Goal: Task Accomplishment & Management: Manage account settings

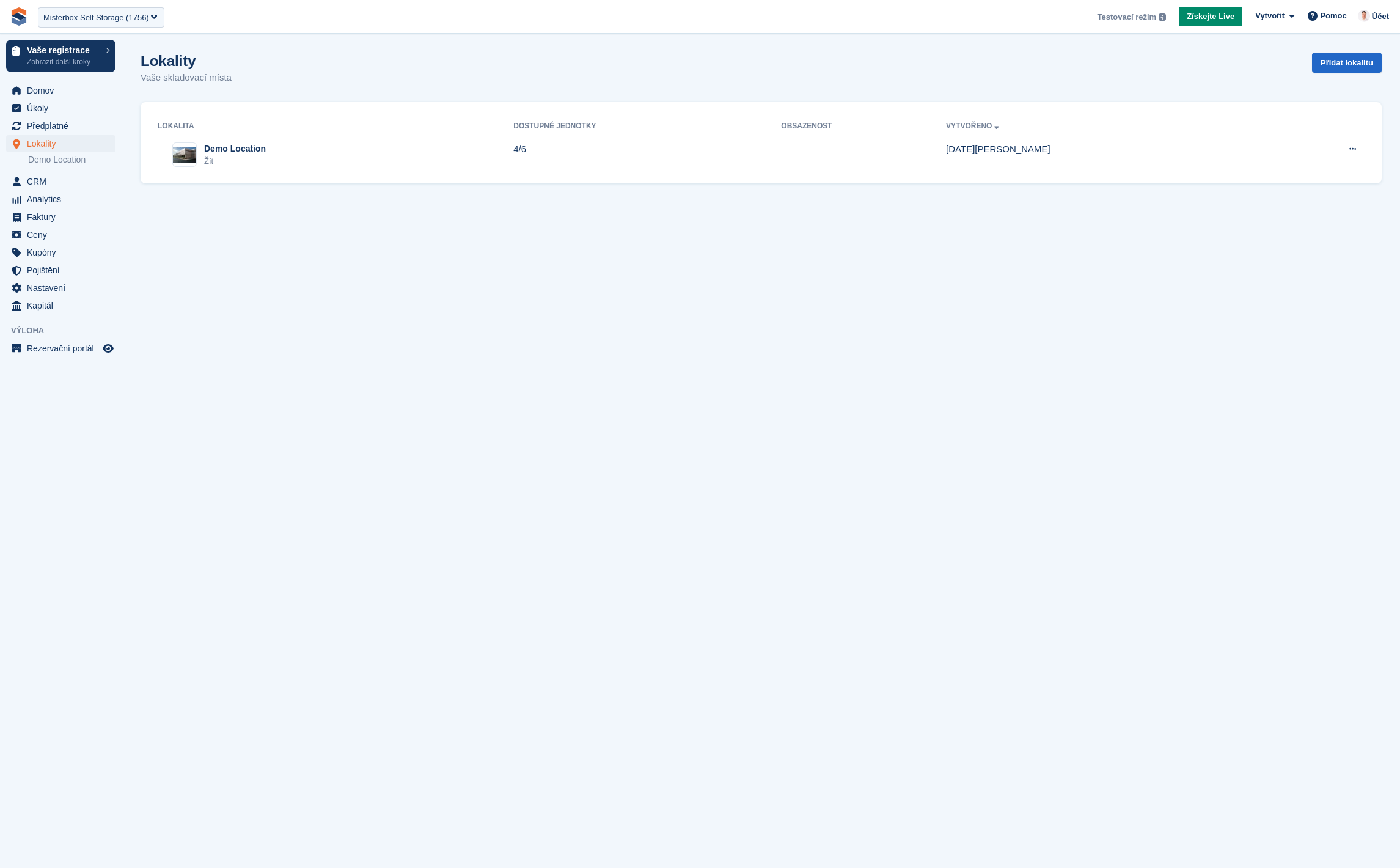
click at [656, 413] on section "Lokality Vaše skladovací místa Přidat lokalitu Lokalita Dostupné jednotky Obsaz…" at bounding box center [761, 434] width 1277 height 868
click at [504, 401] on section "Lokality Vaše skladovací místa Přidat lokalitu Lokalita Dostupné jednotky Obsaz…" at bounding box center [761, 434] width 1277 height 868
click at [287, 475] on section "Lokality Vaše skladovací místa Přidat lokalitu Lokalita Dostupné jednotky Obsaz…" at bounding box center [761, 434] width 1277 height 868
click at [634, 585] on section "Lokality Vaše skladovací místa Přidat lokalitu Lokalita Dostupné jednotky Obsaz…" at bounding box center [761, 434] width 1277 height 868
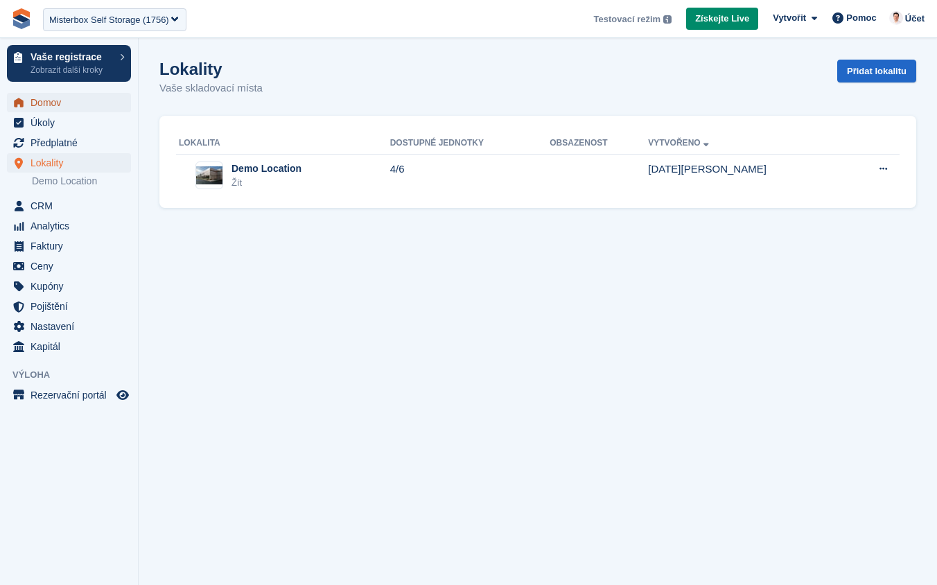
click at [71, 104] on span "Domov" at bounding box center [71, 102] width 83 height 19
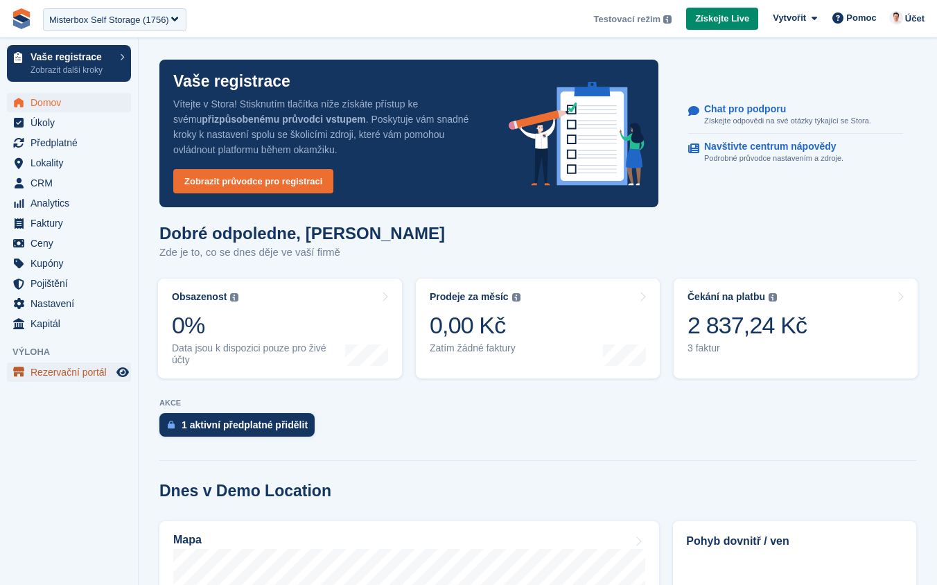
click at [71, 371] on span "Rezervační portál" at bounding box center [71, 371] width 83 height 19
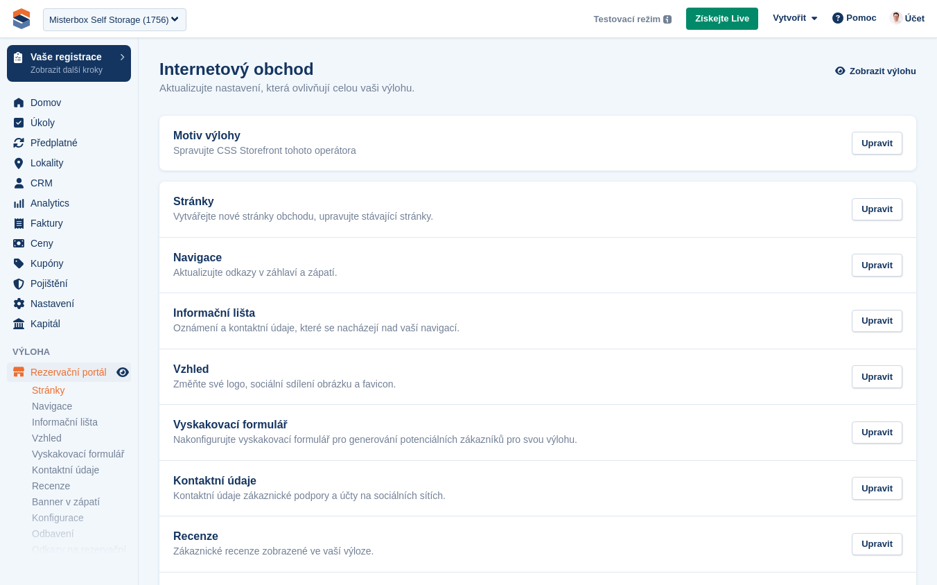
click at [94, 384] on link "Stránky" at bounding box center [81, 390] width 99 height 13
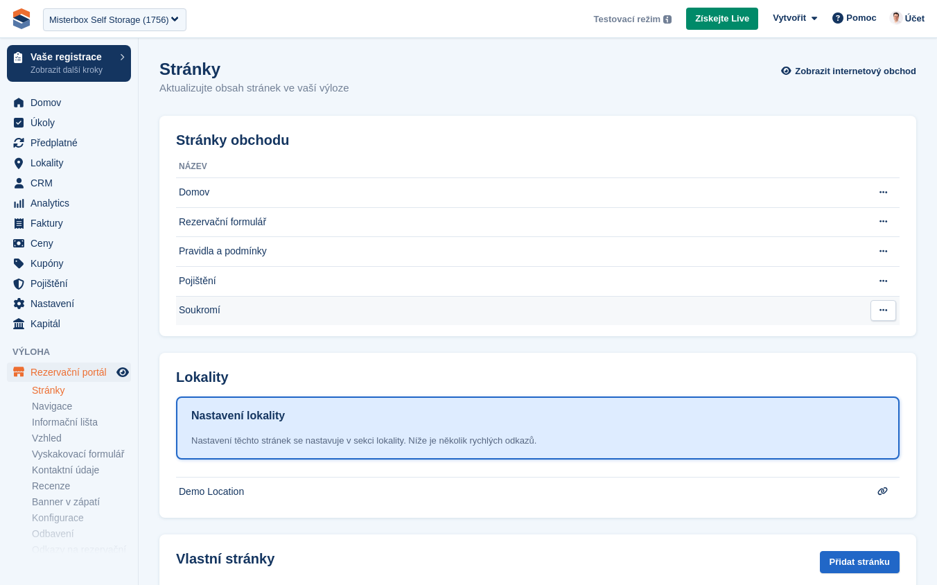
scroll to position [69, 0]
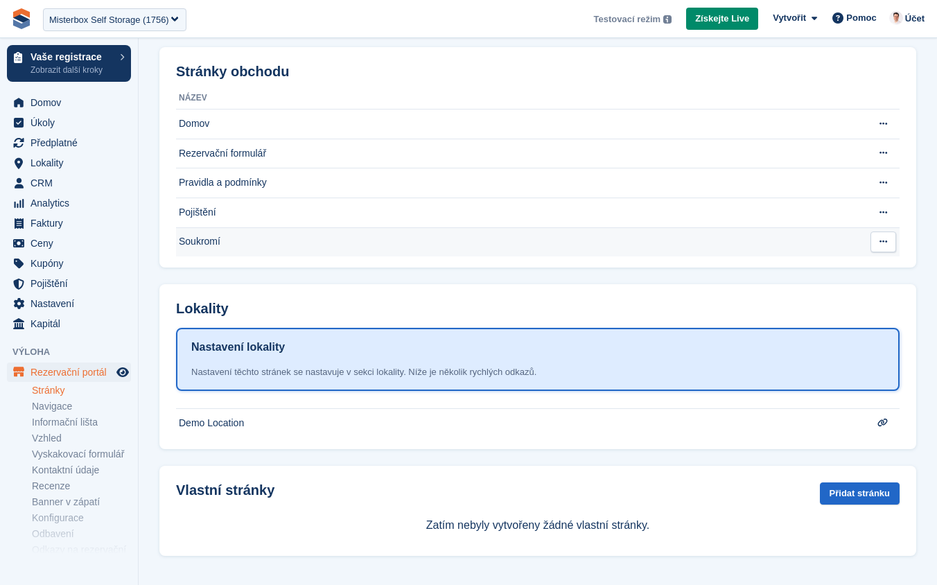
click at [886, 238] on icon at bounding box center [883, 241] width 8 height 9
click at [853, 270] on p "Upravit stránku" at bounding box center [829, 269] width 121 height 18
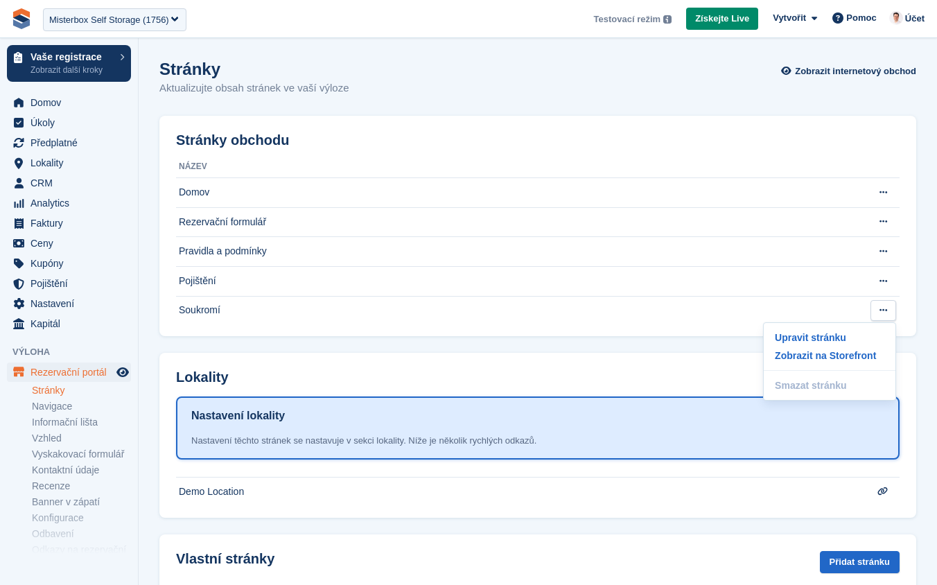
scroll to position [69, 0]
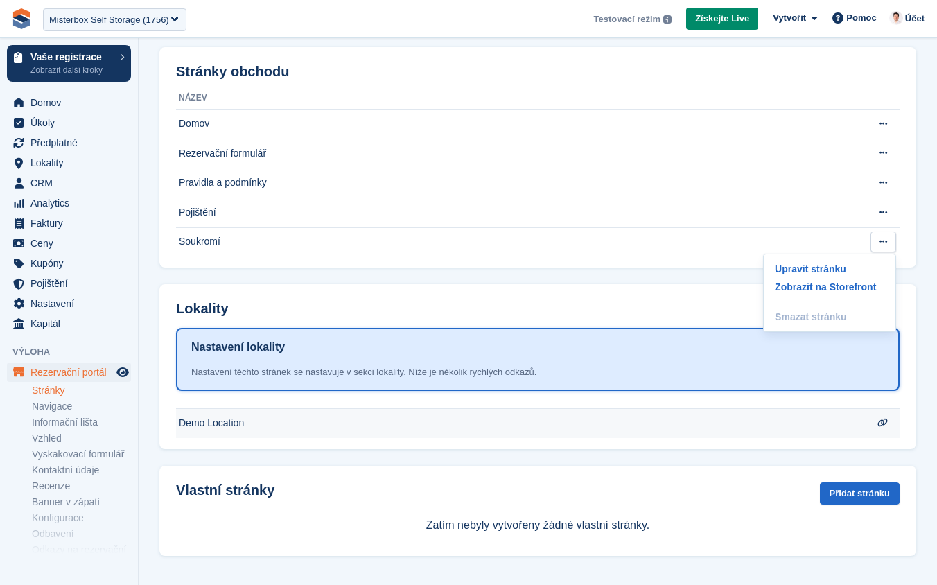
click at [412, 139] on td "Demo Location" at bounding box center [519, 124] width 687 height 30
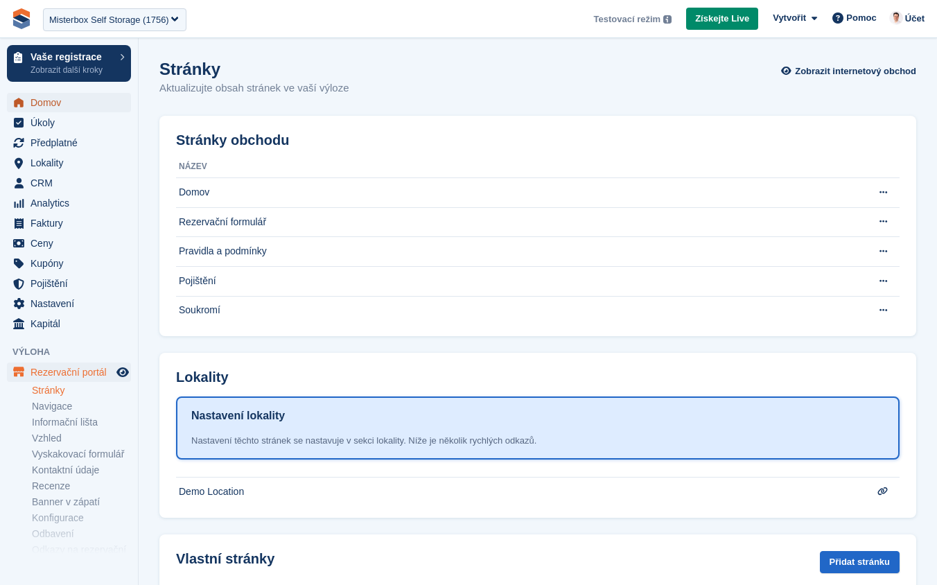
click at [70, 96] on span "Domov" at bounding box center [71, 102] width 83 height 19
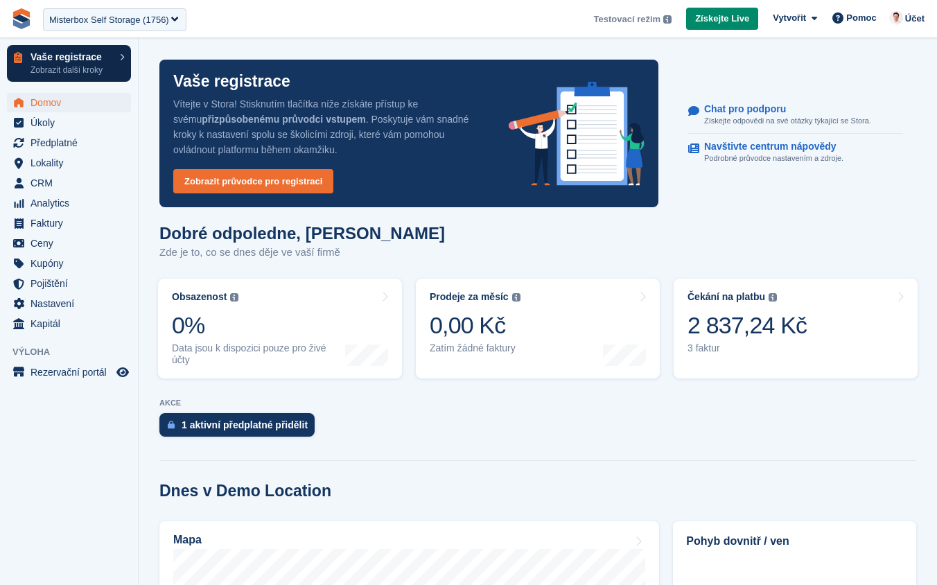
click at [109, 60] on p "Vaše registrace" at bounding box center [71, 57] width 82 height 10
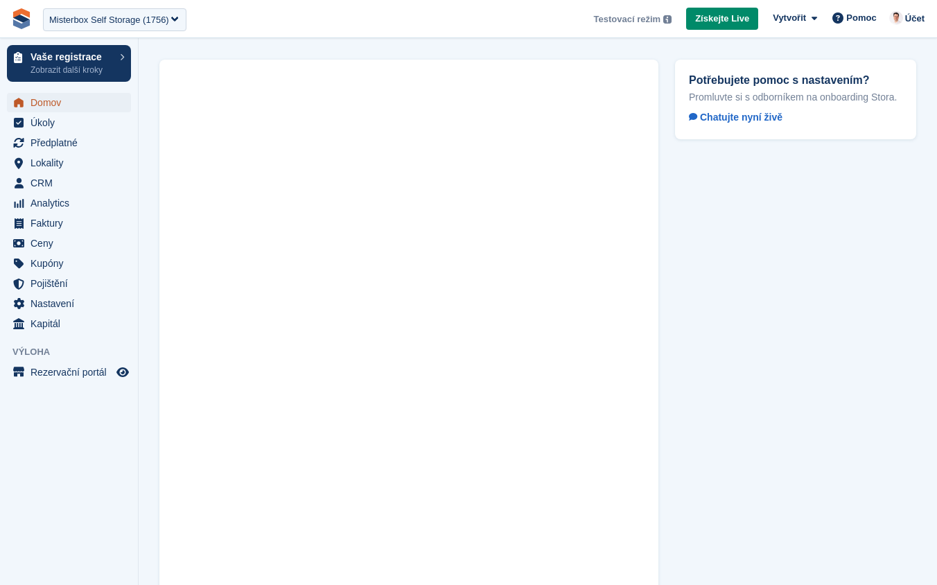
click at [72, 107] on span "Domov" at bounding box center [71, 102] width 83 height 19
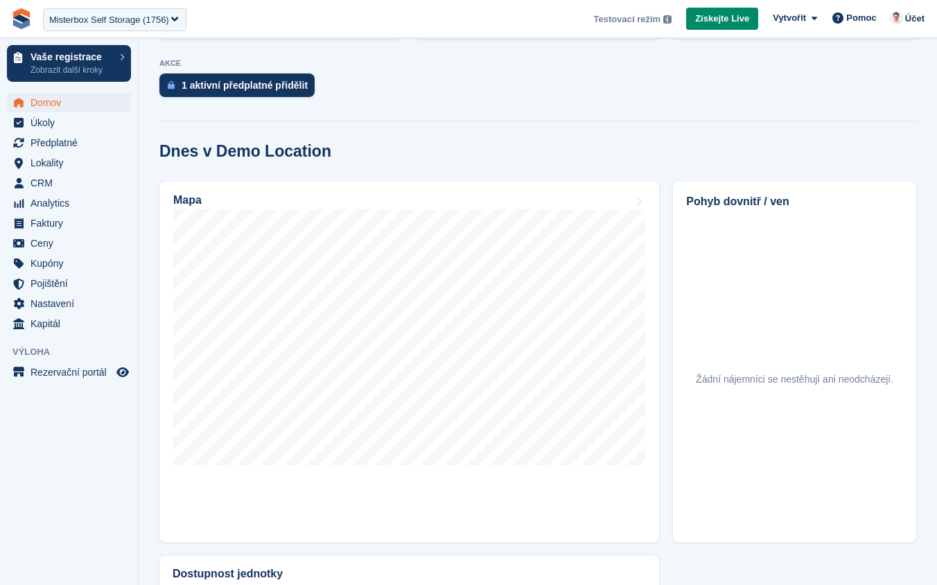
scroll to position [313, 0]
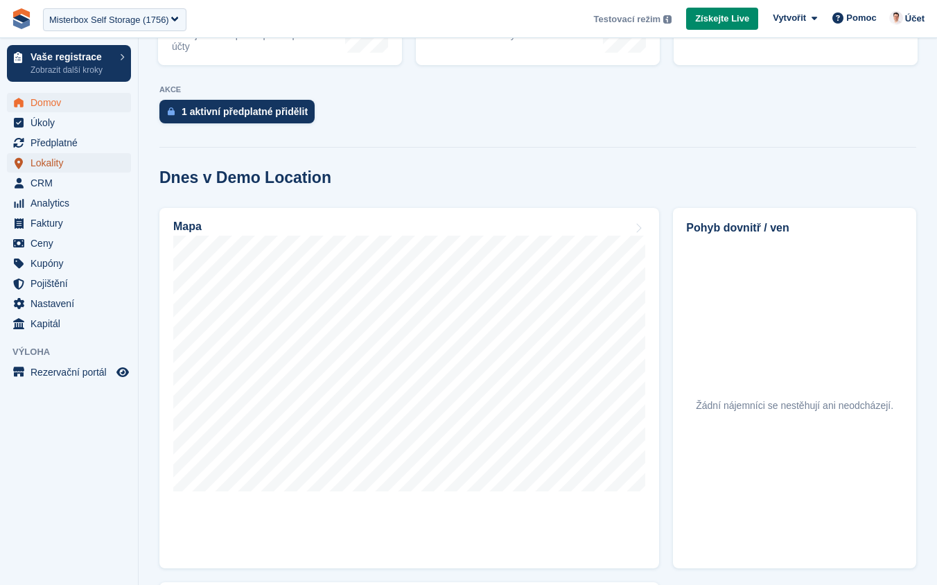
click at [70, 157] on span "Lokality" at bounding box center [71, 162] width 83 height 19
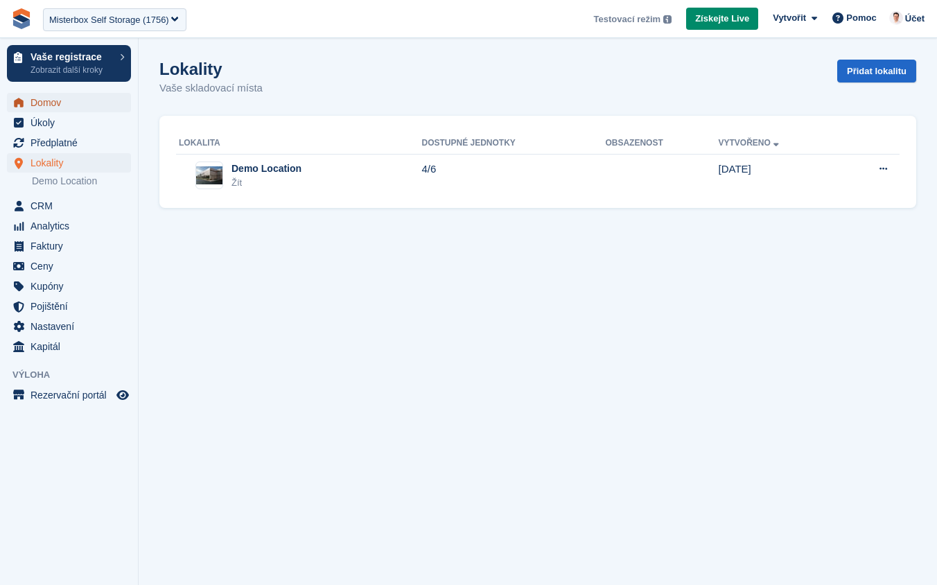
click at [59, 98] on span "Domov" at bounding box center [71, 102] width 83 height 19
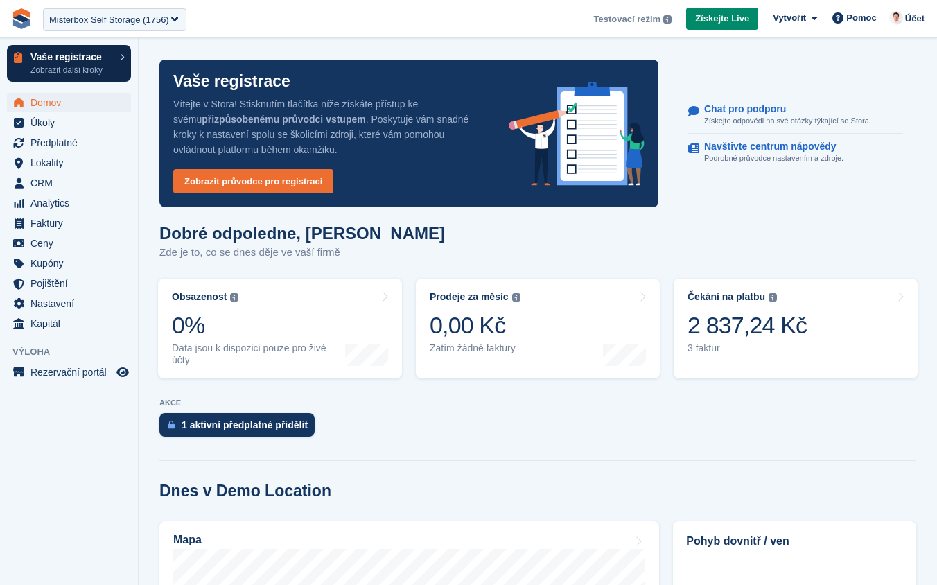
click at [81, 61] on p "Vaše registrace" at bounding box center [71, 57] width 82 height 10
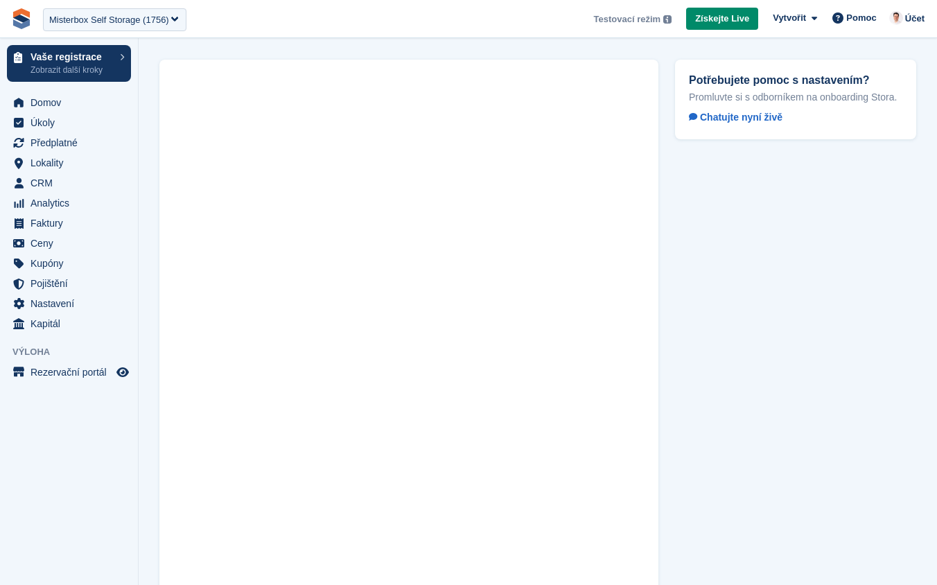
scroll to position [3, 0]
click at [141, 126] on section "Potřebujete pomoc s nastavením? Promluvte si s odborníkem na onboarding Stora. …" at bounding box center [538, 329] width 798 height 665
click at [71, 99] on span "Domov" at bounding box center [71, 102] width 83 height 19
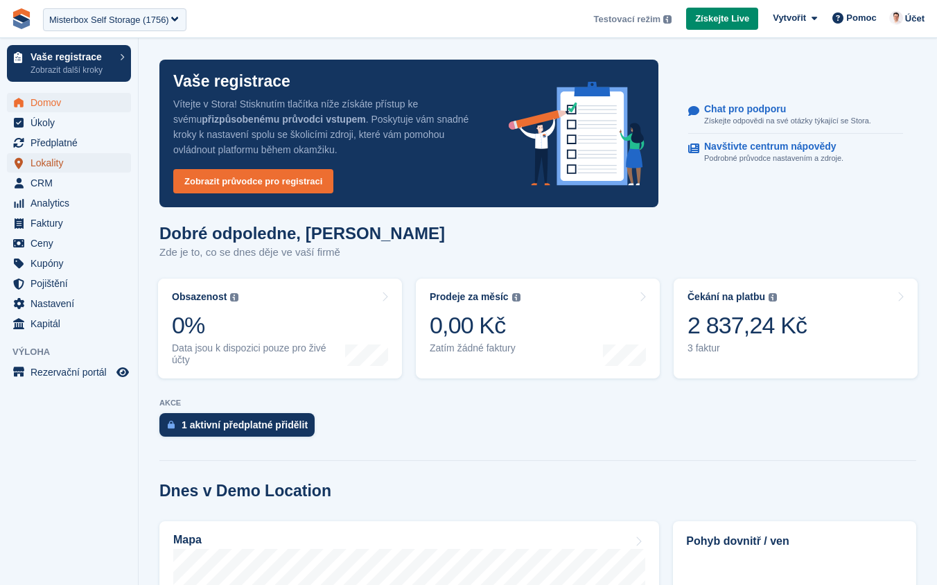
click at [59, 157] on span "Lokality" at bounding box center [71, 162] width 83 height 19
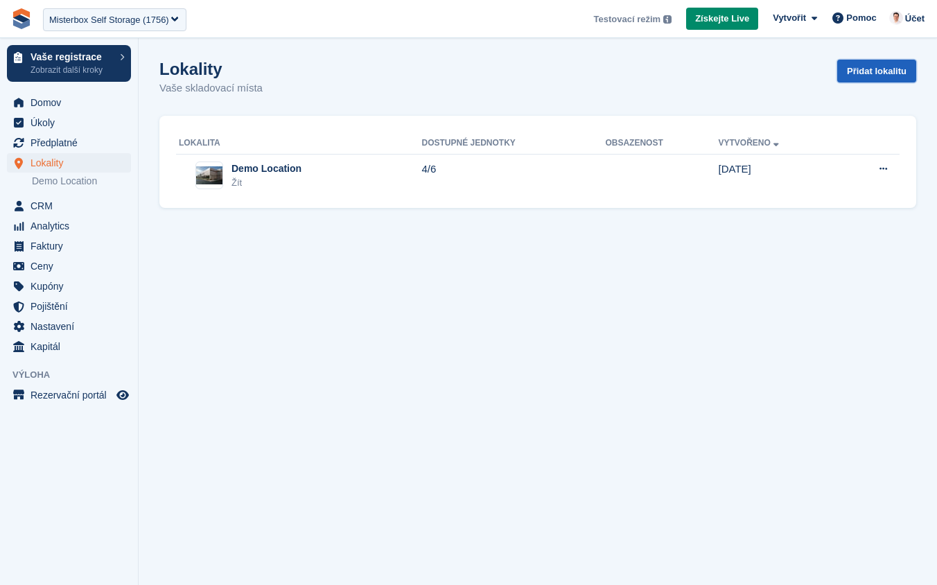
click at [854, 69] on link "Přidat lokalitu" at bounding box center [876, 71] width 79 height 23
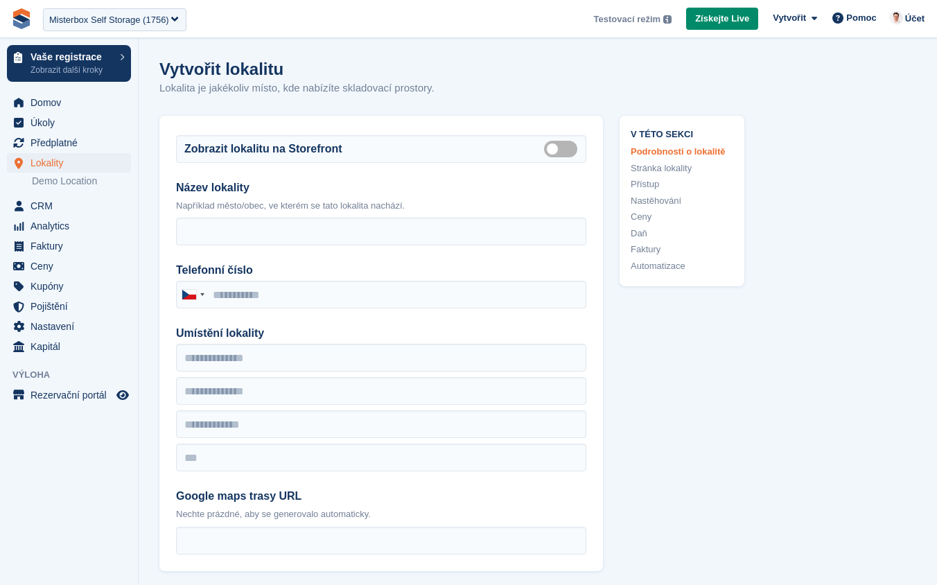
click at [77, 188] on li "Demo Location" at bounding box center [85, 181] width 106 height 15
click at [71, 182] on link "Demo Location" at bounding box center [81, 181] width 99 height 13
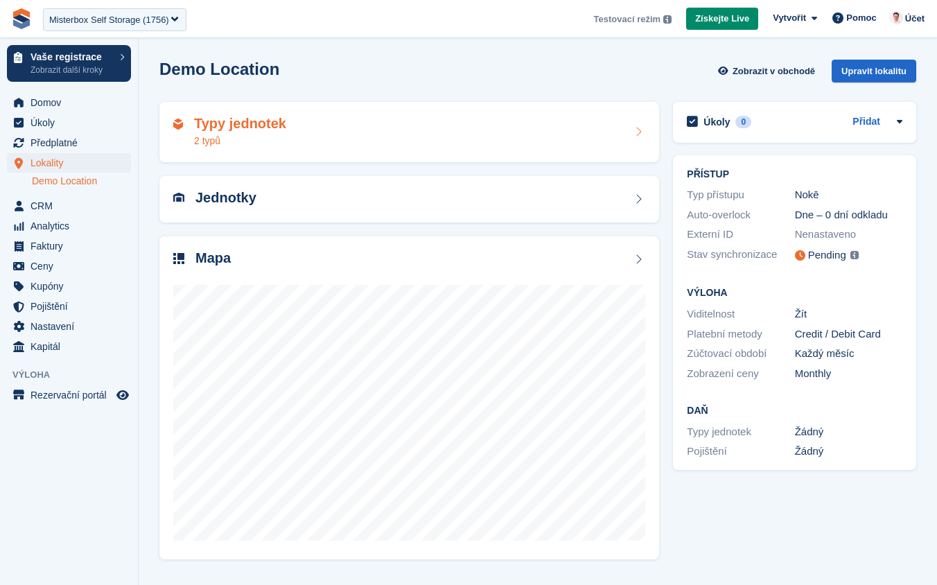
click at [356, 136] on div "Typy jednotek 2 typů" at bounding box center [409, 132] width 472 height 33
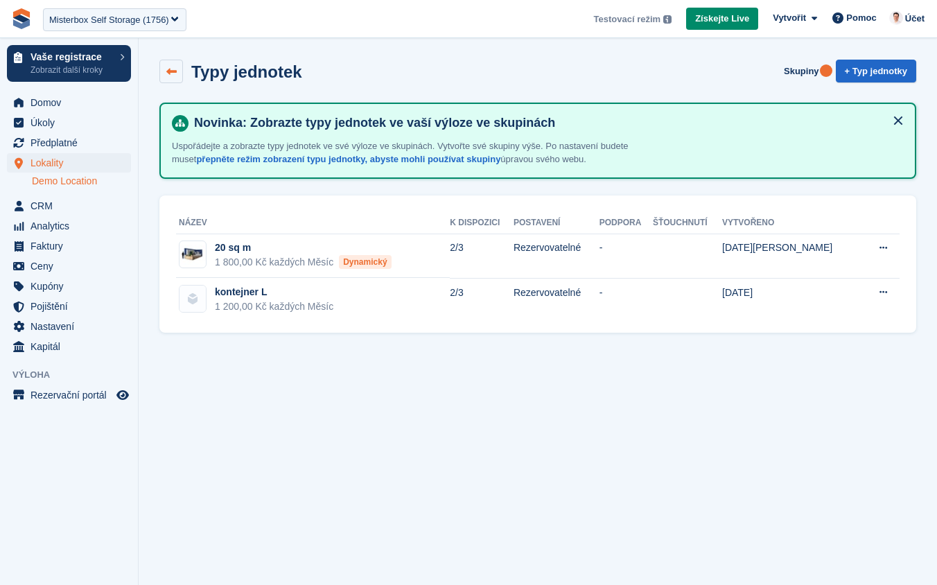
click at [178, 73] on link at bounding box center [171, 72] width 24 height 24
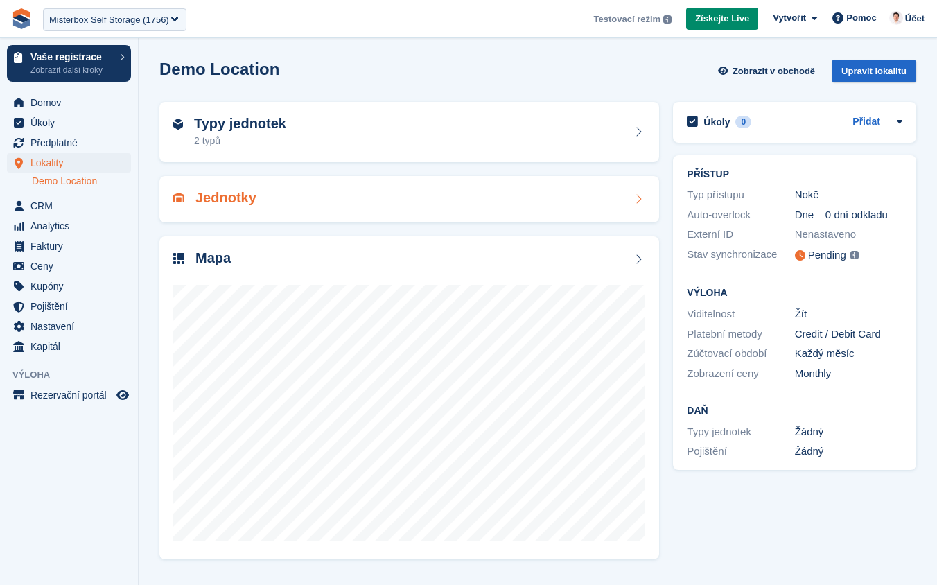
click at [352, 216] on div "Jednotky" at bounding box center [409, 199] width 500 height 46
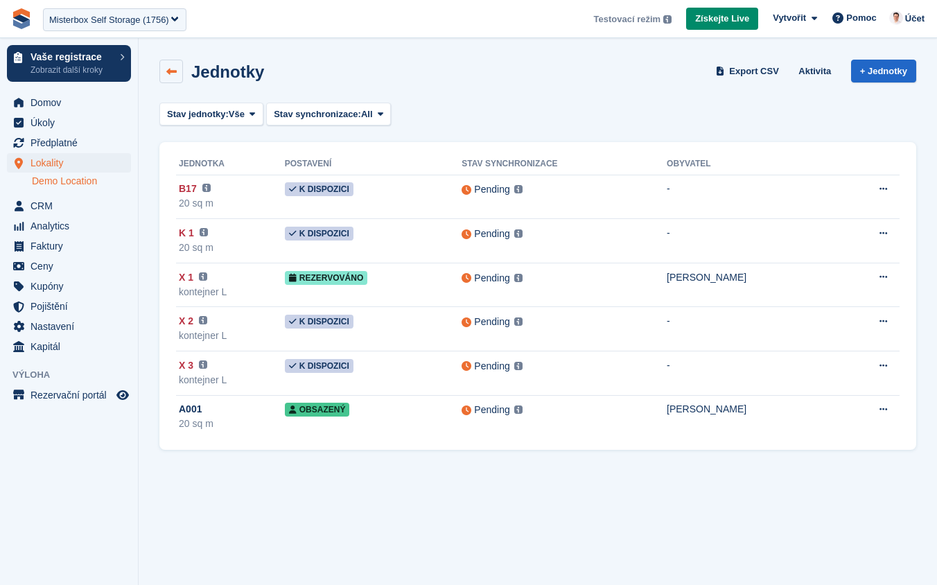
click at [169, 67] on icon at bounding box center [171, 72] width 10 height 10
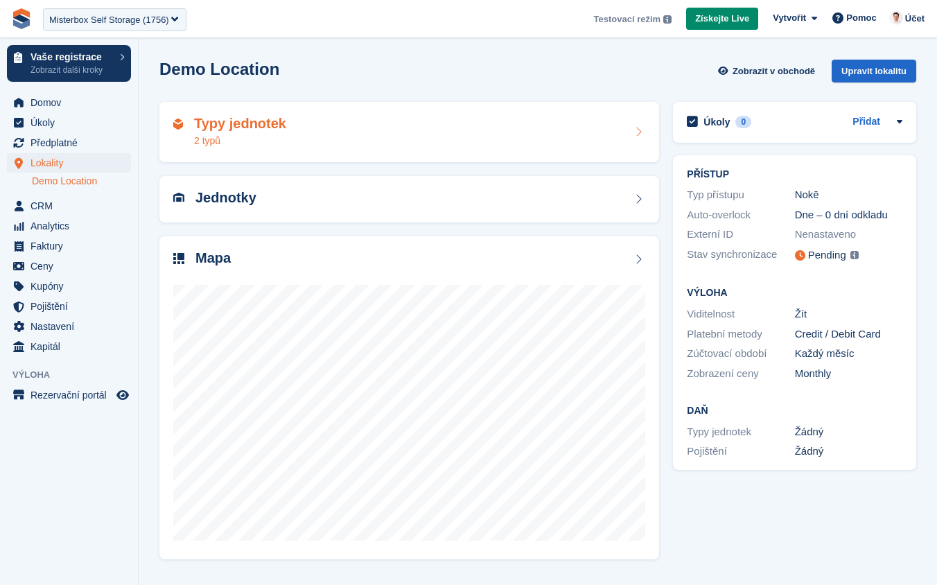
click at [297, 146] on div "Typy jednotek 2 typů" at bounding box center [409, 132] width 472 height 33
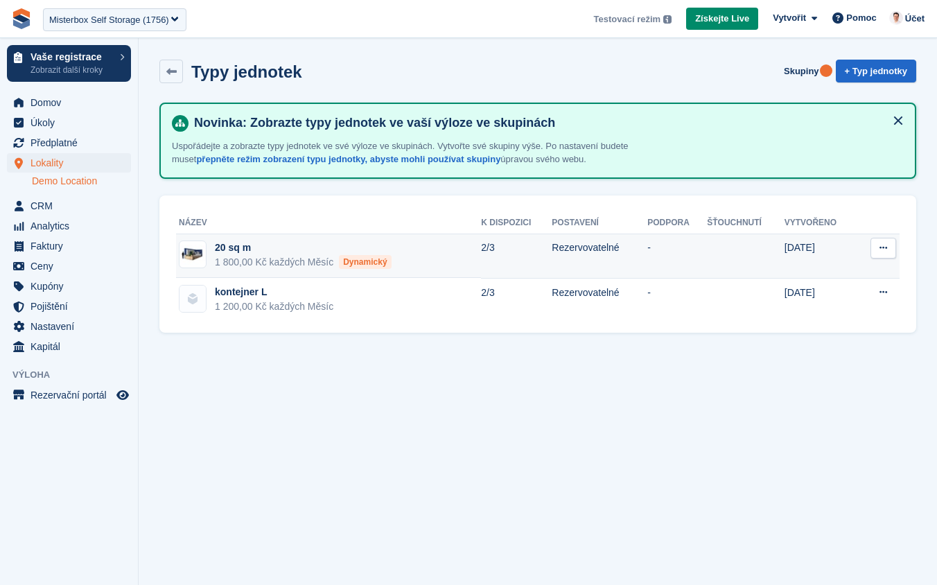
click at [226, 250] on div "20 sq m" at bounding box center [303, 247] width 177 height 15
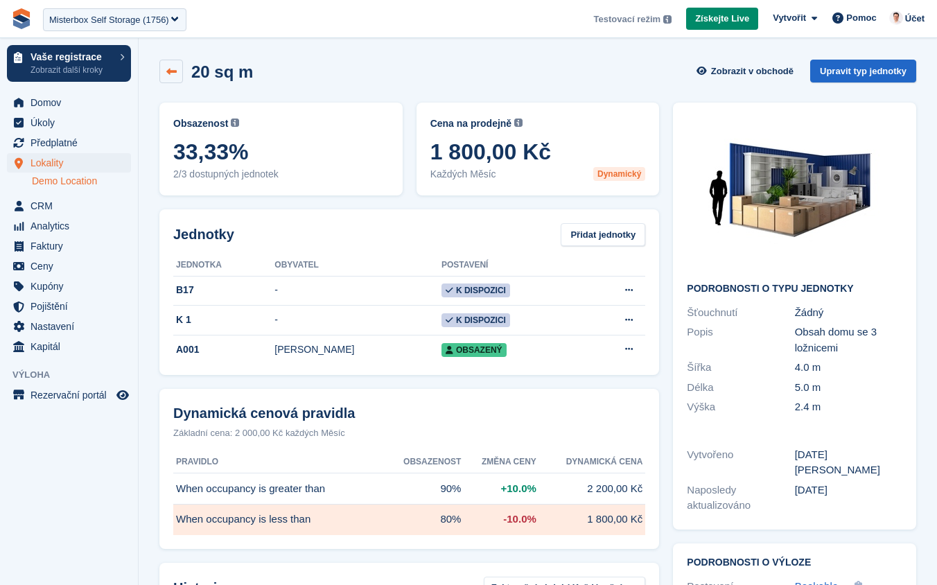
click at [177, 73] on link at bounding box center [171, 72] width 24 height 24
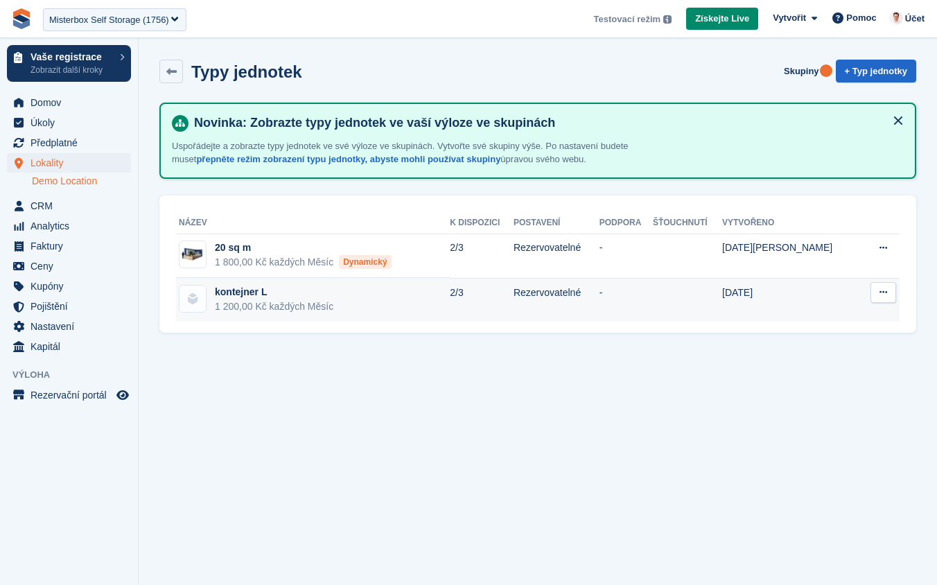
click at [247, 297] on div "kontejner L" at bounding box center [274, 292] width 118 height 15
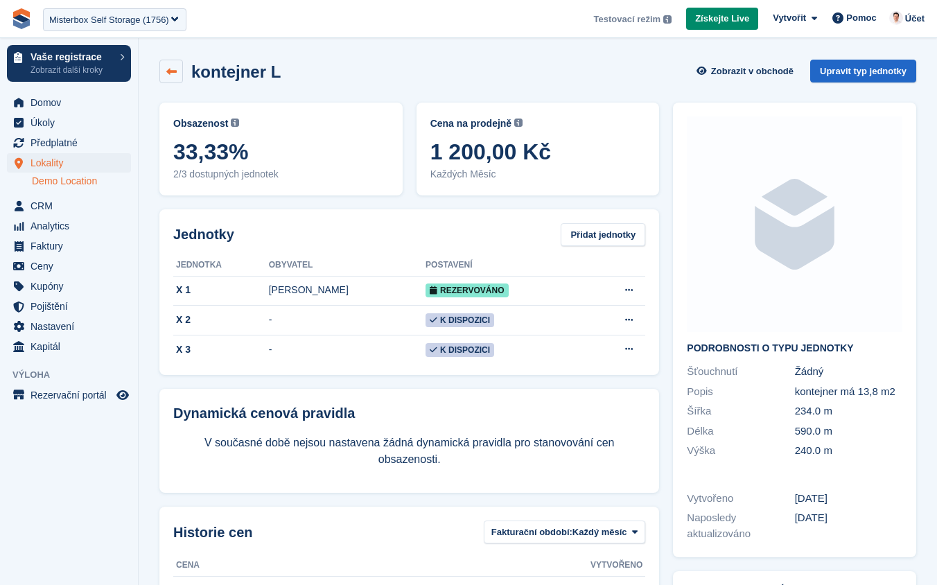
click at [179, 76] on link at bounding box center [171, 72] width 24 height 24
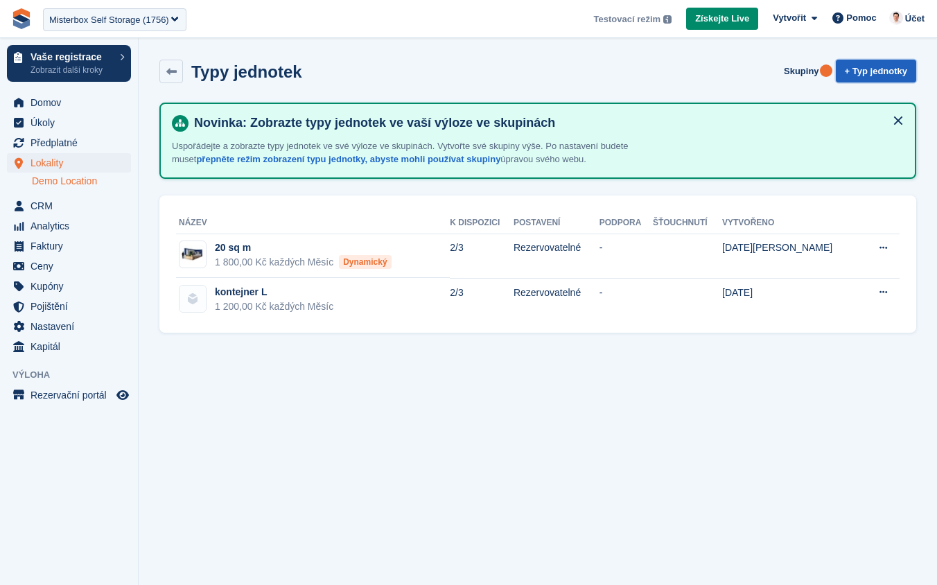
click at [876, 75] on link "+ Typ jednotky" at bounding box center [876, 71] width 80 height 23
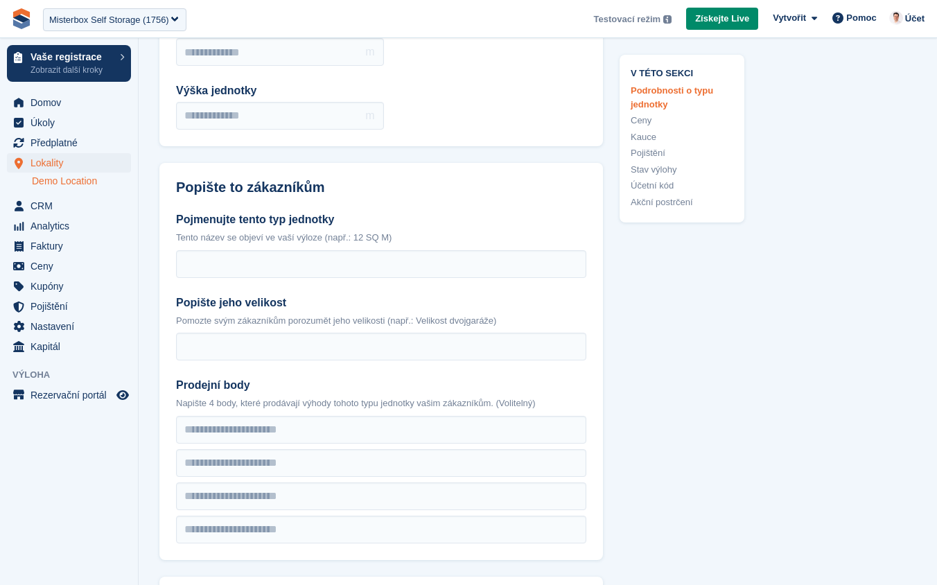
scroll to position [238, 0]
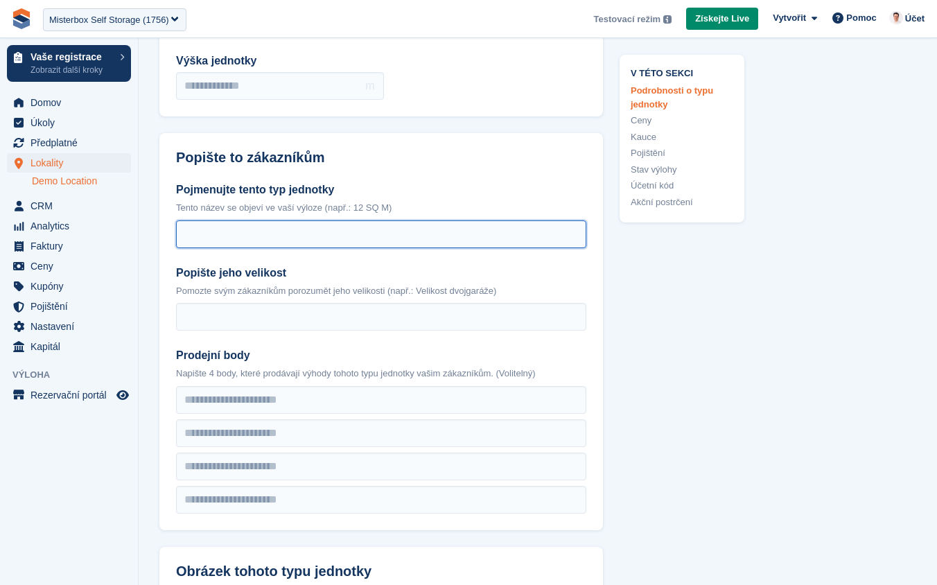
click at [294, 236] on input "Pojmenujte tento typ jednotky" at bounding box center [381, 234] width 410 height 28
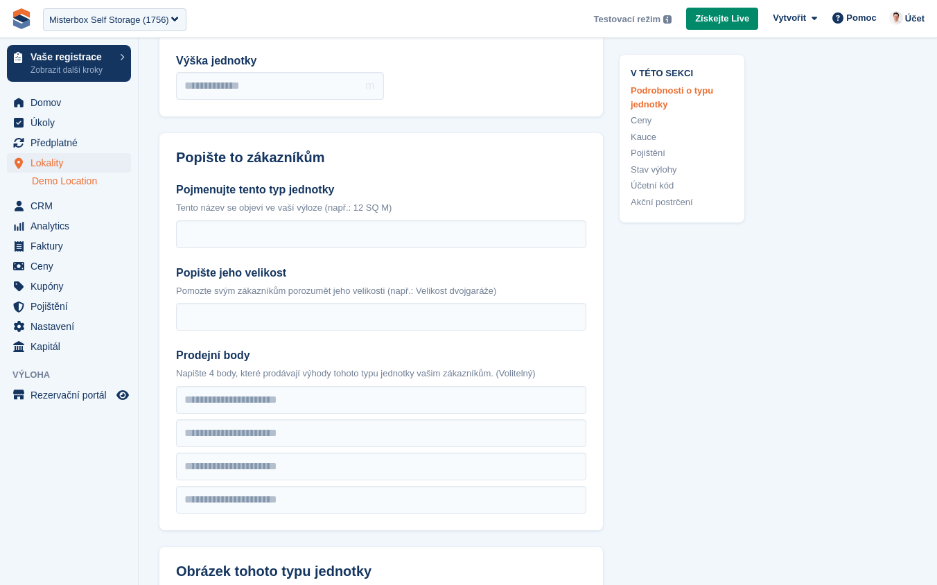
click at [407, 189] on label "Pojmenujte tento typ jednotky" at bounding box center [381, 190] width 410 height 17
click at [407, 220] on input "Pojmenujte tento typ jednotky" at bounding box center [381, 234] width 410 height 28
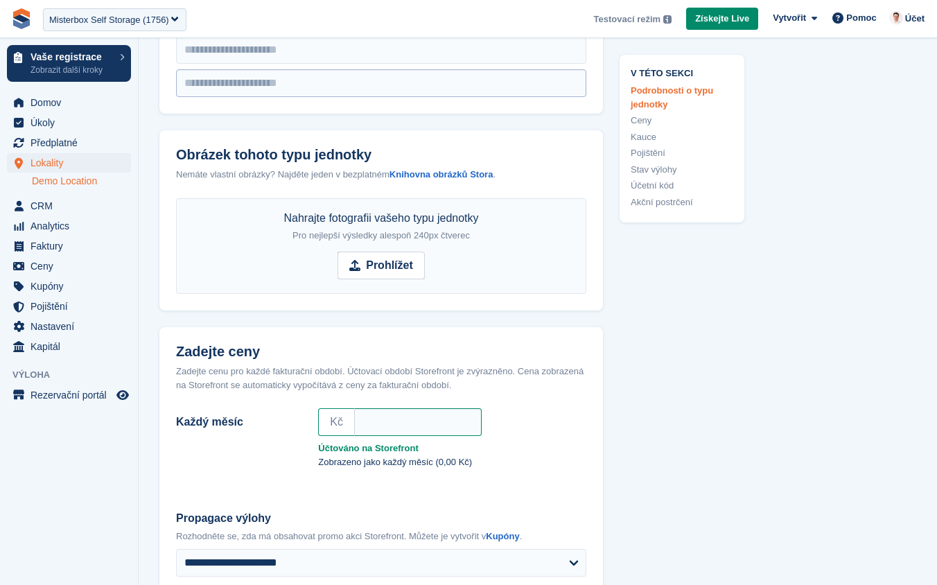
scroll to position [736, 0]
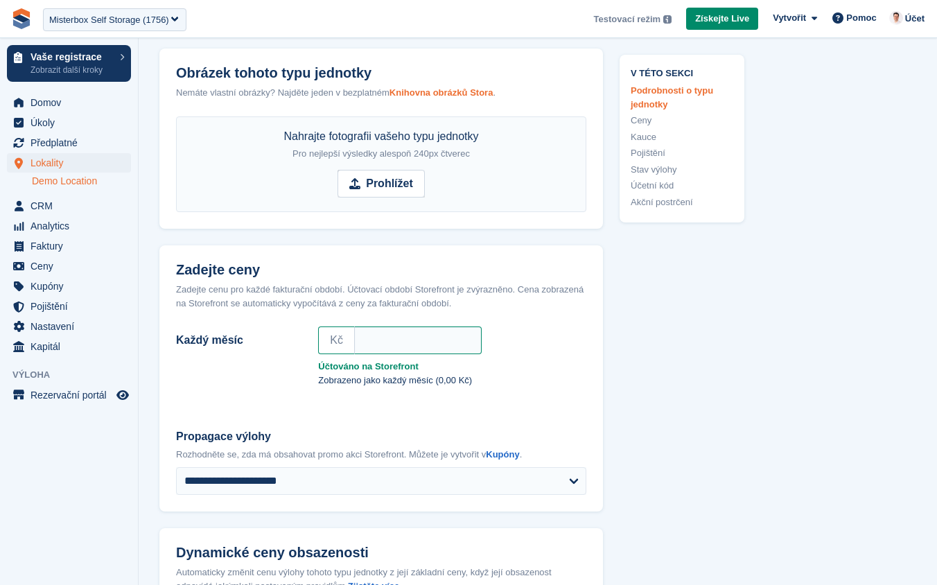
click at [452, 94] on strong "Knihovna obrázků Stora" at bounding box center [441, 92] width 104 height 10
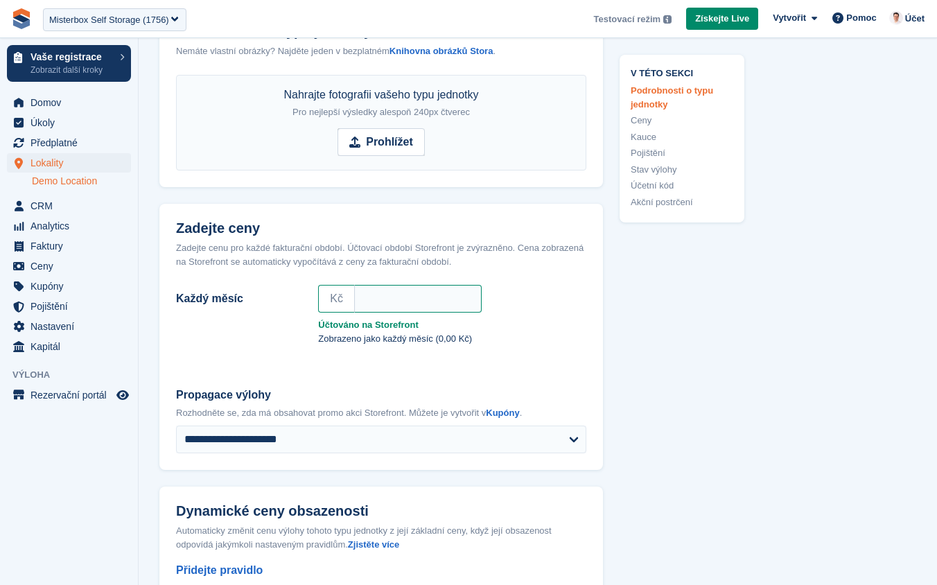
scroll to position [798, 0]
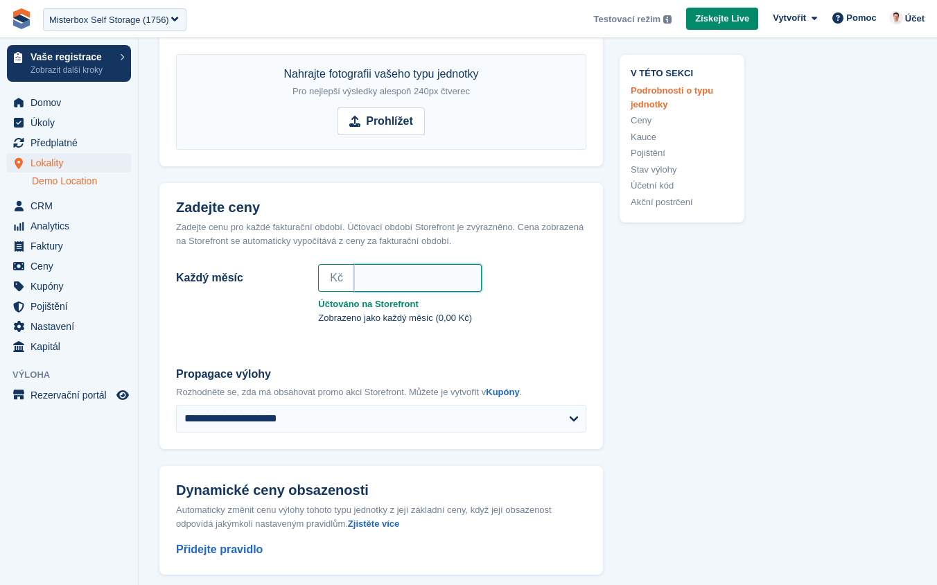
click at [412, 280] on input "Každý měsíc" at bounding box center [417, 278] width 127 height 28
click at [227, 270] on label "Každý měsíc" at bounding box center [238, 278] width 125 height 17
click at [354, 270] on input "Každý měsíc" at bounding box center [417, 278] width 127 height 28
drag, startPoint x: 171, startPoint y: 280, endPoint x: 242, endPoint y: 281, distance: 70.7
click at [243, 280] on div "Každý měsíc" at bounding box center [239, 278] width 142 height 22
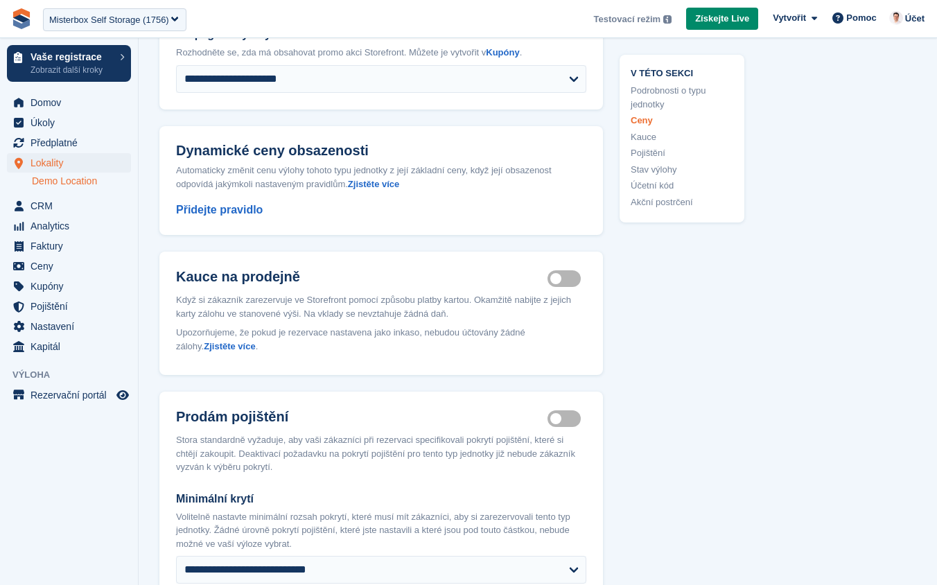
scroll to position [1177, 0]
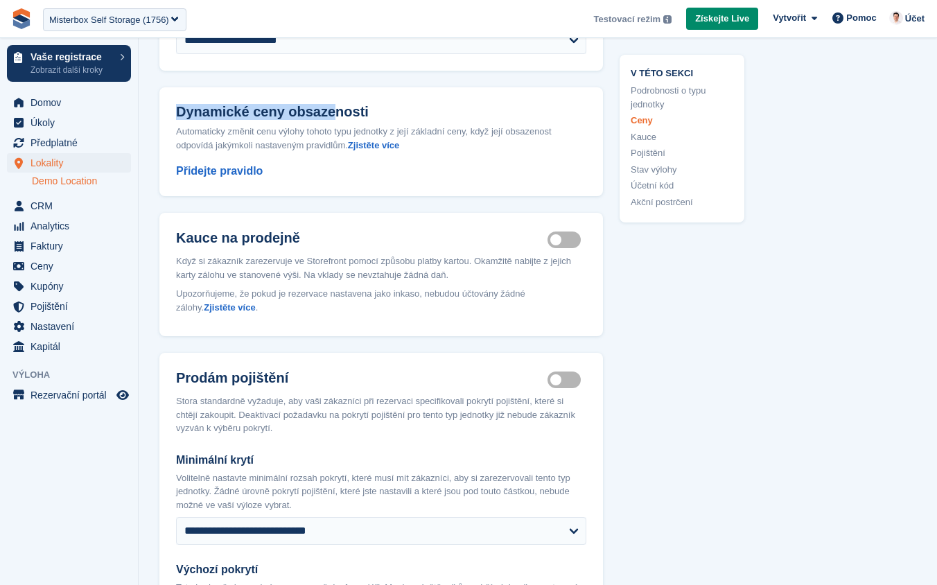
drag, startPoint x: 177, startPoint y: 109, endPoint x: 345, endPoint y: 109, distance: 167.7
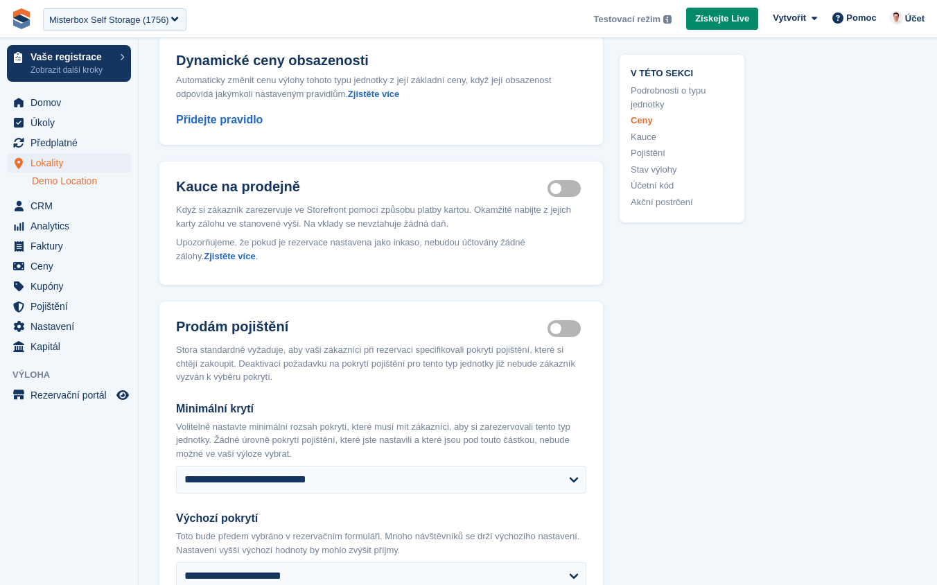
scroll to position [1239, 0]
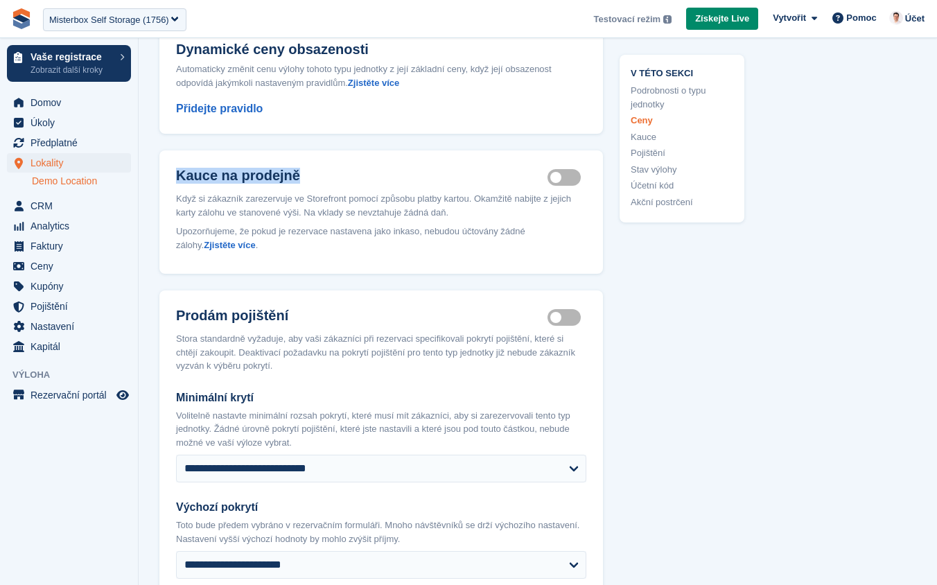
drag, startPoint x: 177, startPoint y: 176, endPoint x: 309, endPoint y: 172, distance: 131.7
click at [309, 172] on h2 "Kauce na prodejně" at bounding box center [361, 175] width 371 height 17
click at [331, 240] on p "Upozorňujeme, že pokud je rezervace nastavena jako inkaso, nebudou účtovány žád…" at bounding box center [381, 238] width 410 height 27
drag, startPoint x: 180, startPoint y: 176, endPoint x: 285, endPoint y: 175, distance: 104.6
click at [280, 175] on h2 "Kauce na prodejně" at bounding box center [361, 175] width 371 height 17
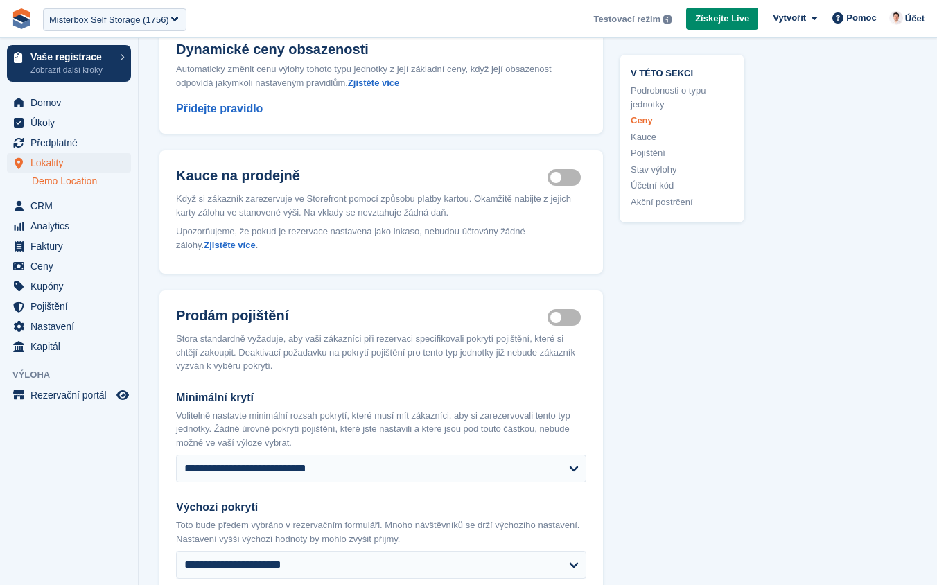
click at [319, 177] on h2 "Kauce na prodejně" at bounding box center [361, 175] width 371 height 17
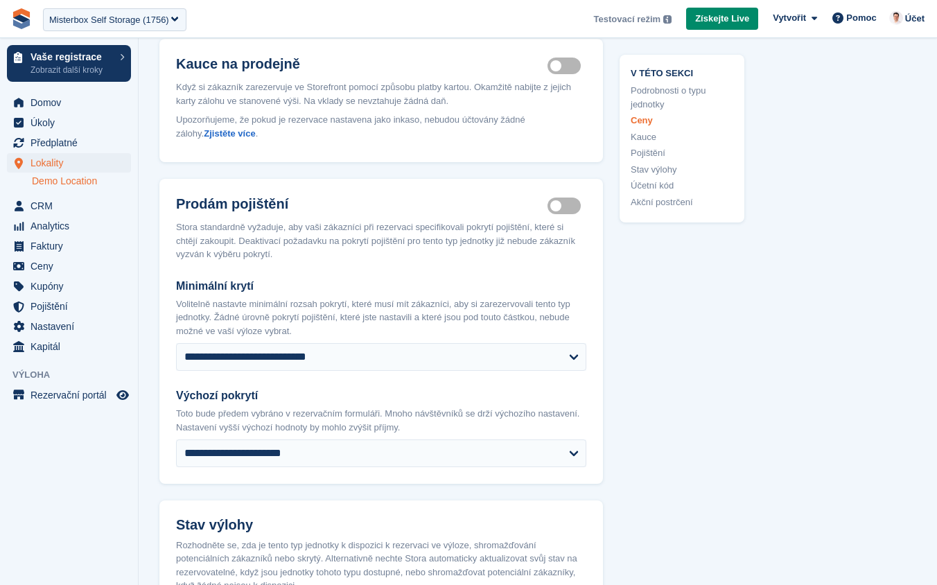
scroll to position [1385, 0]
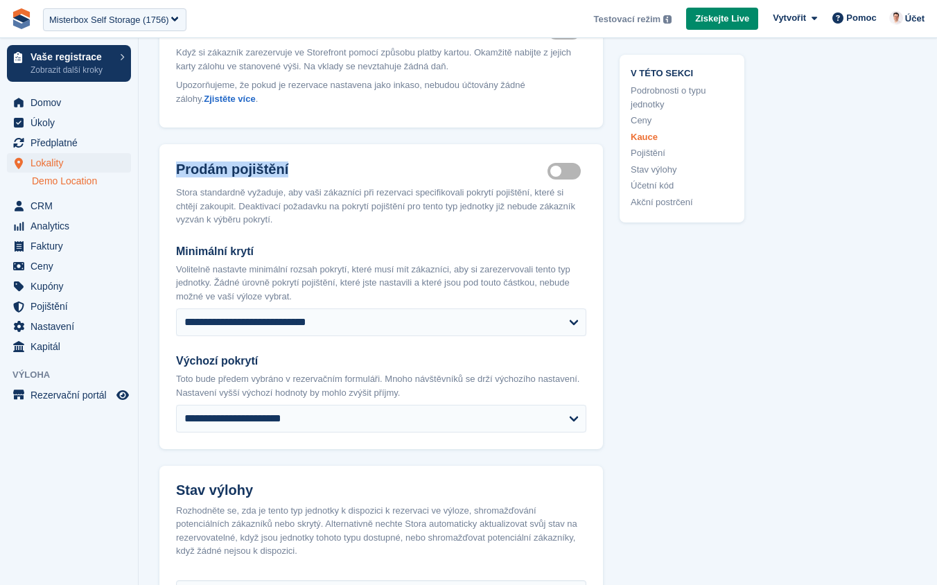
drag, startPoint x: 175, startPoint y: 170, endPoint x: 333, endPoint y: 170, distance: 158.0
click at [333, 170] on header "Prodám pojištění Insurance coverage required" at bounding box center [380, 165] width 443 height 42
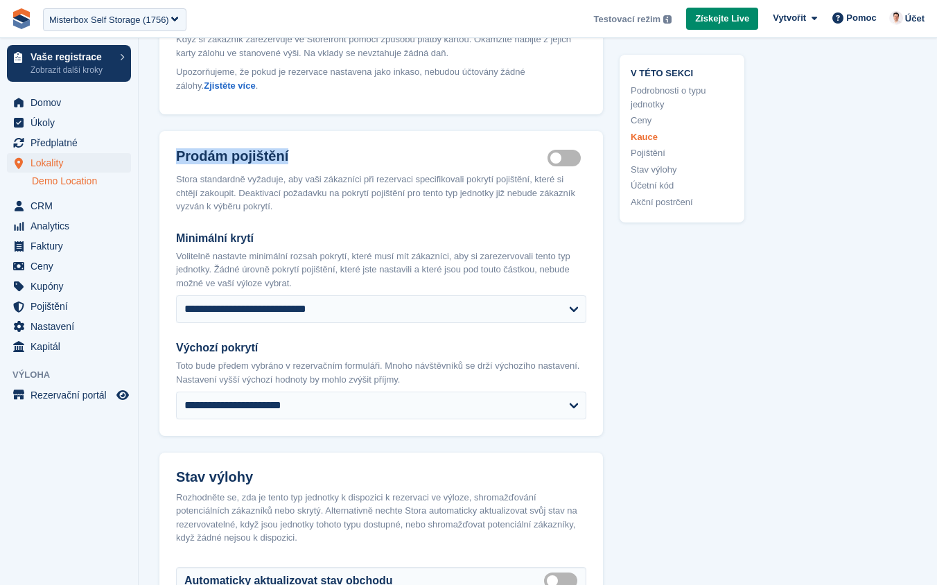
scroll to position [1399, 0]
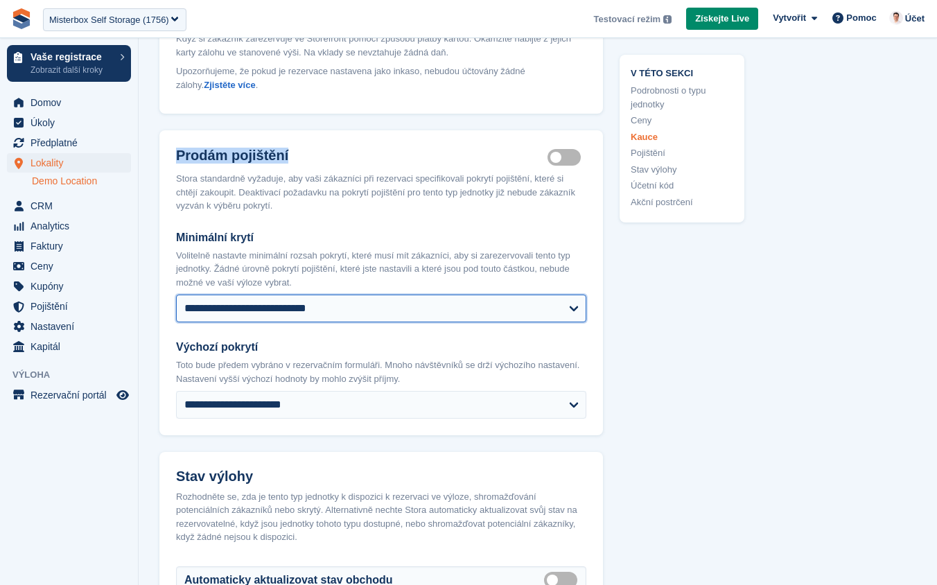
click at [317, 315] on select "**********" at bounding box center [381, 308] width 410 height 28
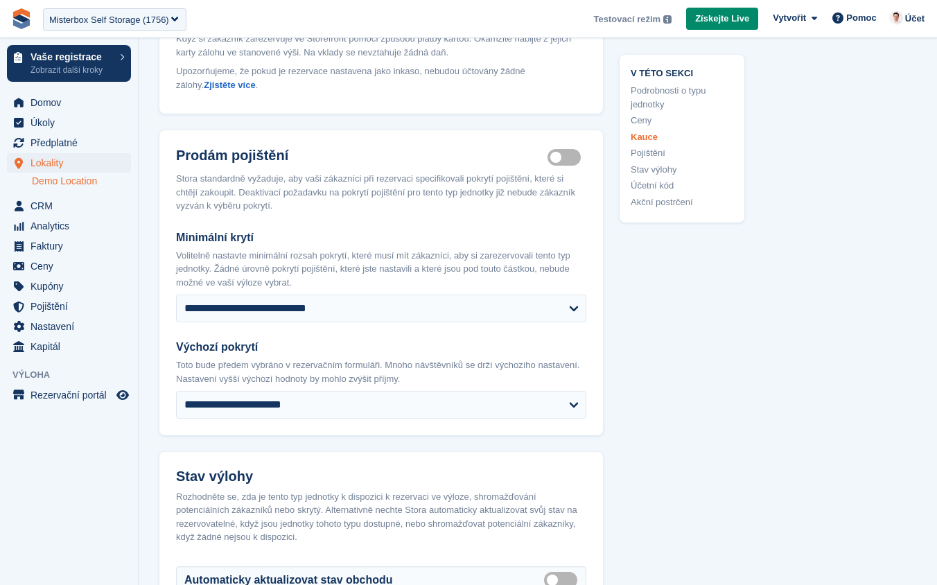
click at [290, 291] on div "**********" at bounding box center [381, 276] width 410 height 94
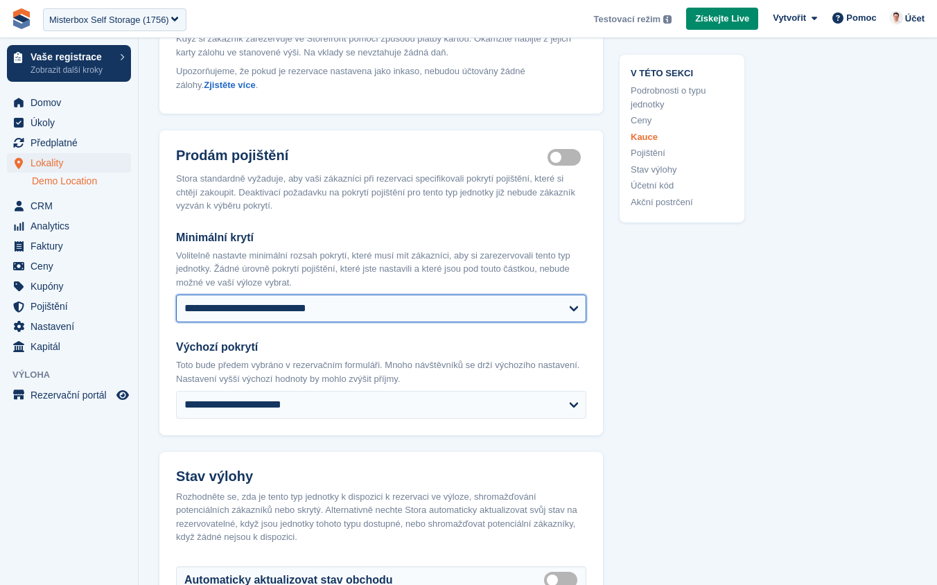
click at [292, 301] on select "**********" at bounding box center [381, 308] width 410 height 28
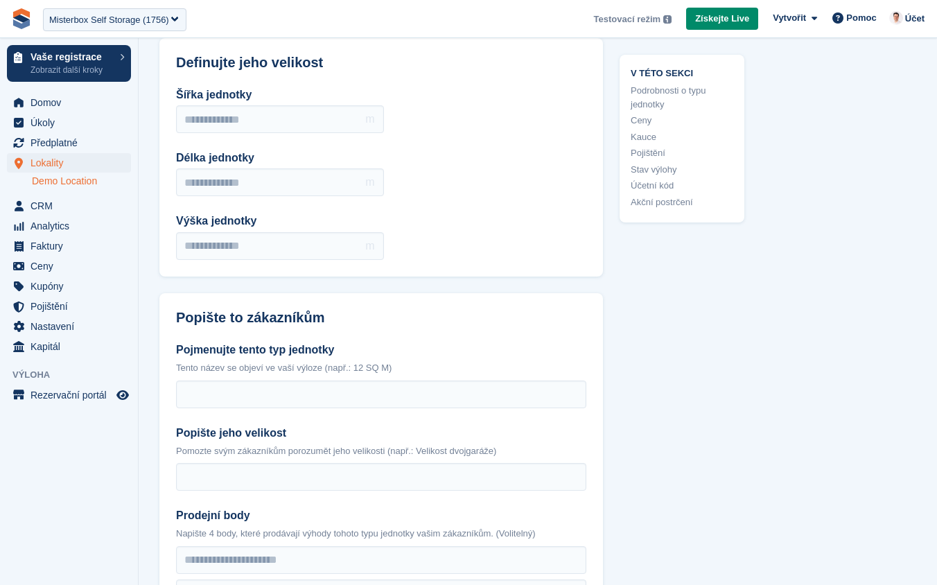
scroll to position [0, 0]
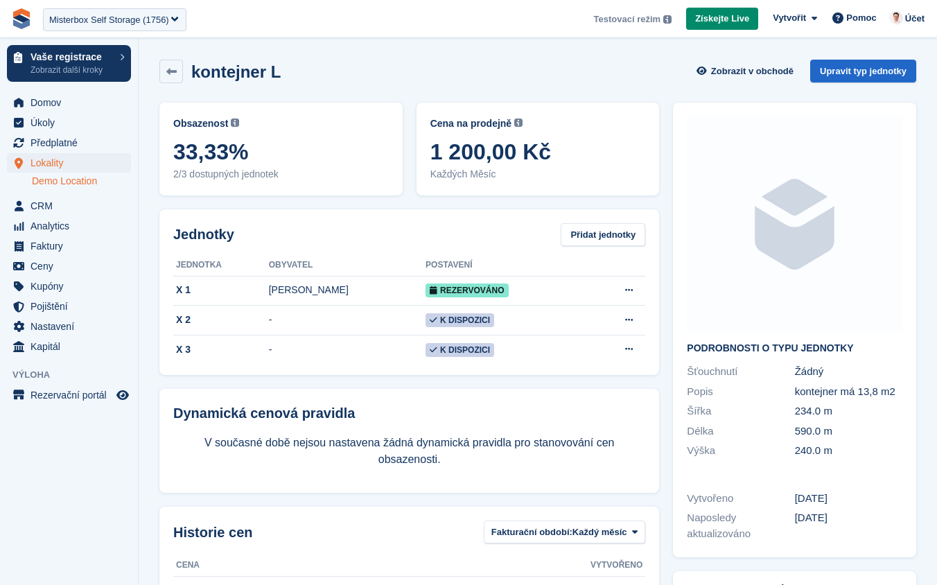
click at [90, 177] on link "Demo Location" at bounding box center [81, 181] width 99 height 13
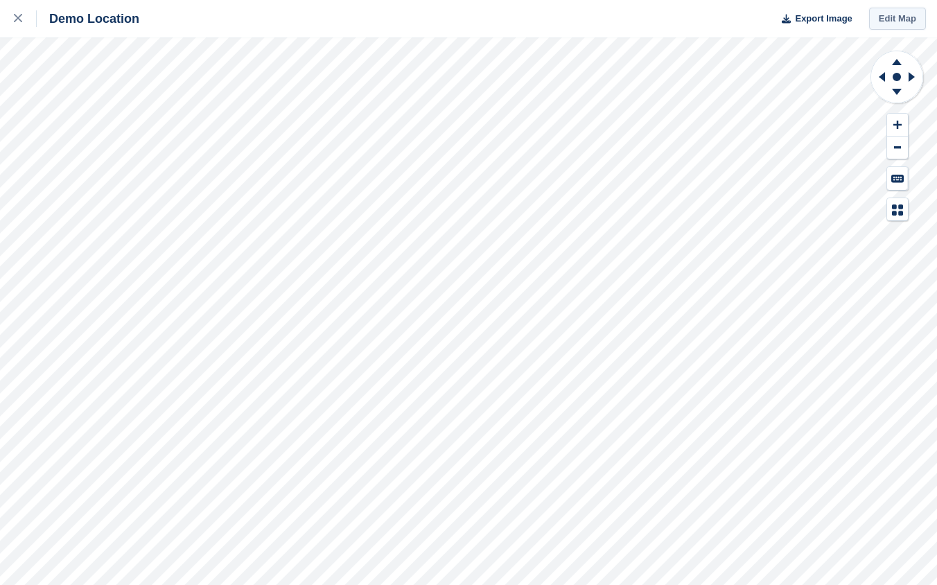
click at [906, 24] on link "Edit Map" at bounding box center [897, 19] width 57 height 23
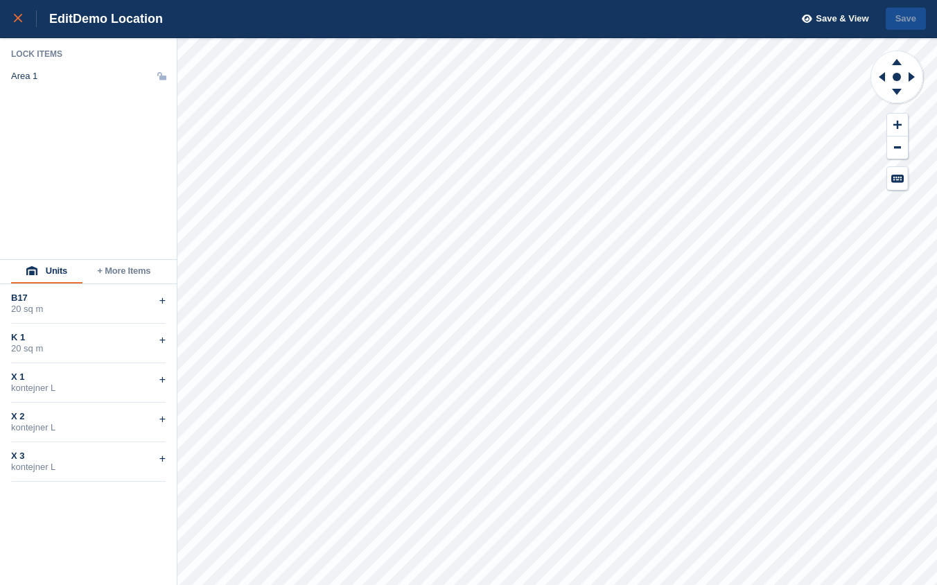
click at [18, 21] on icon at bounding box center [18, 18] width 8 height 8
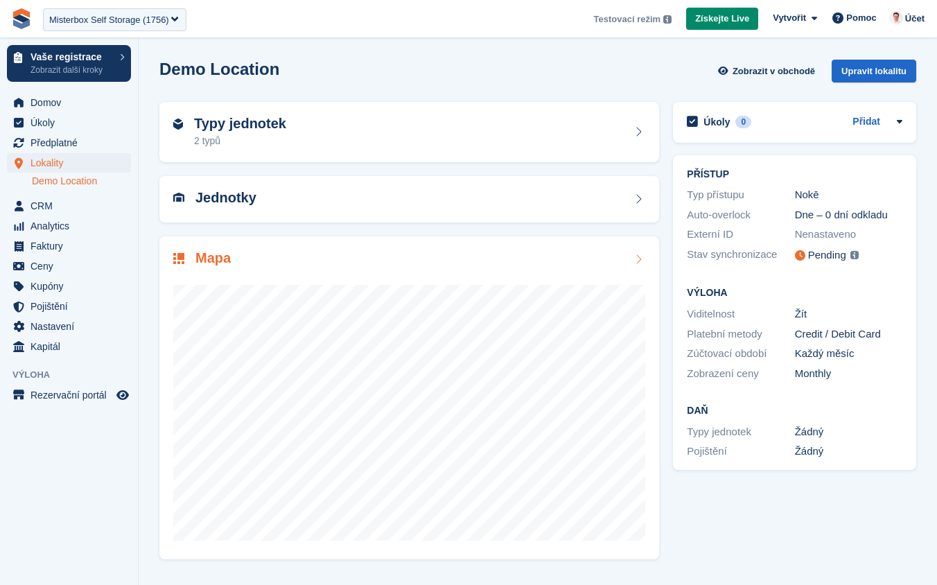
click at [384, 263] on div "Mapa" at bounding box center [409, 259] width 472 height 19
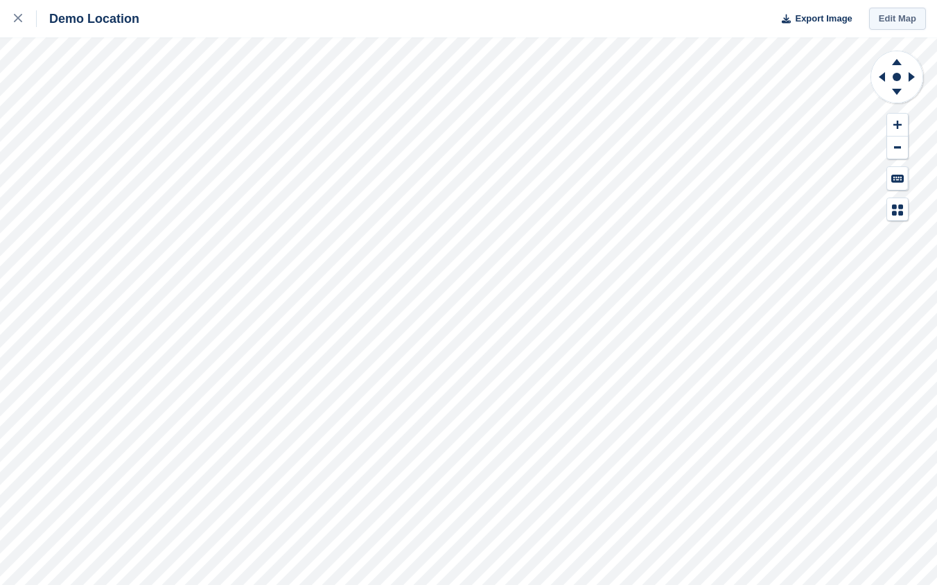
click at [906, 29] on link "Edit Map" at bounding box center [897, 19] width 57 height 23
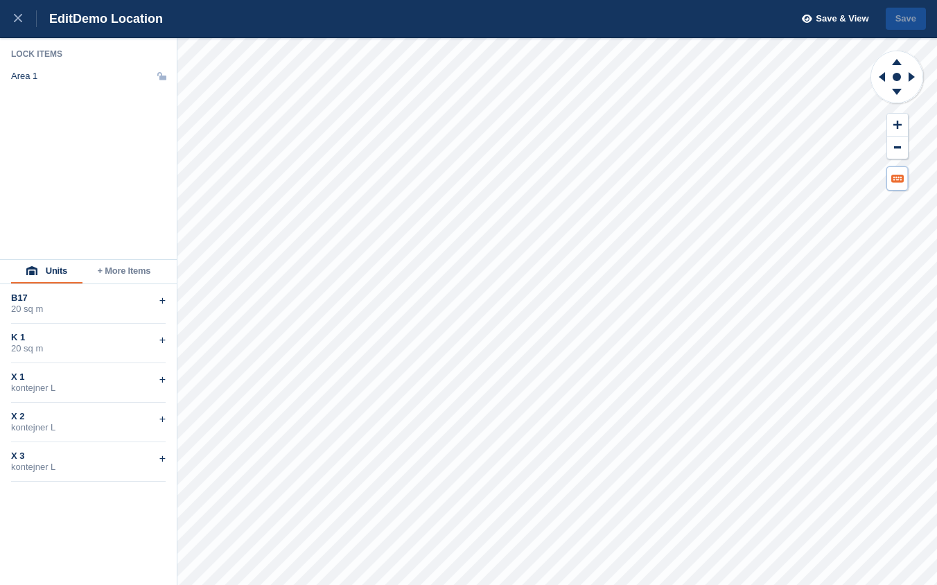
click at [899, 182] on icon at bounding box center [897, 179] width 12 height 8
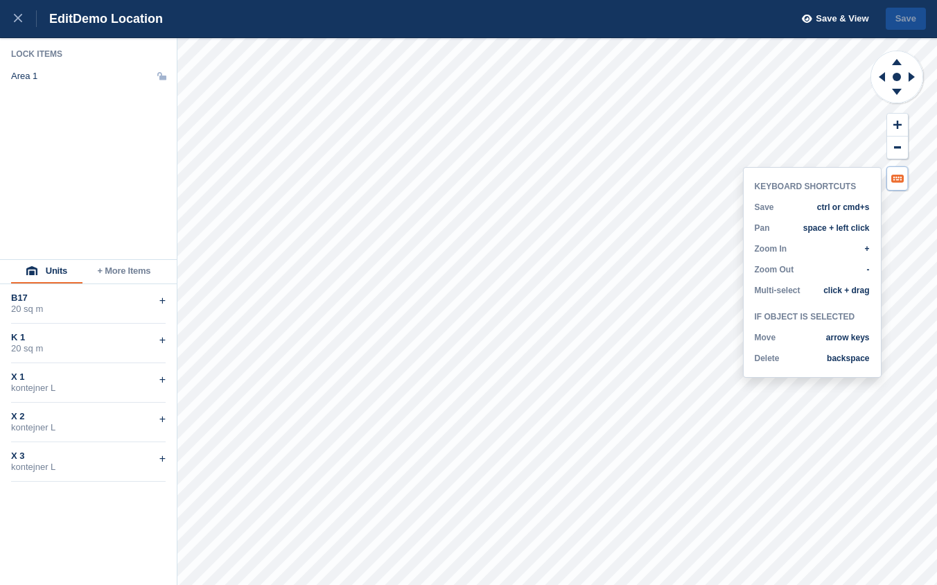
click at [899, 182] on icon at bounding box center [897, 179] width 12 height 8
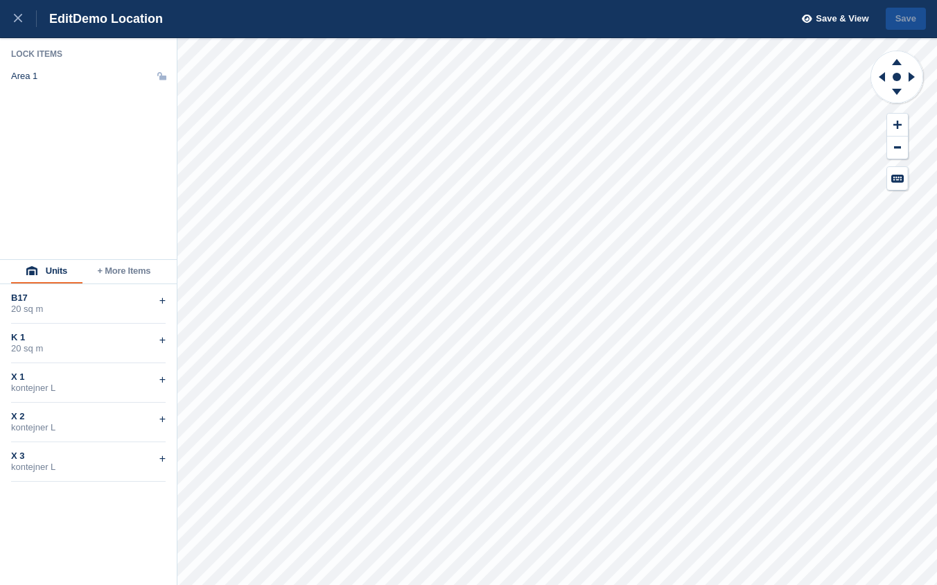
click at [118, 274] on button "+ More Items" at bounding box center [123, 272] width 83 height 24
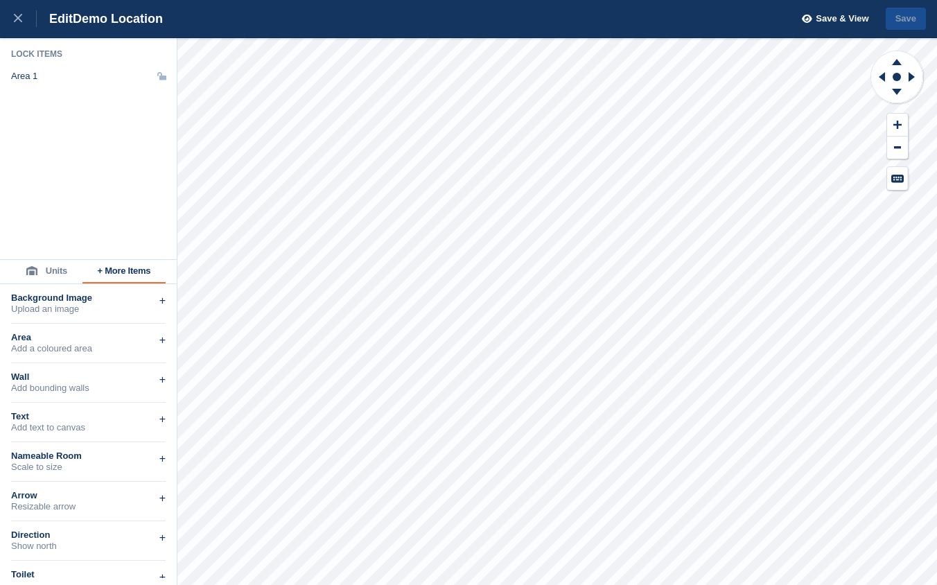
click at [51, 271] on button "Units" at bounding box center [46, 272] width 71 height 24
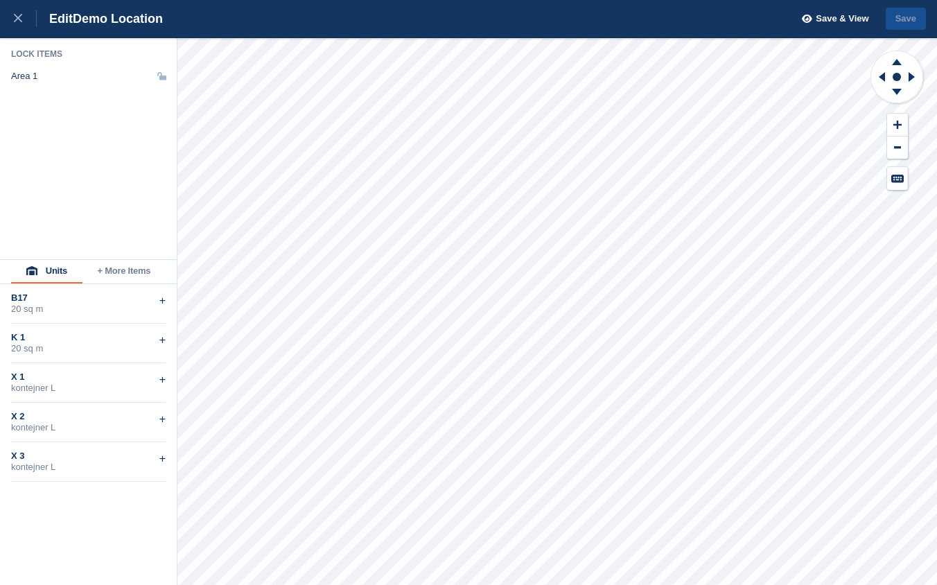
click at [138, 273] on button "+ More Items" at bounding box center [123, 272] width 83 height 24
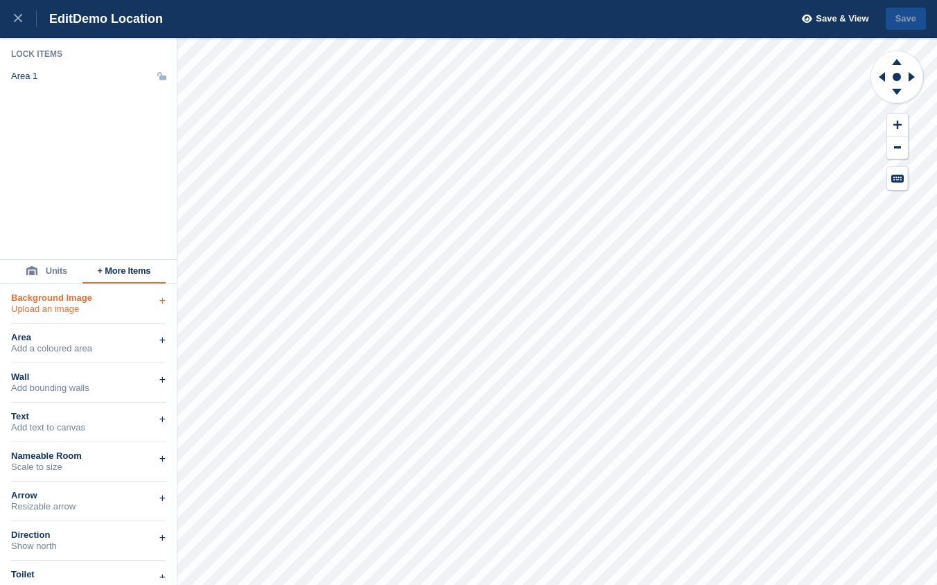
click at [86, 301] on div "Background Image" at bounding box center [88, 297] width 155 height 11
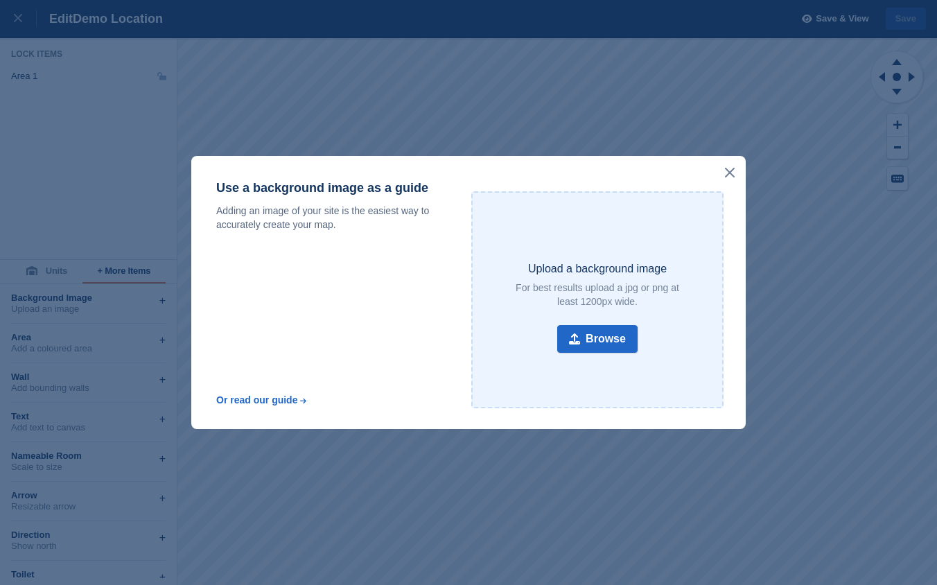
click at [729, 171] on icon at bounding box center [730, 173] width 10 height 10
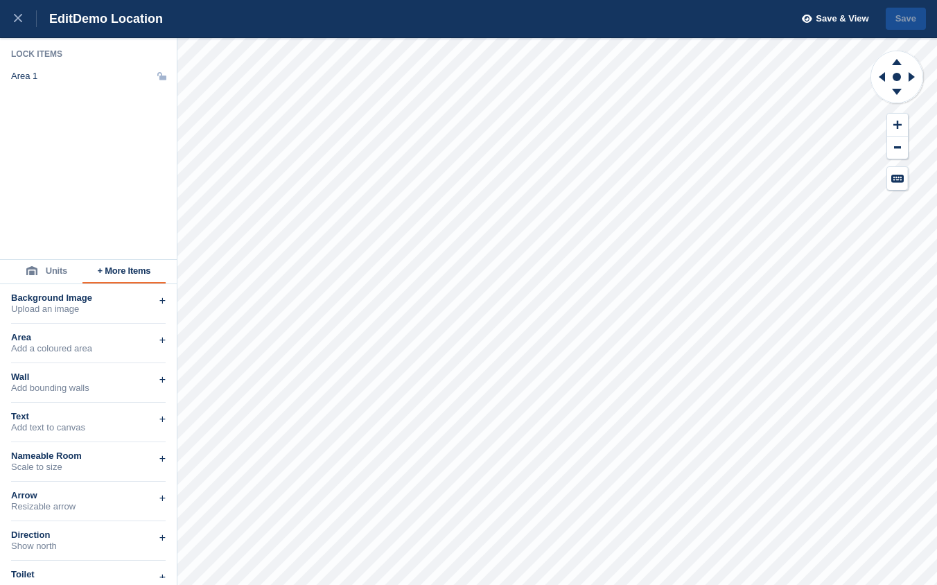
click at [64, 274] on button "Units" at bounding box center [46, 272] width 71 height 24
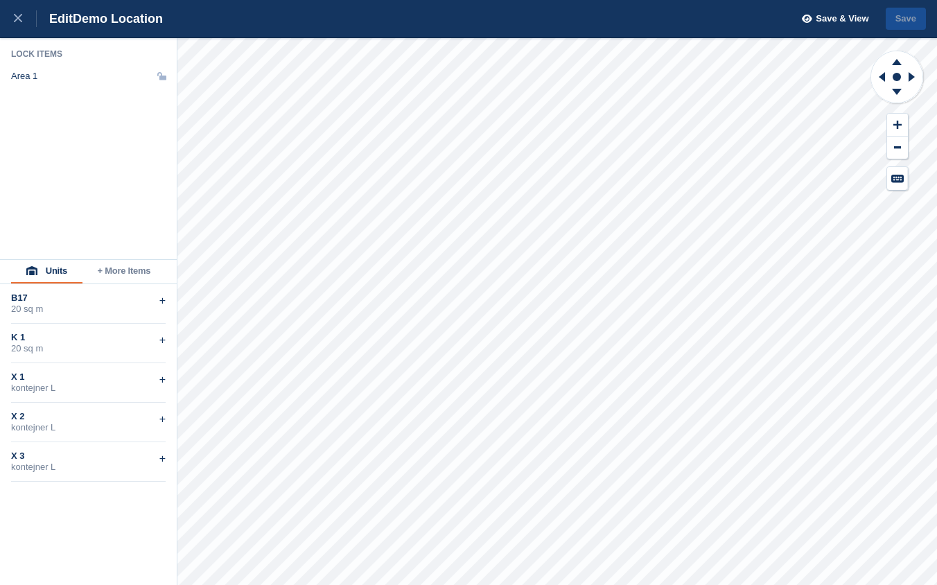
click at [112, 274] on button "+ More Items" at bounding box center [123, 272] width 83 height 24
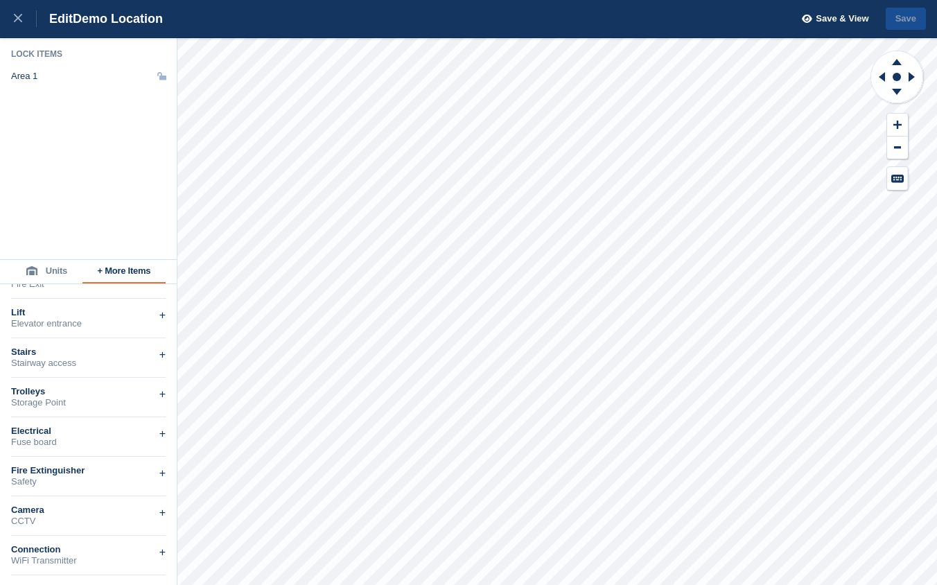
scroll to position [457, 0]
click at [72, 394] on div "Electrical" at bounding box center [88, 394] width 155 height 11
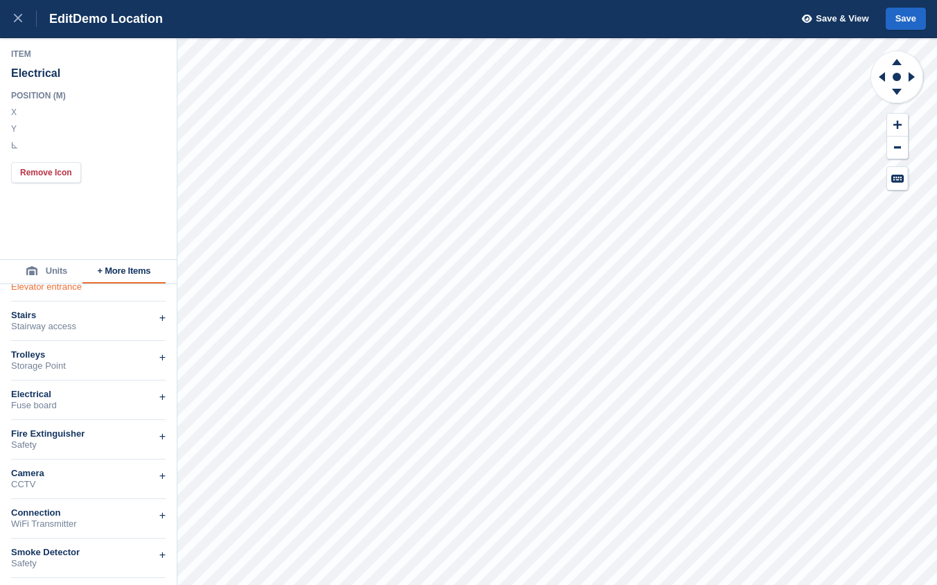
scroll to position [422, 0]
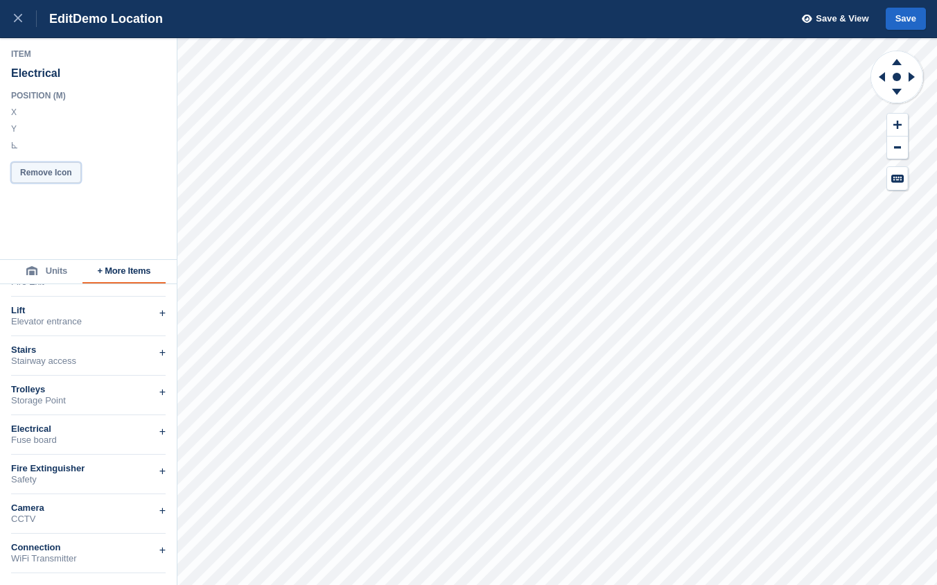
click at [60, 174] on button "Remove Icon" at bounding box center [46, 172] width 70 height 21
click at [58, 274] on button "Units" at bounding box center [46, 272] width 71 height 24
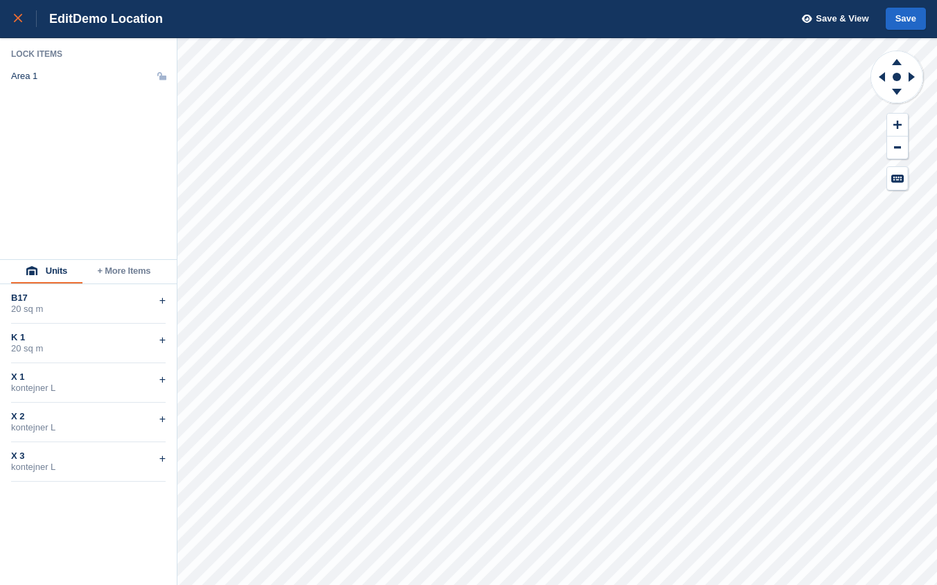
click at [24, 26] on div at bounding box center [25, 18] width 23 height 17
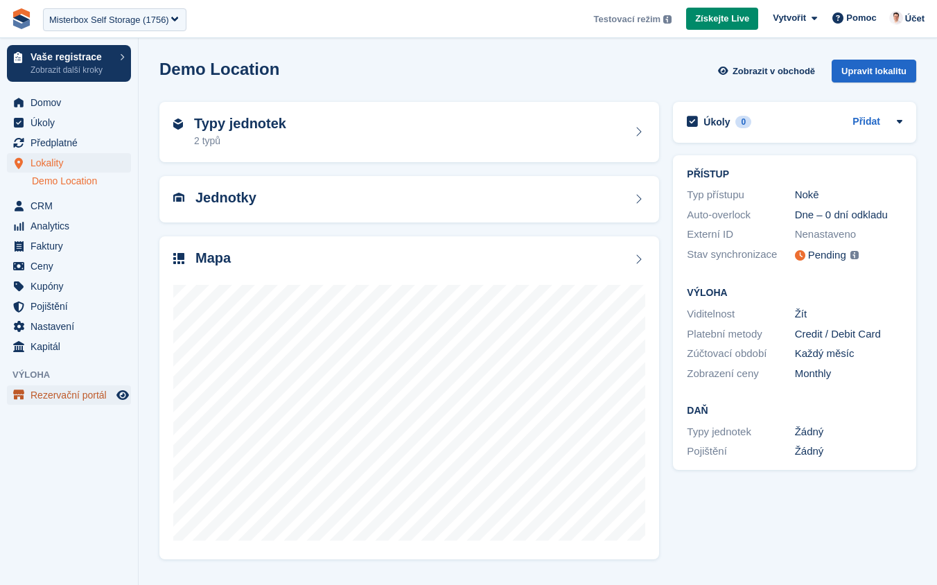
click at [74, 391] on span "Rezervační portál" at bounding box center [71, 394] width 83 height 19
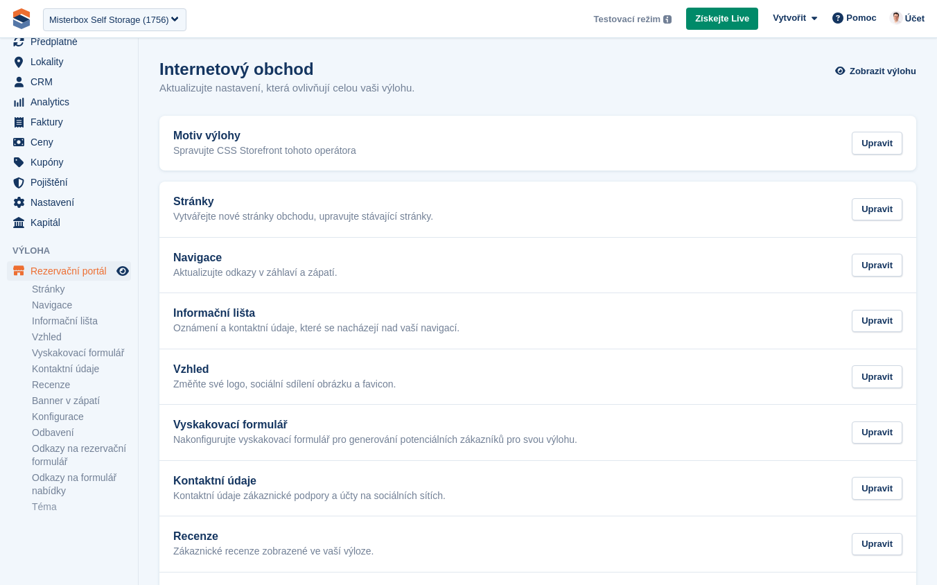
scroll to position [113, 0]
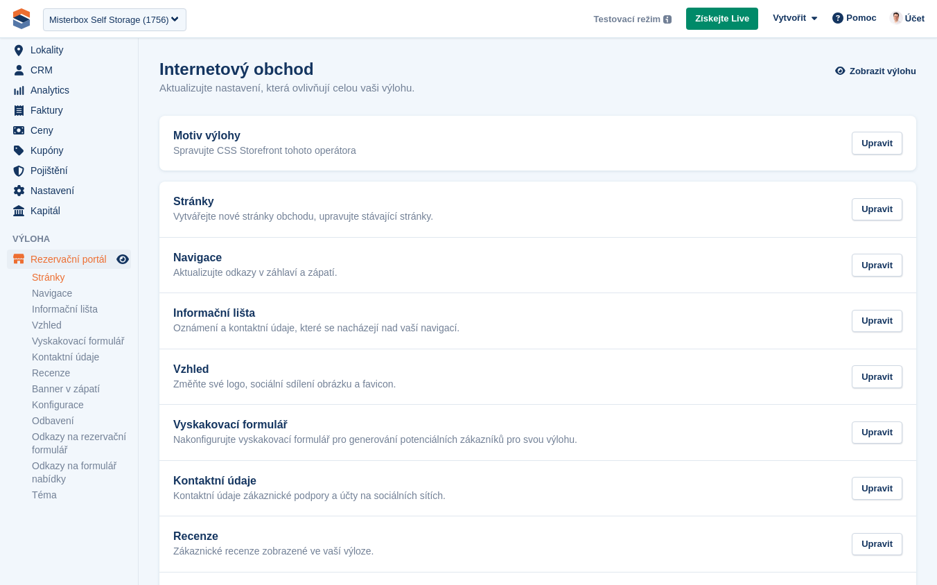
click at [71, 274] on link "Stránky" at bounding box center [81, 277] width 99 height 13
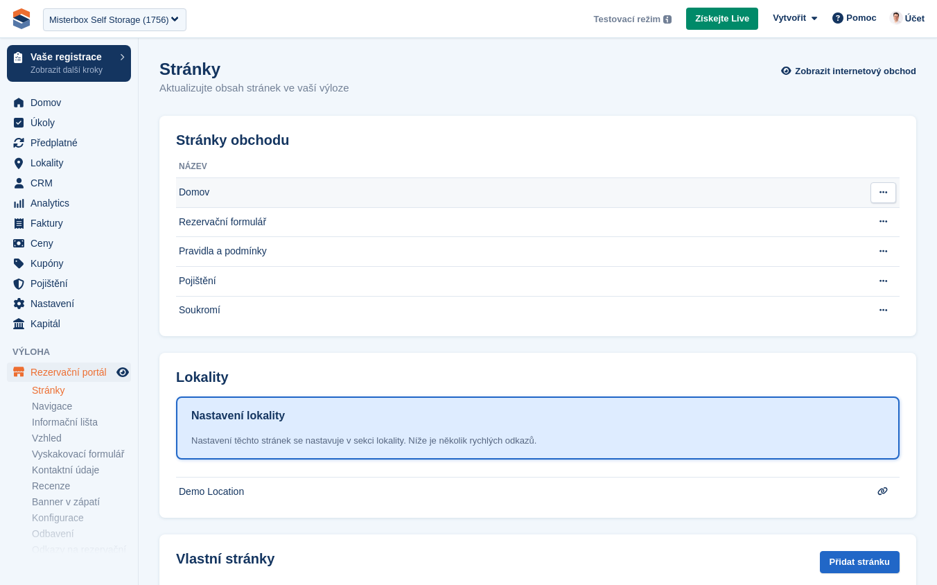
click at [278, 198] on td "Domov" at bounding box center [519, 193] width 687 height 30
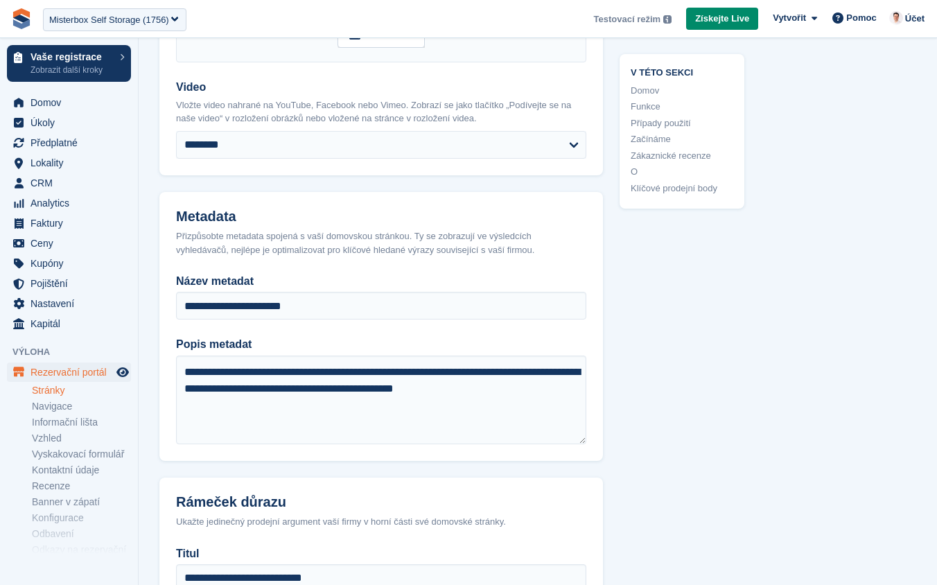
scroll to position [619, 0]
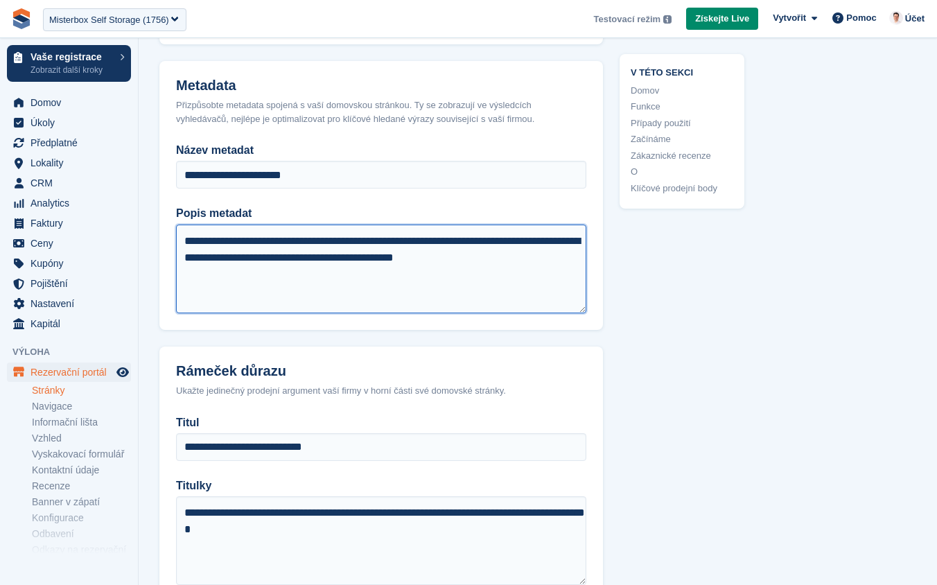
click at [240, 262] on textarea "**********" at bounding box center [381, 269] width 410 height 89
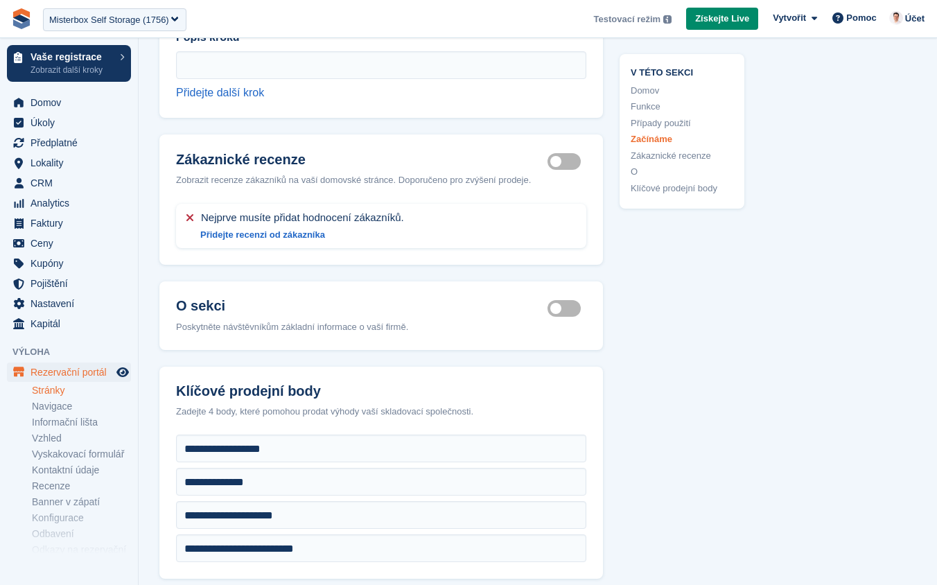
scroll to position [3653, 0]
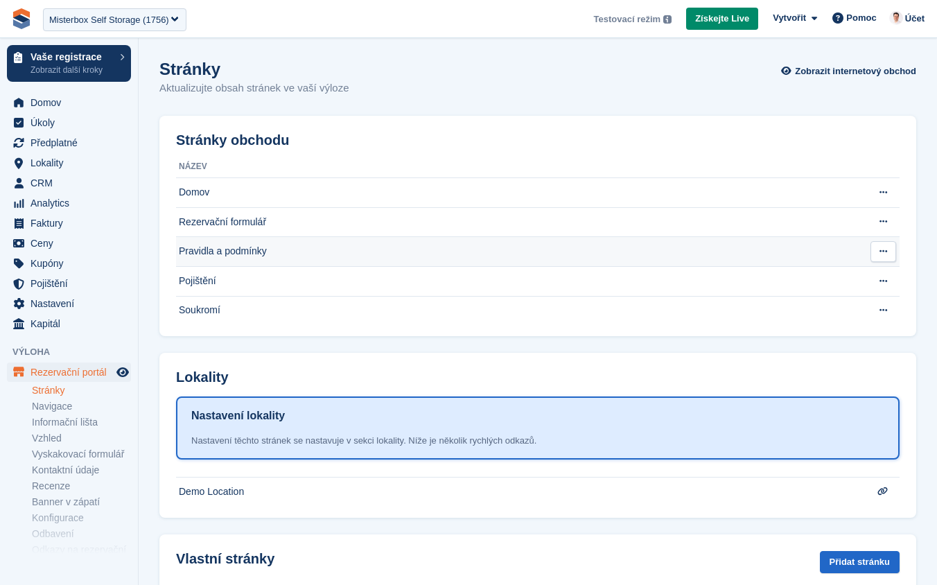
click at [256, 256] on td "Pravidla a podmínky" at bounding box center [519, 252] width 687 height 30
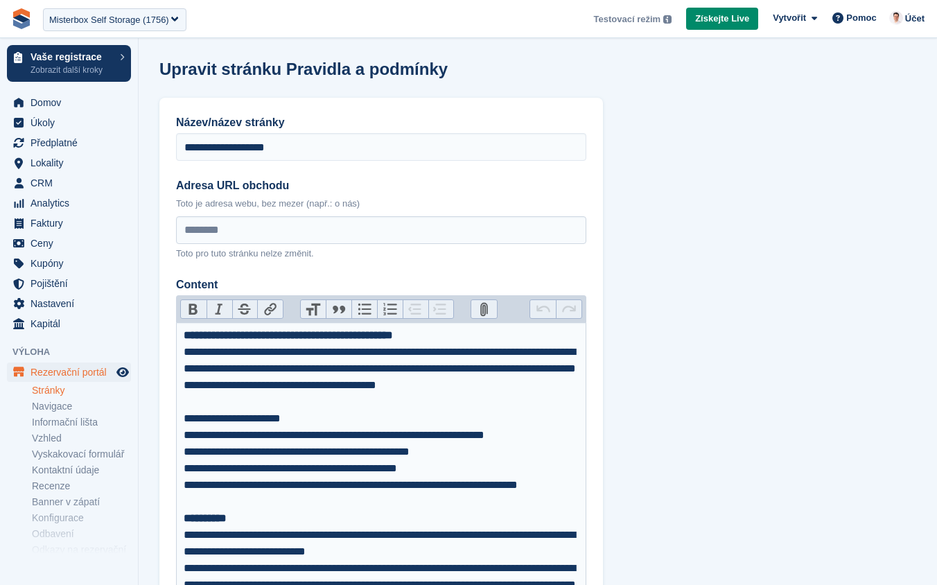
click at [281, 394] on div "**********" at bounding box center [382, 377] width 396 height 67
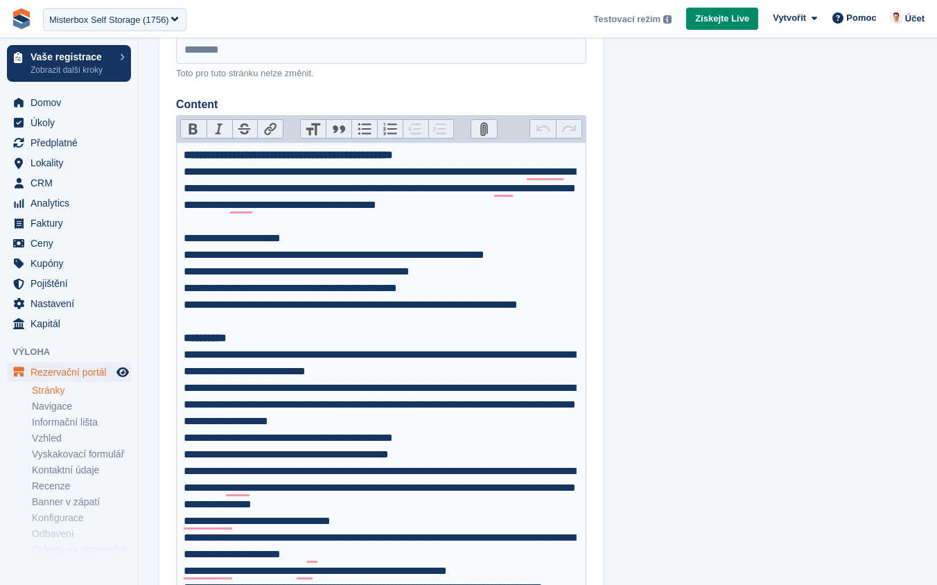
scroll to position [173, 0]
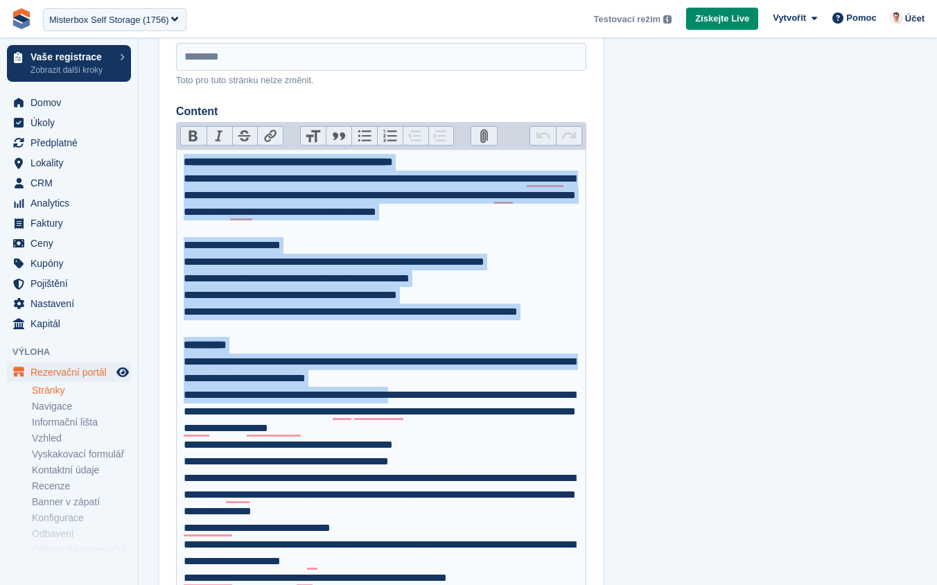
drag, startPoint x: 187, startPoint y: 161, endPoint x: 460, endPoint y: 425, distance: 379.8
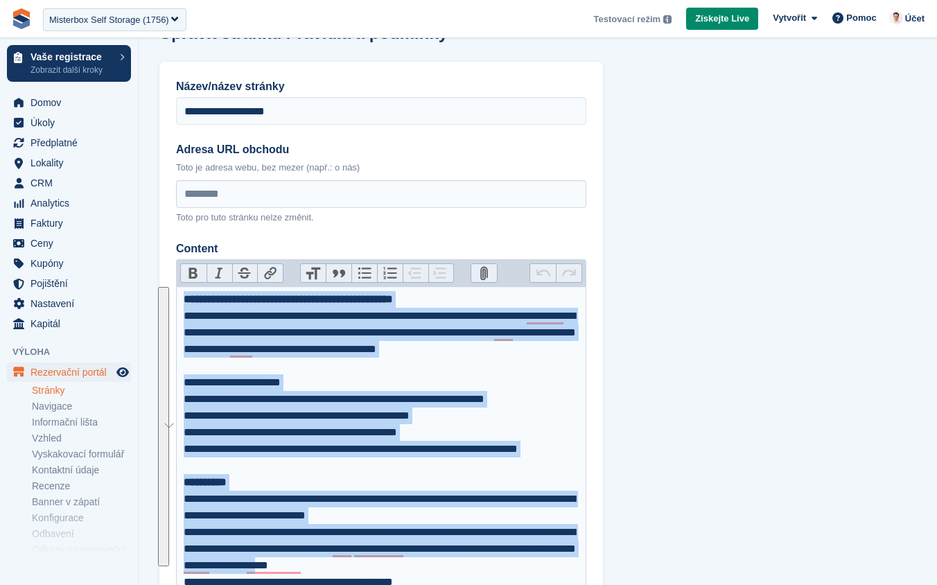
scroll to position [0, 0]
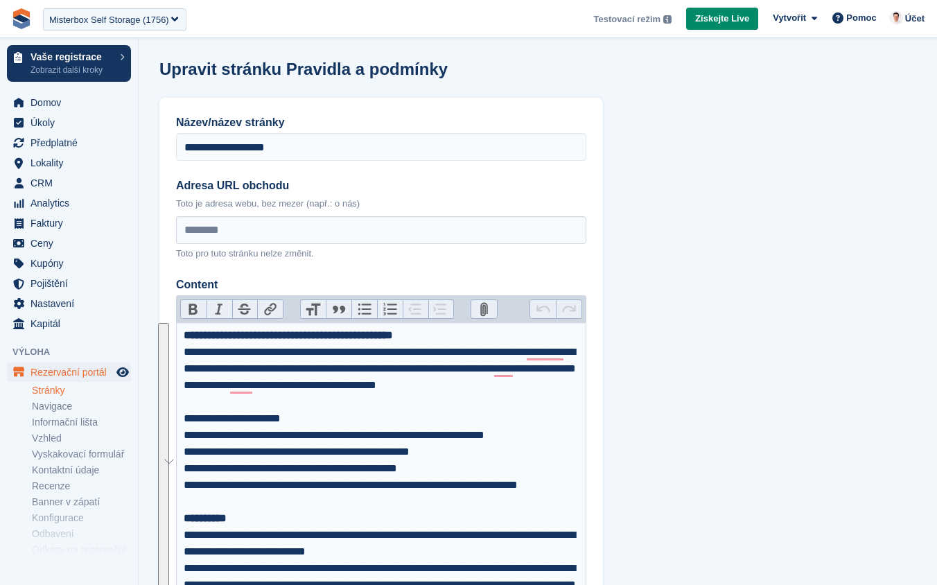
click at [327, 408] on div "**********" at bounding box center [382, 377] width 396 height 67
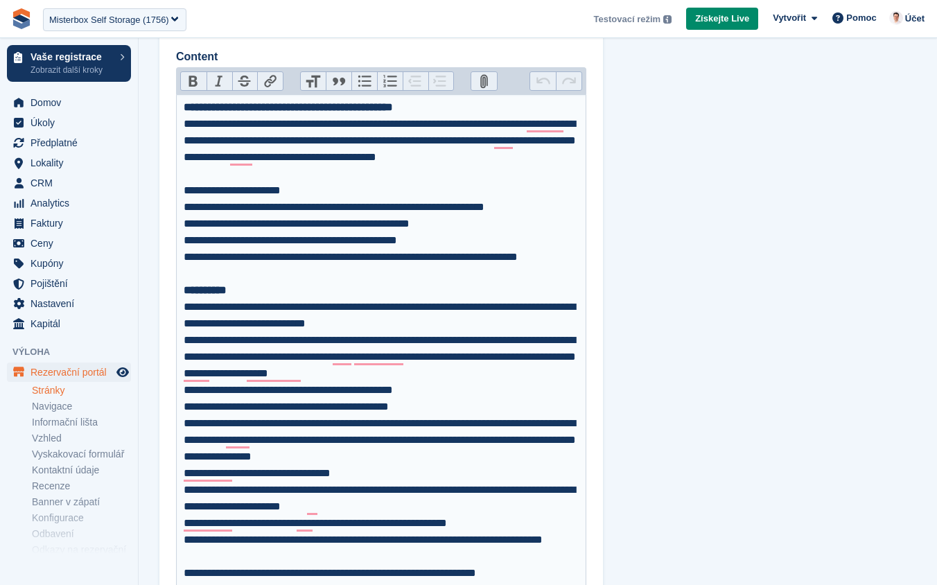
scroll to position [273, 0]
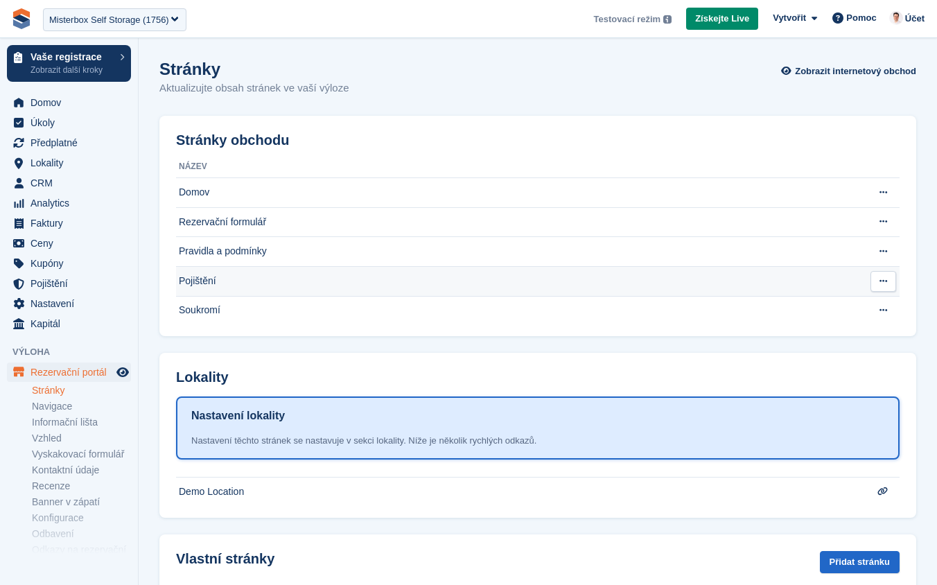
click at [229, 281] on td "Pojištění" at bounding box center [519, 281] width 687 height 30
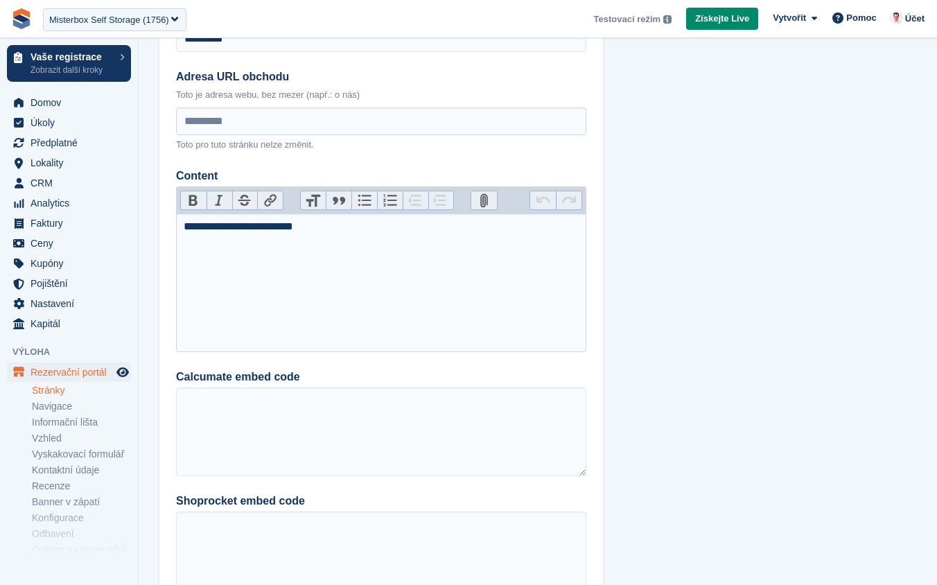
scroll to position [38, 0]
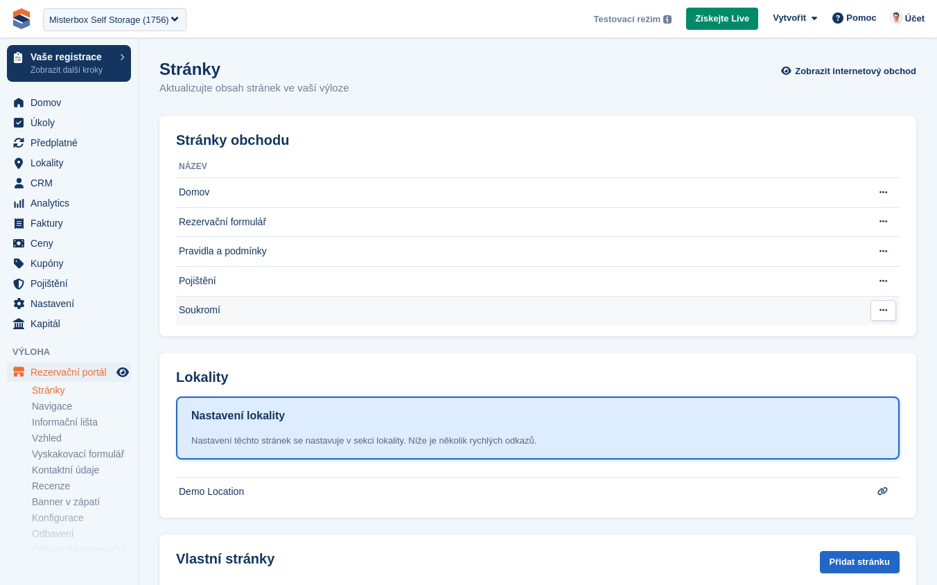
click at [209, 306] on td "Soukromí" at bounding box center [519, 310] width 687 height 29
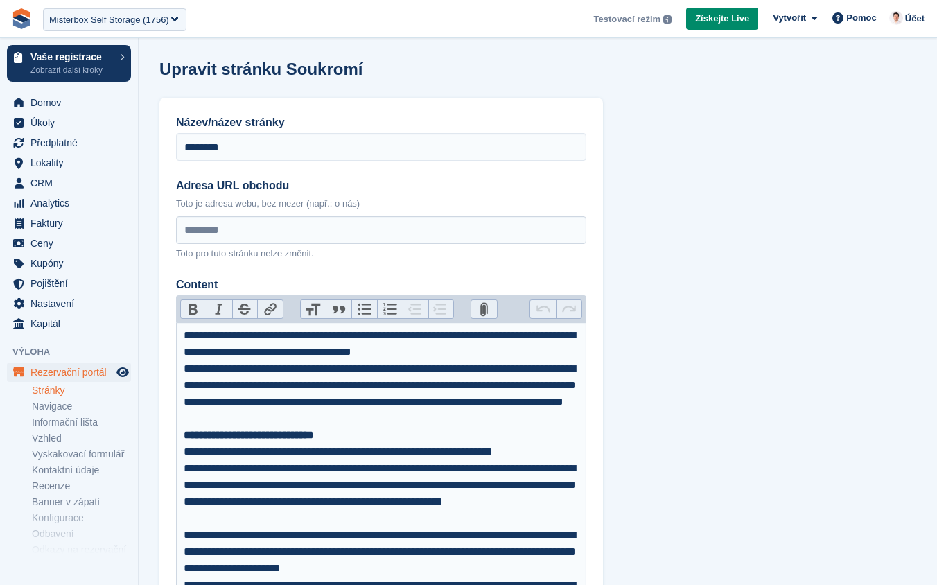
drag, startPoint x: 178, startPoint y: 254, endPoint x: 362, endPoint y: 254, distance: 183.6
click at [362, 254] on p "Toto pro tuto stránku nelze změnit." at bounding box center [381, 254] width 410 height 14
drag, startPoint x: 319, startPoint y: 256, endPoint x: 155, endPoint y: 255, distance: 164.9
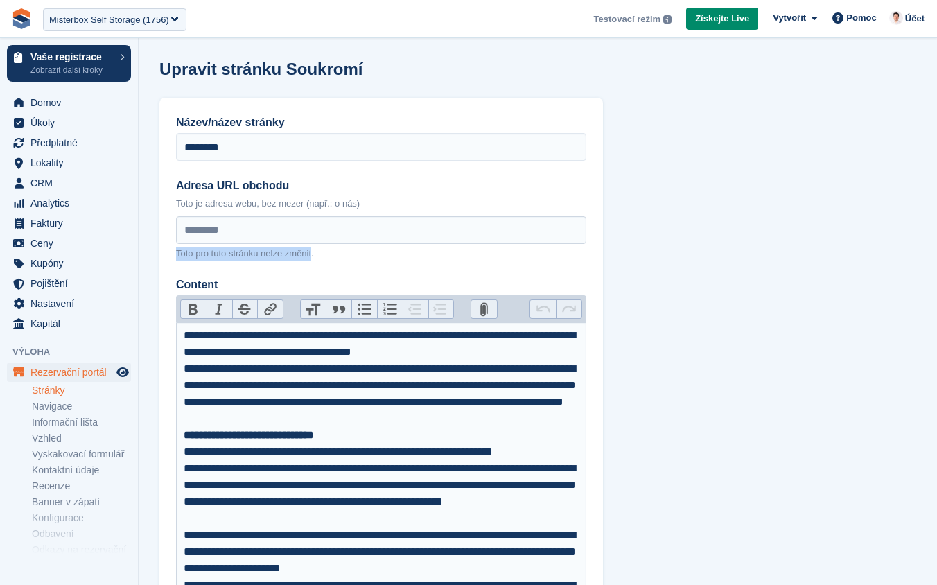
click at [213, 256] on p "Toto pro tuto stránku nelze změnit." at bounding box center [381, 254] width 410 height 14
click at [210, 253] on p "Toto pro tuto stránku nelze změnit." at bounding box center [381, 254] width 410 height 14
drag, startPoint x: 175, startPoint y: 253, endPoint x: 357, endPoint y: 253, distance: 182.2
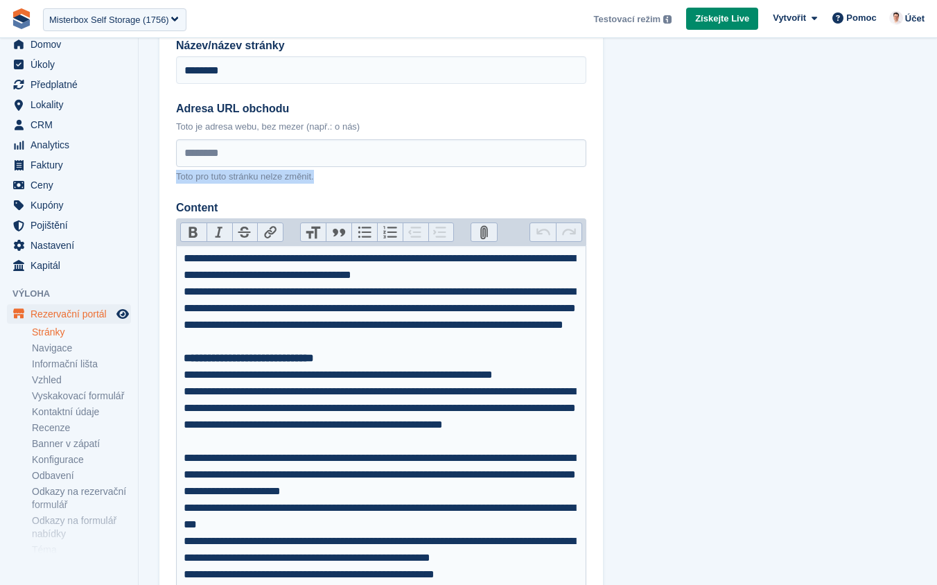
scroll to position [86, 0]
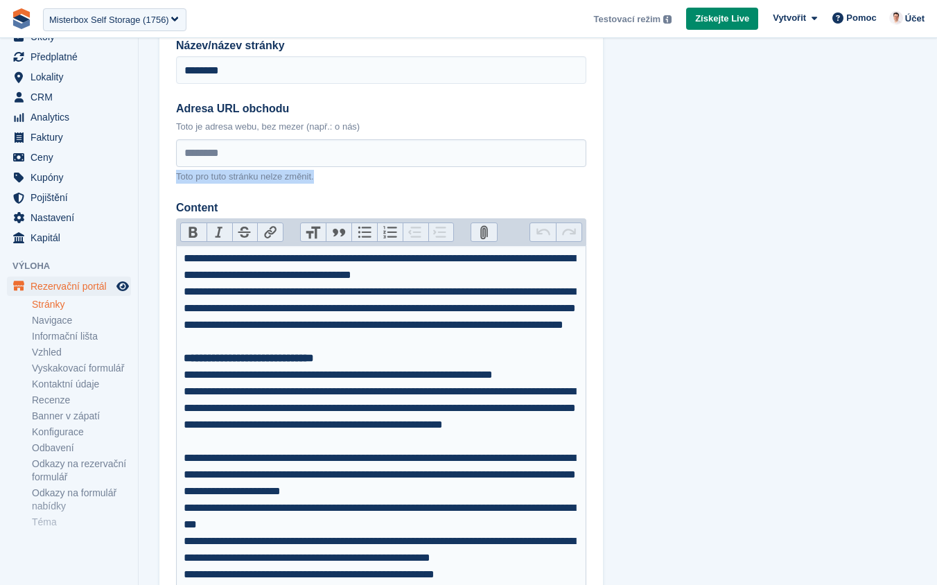
click at [54, 308] on link "Stránky" at bounding box center [81, 304] width 99 height 13
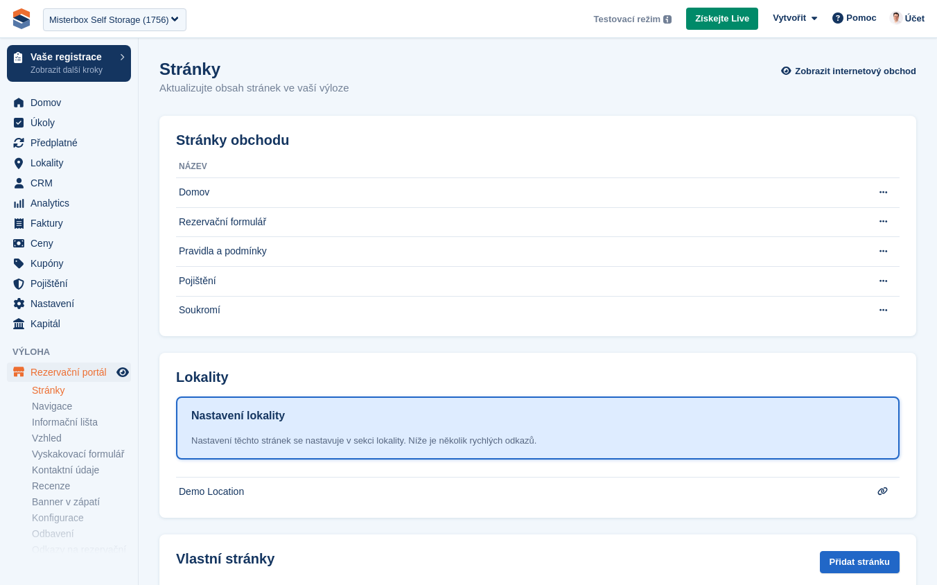
scroll to position [69, 0]
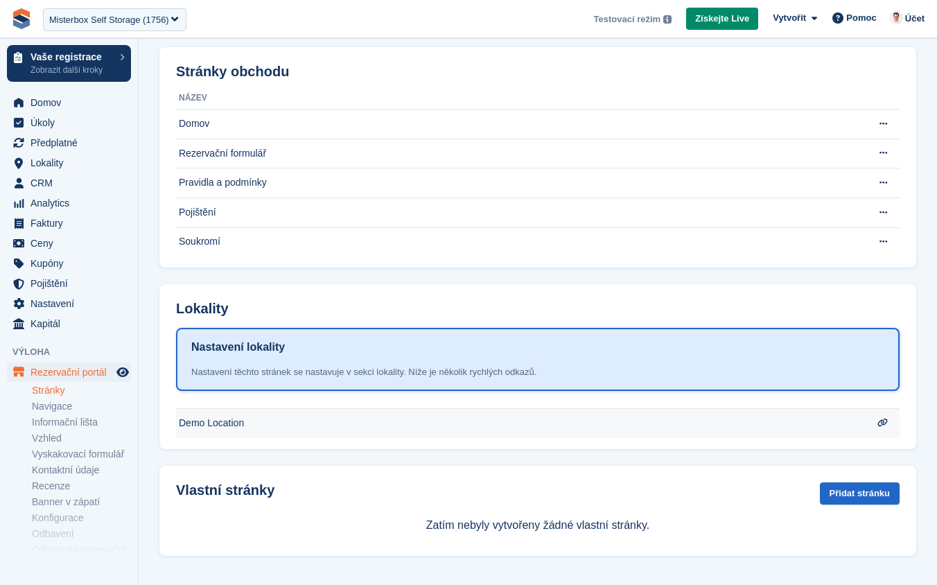
click at [282, 139] on td "Demo Location" at bounding box center [519, 124] width 687 height 30
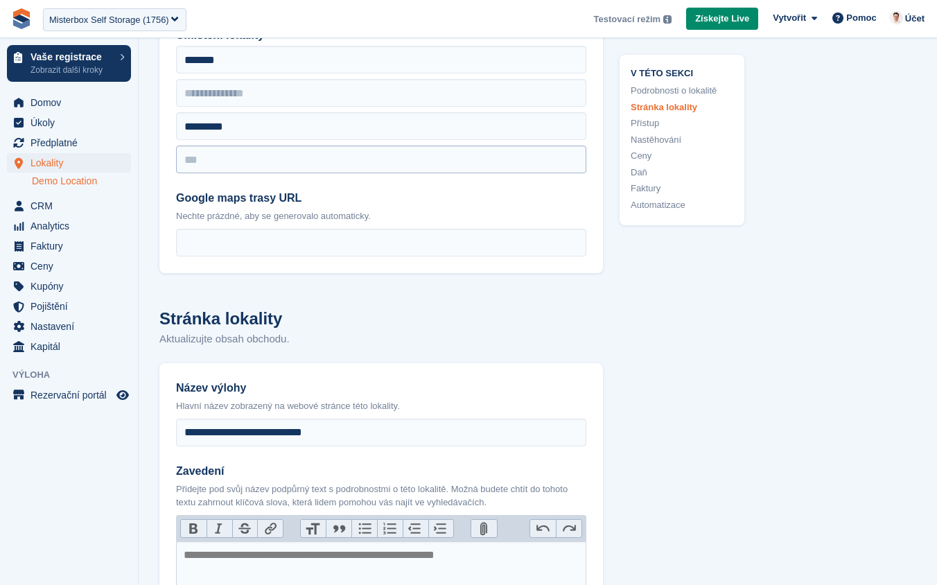
scroll to position [391, 0]
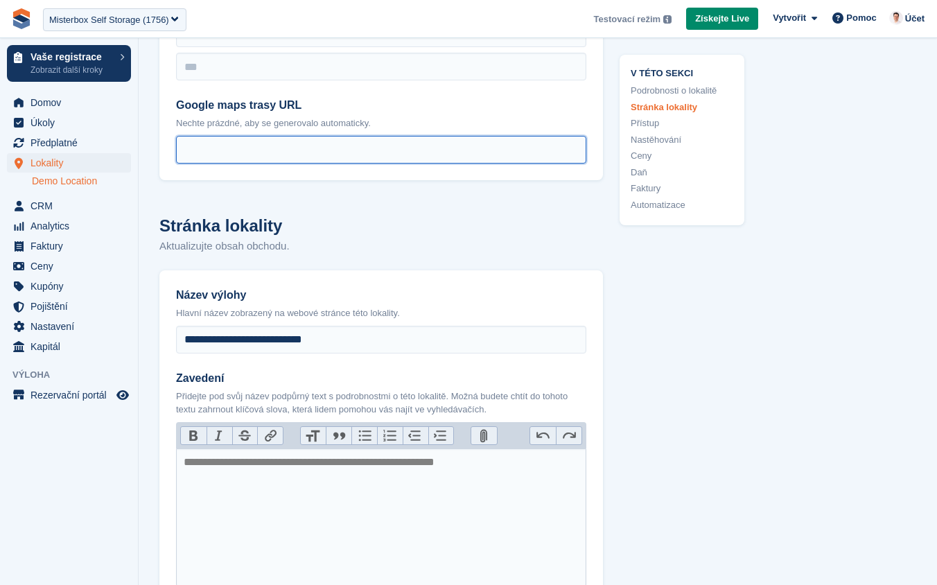
click at [261, 150] on input "Google maps trasy URL" at bounding box center [381, 150] width 410 height 28
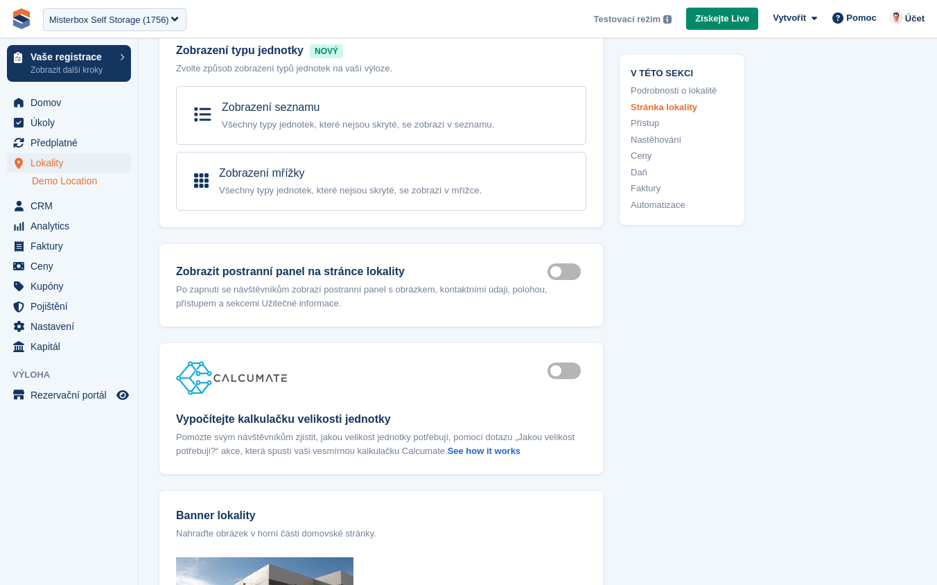
scroll to position [1211, 0]
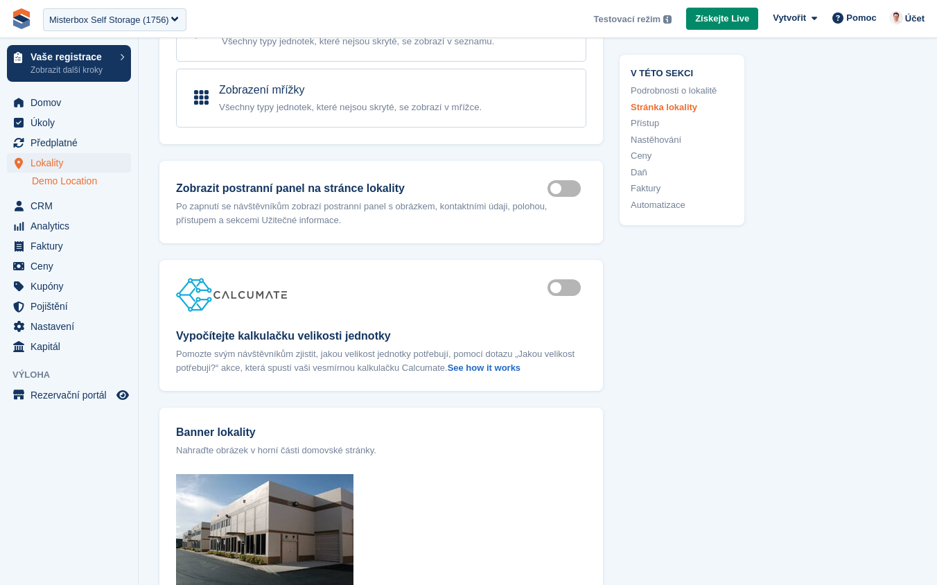
click at [571, 288] on label "Is active" at bounding box center [566, 287] width 39 height 2
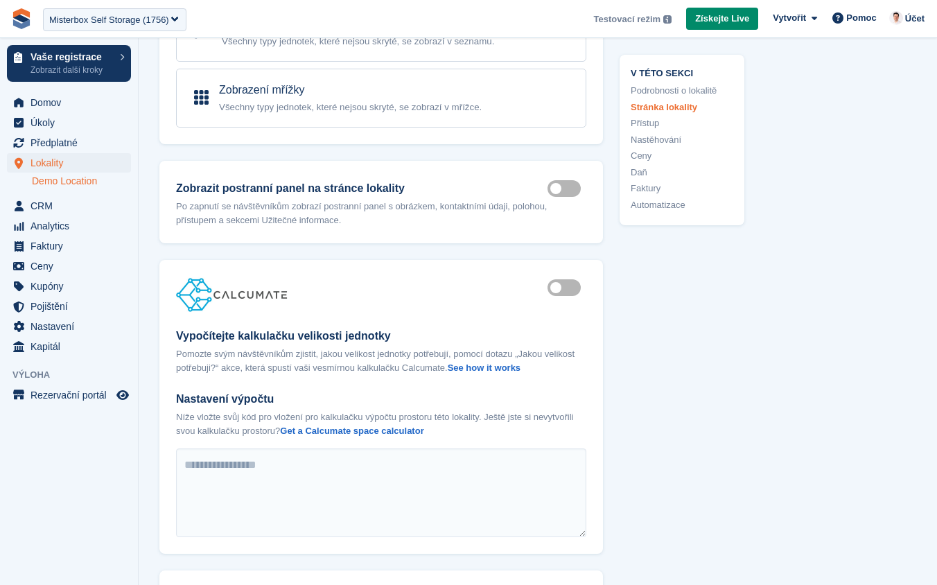
click at [572, 287] on label "Is active" at bounding box center [566, 287] width 39 height 2
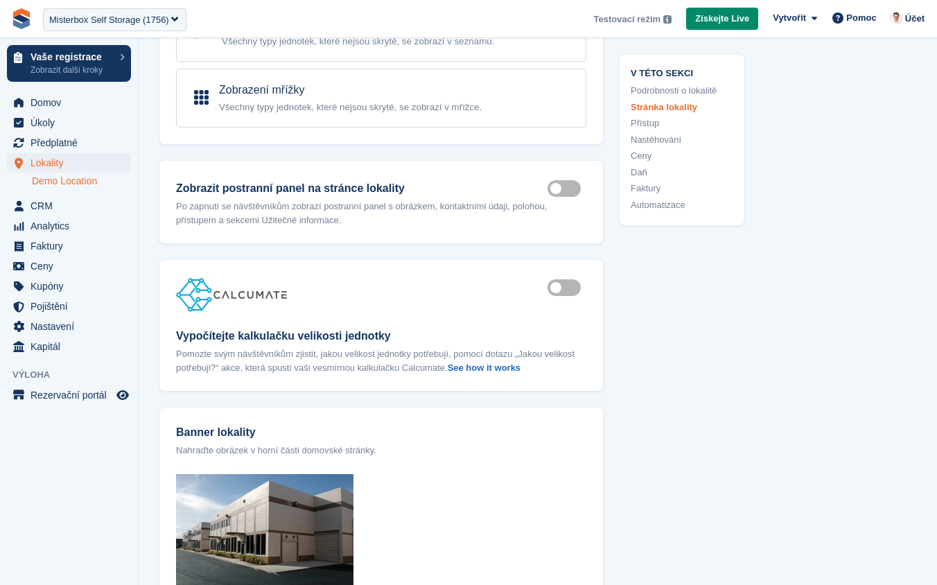
click at [572, 286] on label "Is active" at bounding box center [566, 287] width 39 height 2
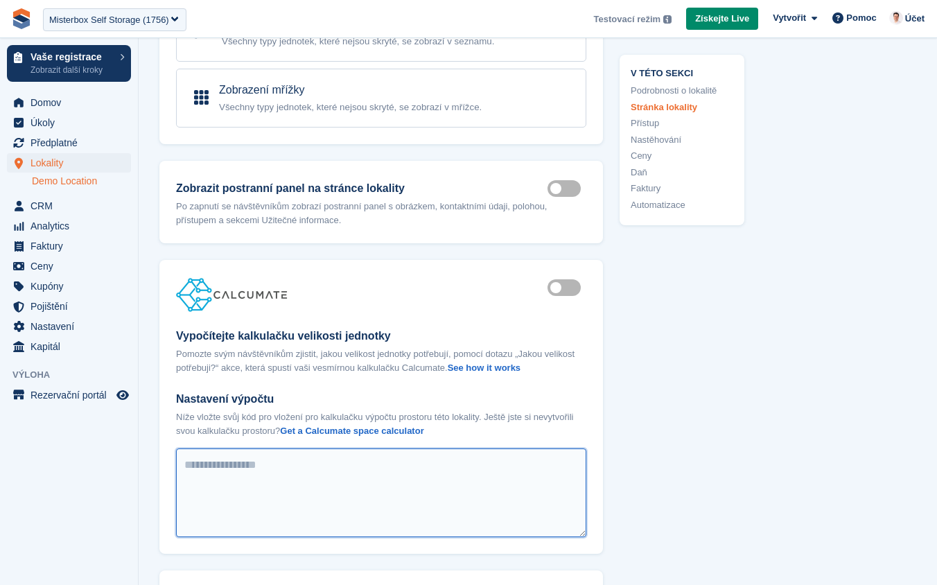
click at [252, 498] on textarea "Nastavení výpočtu" at bounding box center [381, 492] width 410 height 89
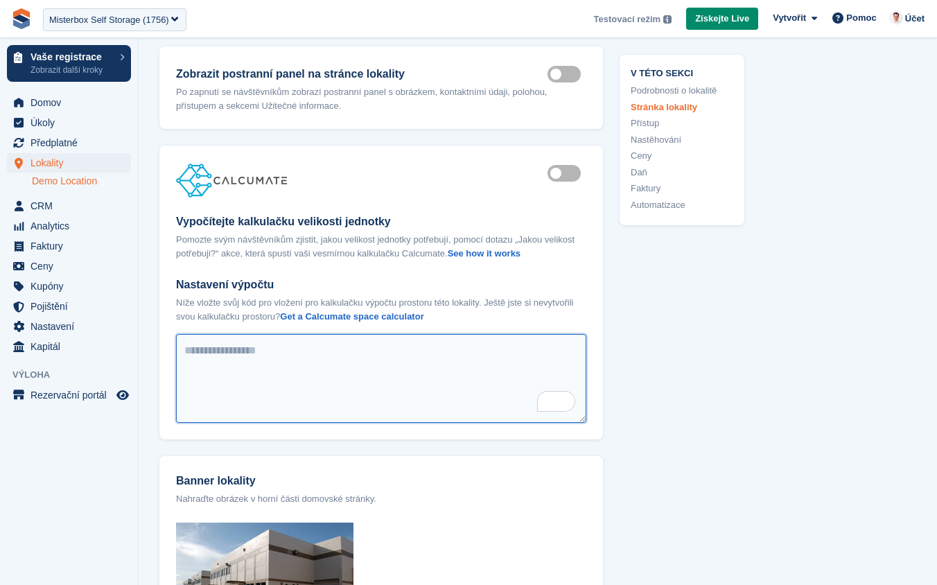
scroll to position [1348, 0]
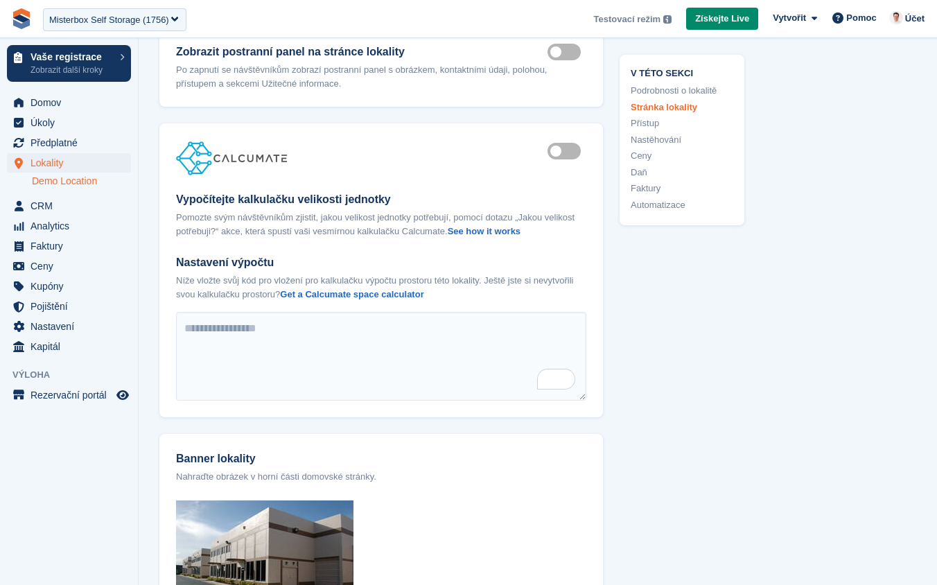
click at [564, 150] on label "Is active" at bounding box center [566, 151] width 39 height 2
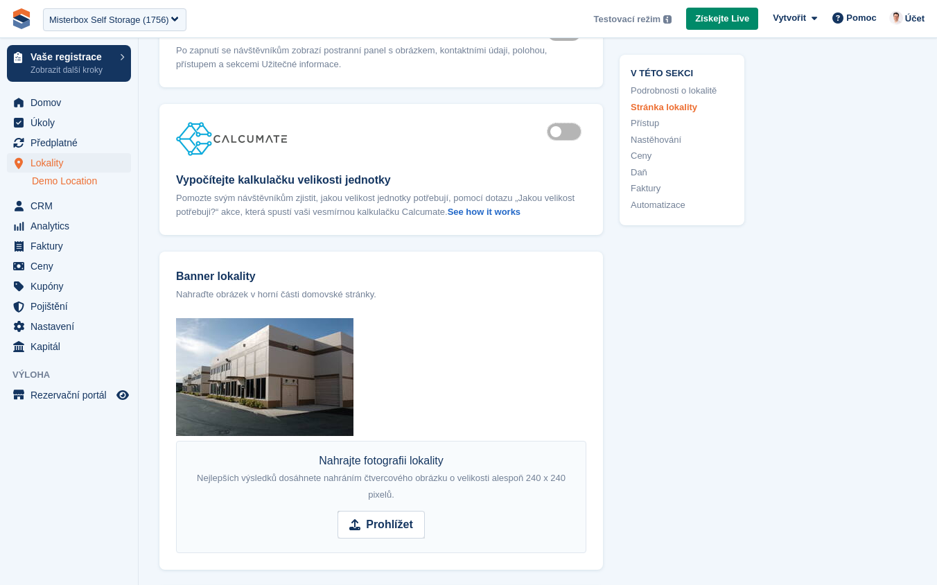
scroll to position [1370, 0]
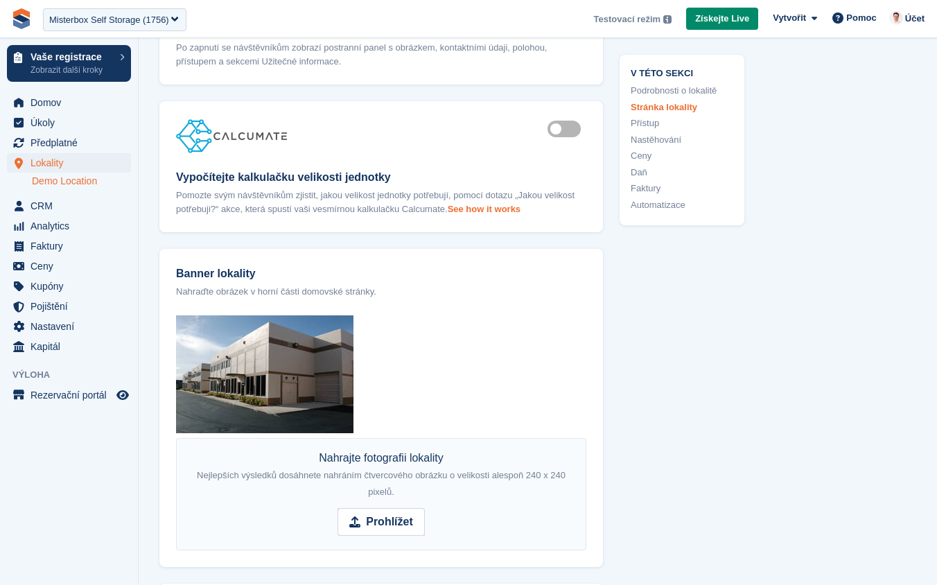
click at [520, 211] on strong "See how it works" at bounding box center [484, 209] width 73 height 10
click at [451, 229] on div "Is active Vypočítejte kalkulačku velikosti jednotky Pomozte svým návštěvníkům z…" at bounding box center [380, 166] width 443 height 131
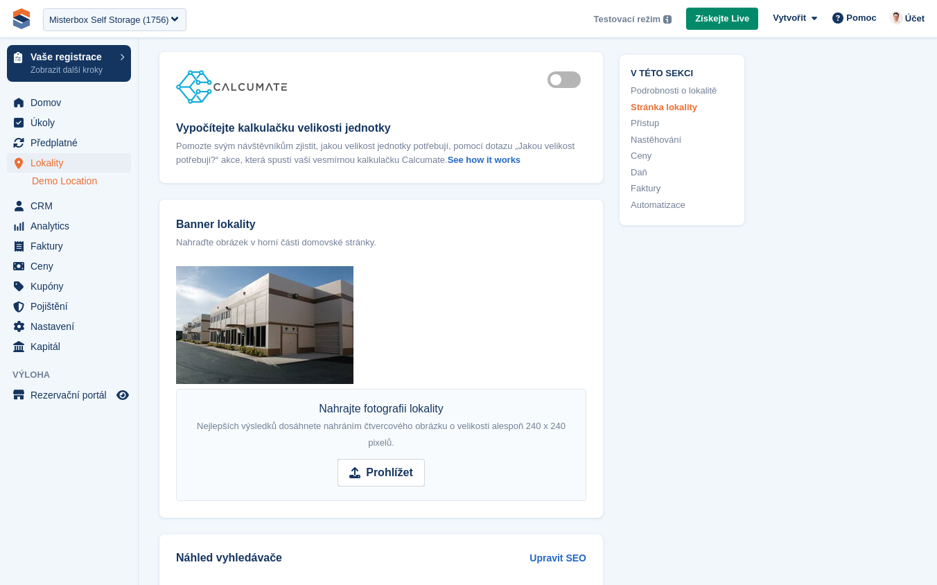
scroll to position [1432, 0]
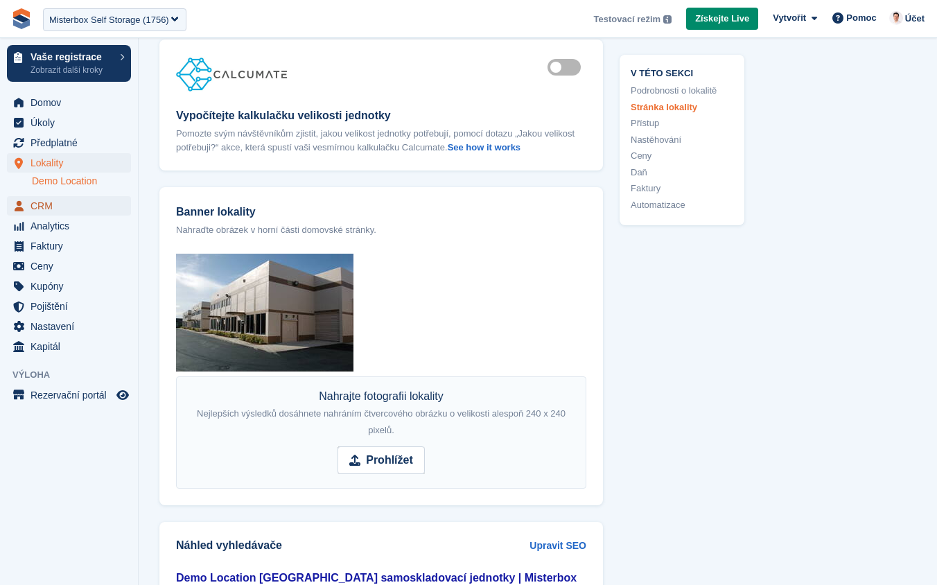
click at [46, 207] on span "CRM" at bounding box center [71, 205] width 83 height 19
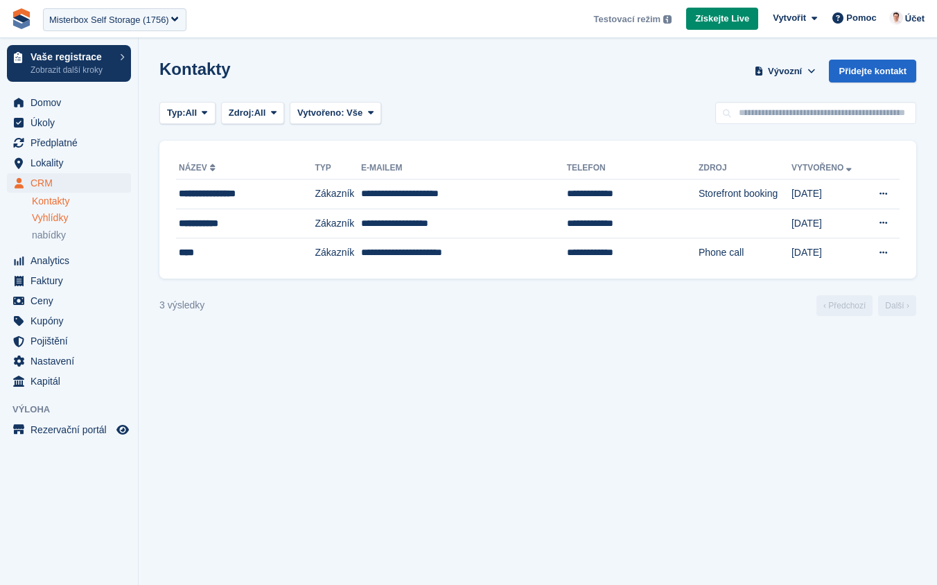
click at [64, 217] on span "Vyhlídky" at bounding box center [50, 217] width 36 height 13
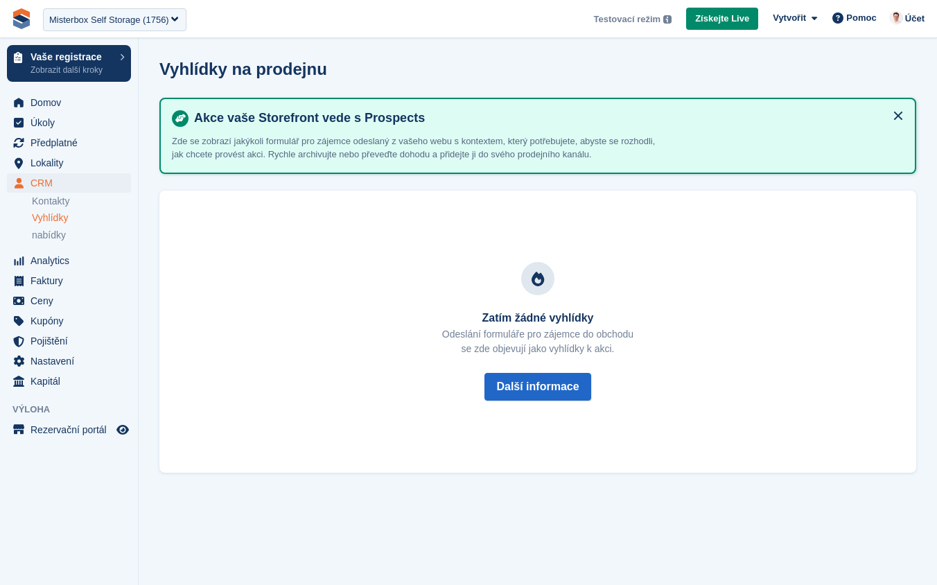
click at [374, 119] on h4 "Akce vaše Storefront vede s Prospects" at bounding box center [545, 118] width 715 height 16
click at [65, 234] on span "nabídky" at bounding box center [49, 235] width 34 height 13
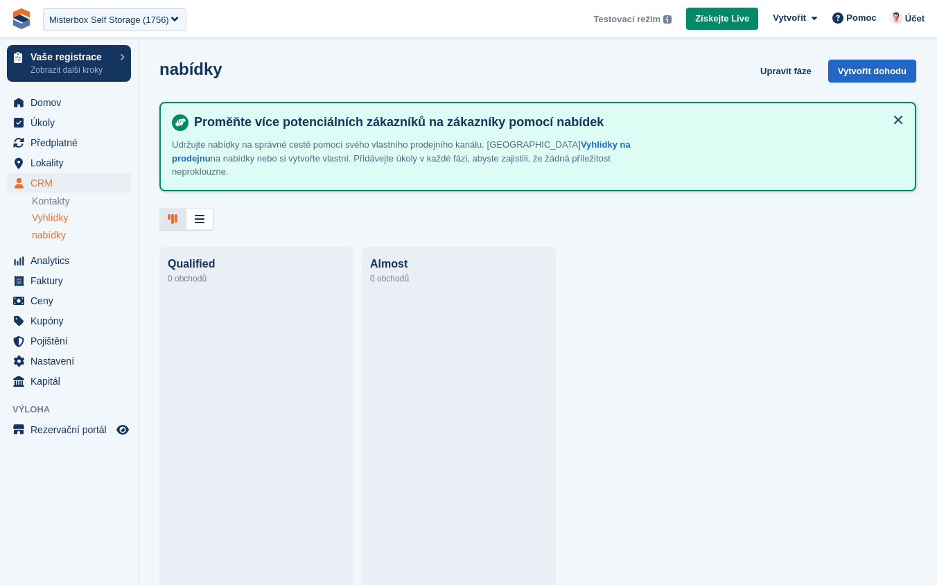
click at [64, 221] on span "Vyhlídky" at bounding box center [50, 217] width 36 height 13
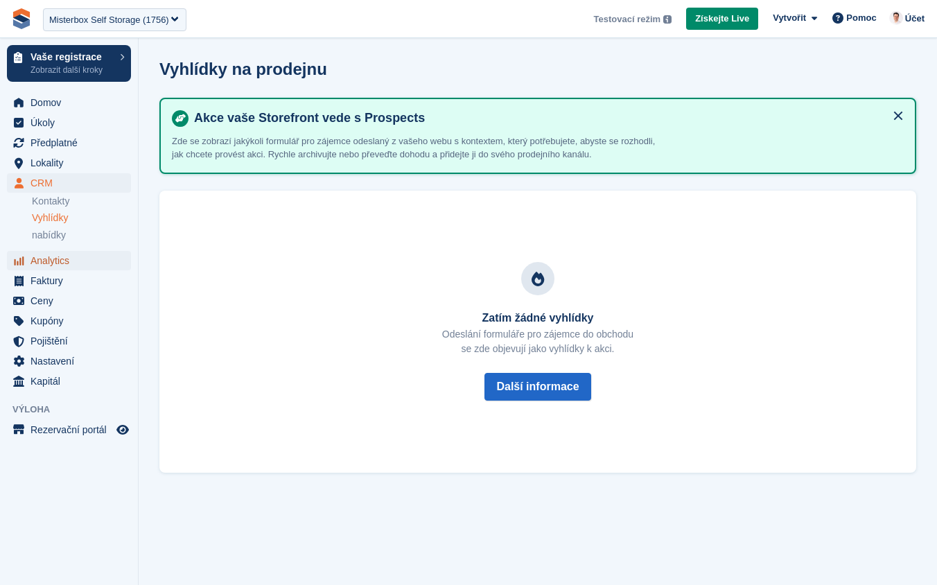
click at [54, 261] on span "Analytics" at bounding box center [71, 260] width 83 height 19
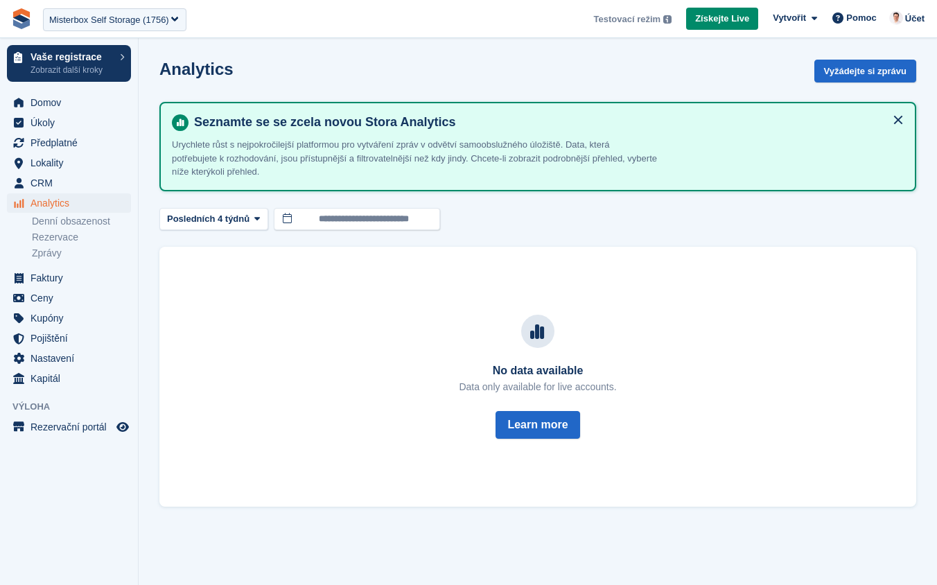
click at [532, 61] on div "Analytics Vyžádejte si zprávu" at bounding box center [537, 79] width 757 height 39
click at [89, 156] on span "Lokality" at bounding box center [71, 162] width 83 height 19
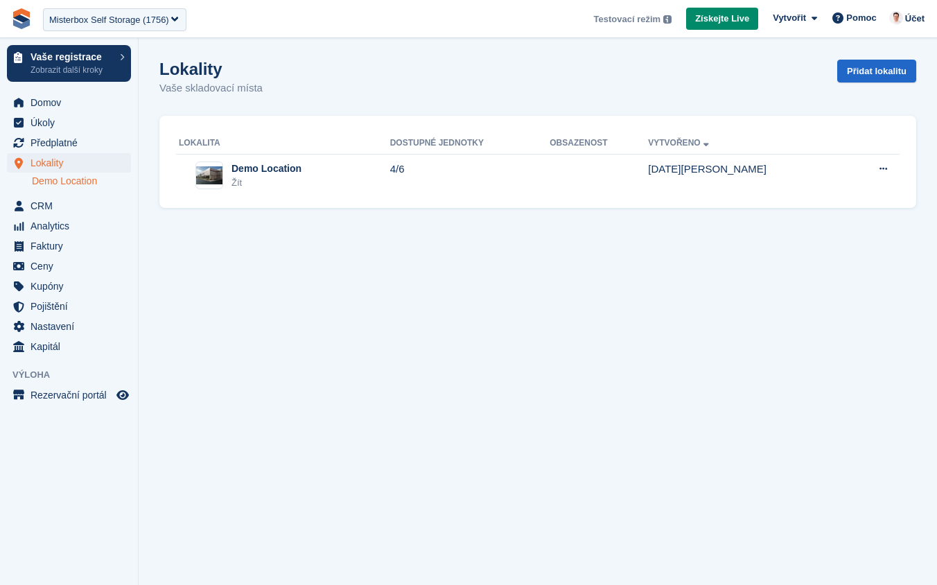
click at [78, 179] on link "Demo Location" at bounding box center [81, 181] width 99 height 13
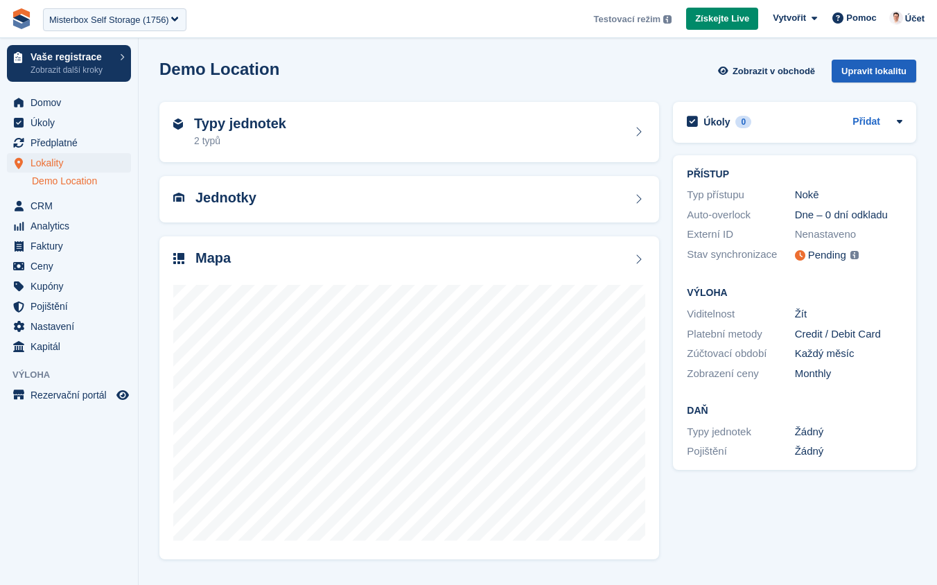
click at [875, 76] on div "Upravit lokalitu" at bounding box center [874, 71] width 85 height 23
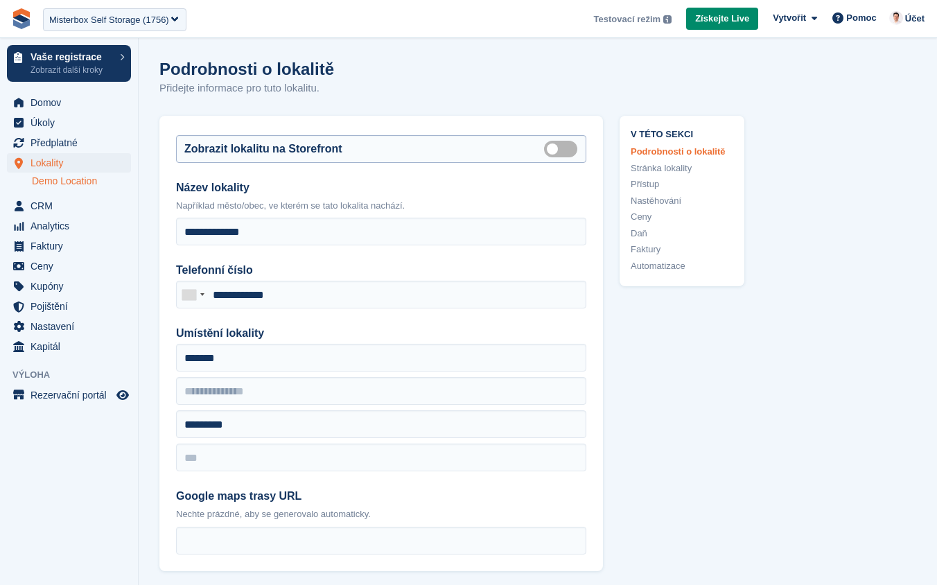
click at [561, 150] on label "Is public" at bounding box center [563, 149] width 39 height 2
click at [67, 271] on span "Ceny" at bounding box center [71, 265] width 83 height 19
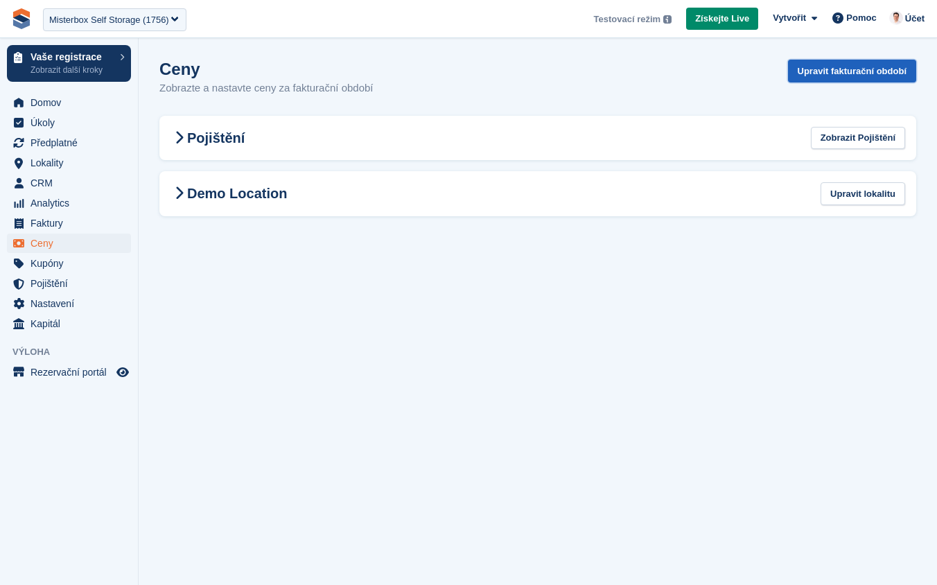
click at [832, 73] on link "Upravit fakturační období" at bounding box center [852, 71] width 128 height 23
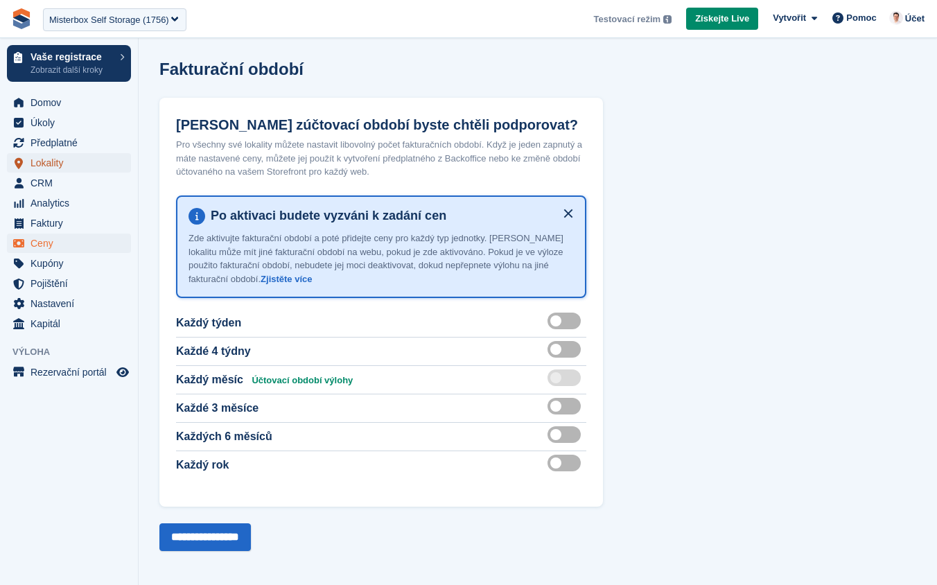
click at [59, 161] on span "Lokality" at bounding box center [71, 162] width 83 height 19
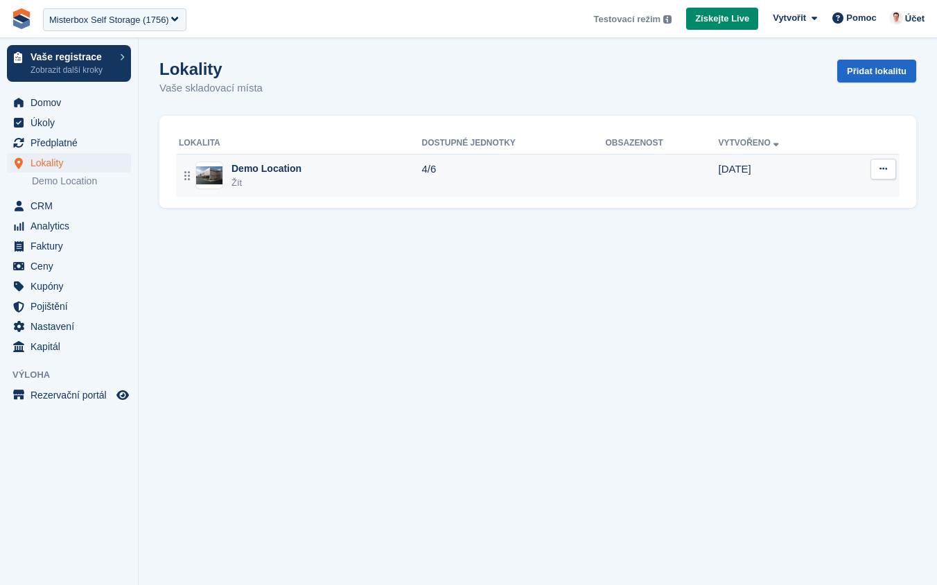
click at [305, 168] on div "Demo Location Žít" at bounding box center [300, 175] width 243 height 28
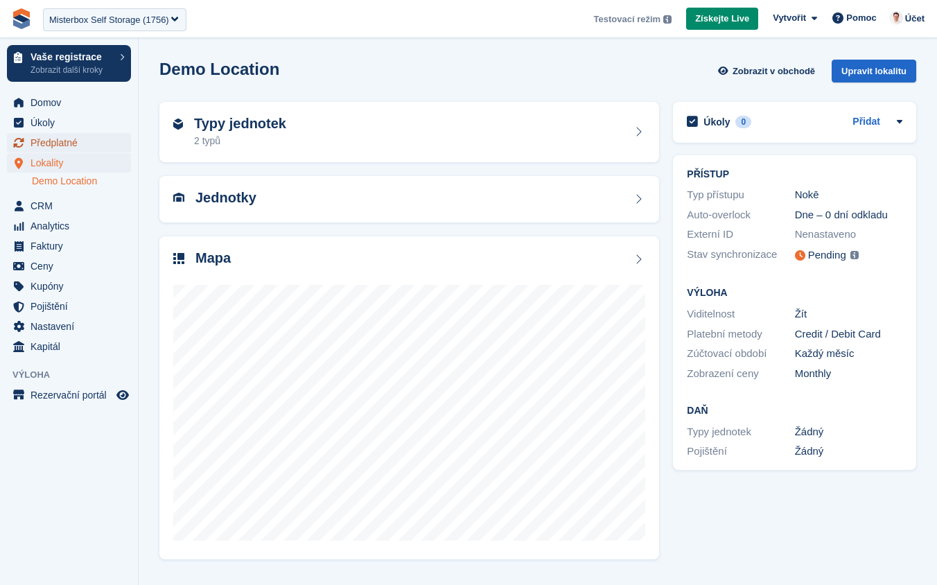
click at [65, 139] on span "Předplatné" at bounding box center [71, 142] width 83 height 19
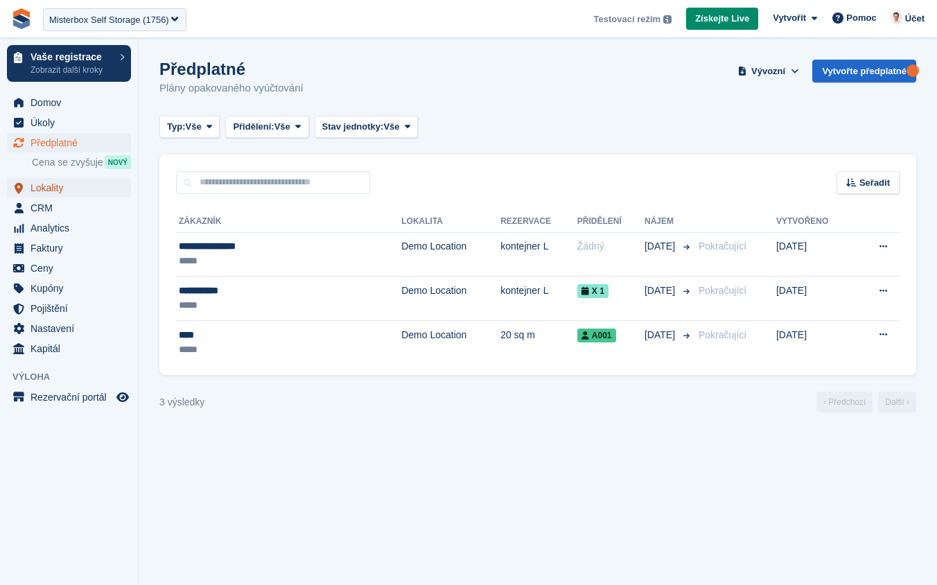
click at [56, 195] on span "Lokality" at bounding box center [71, 187] width 83 height 19
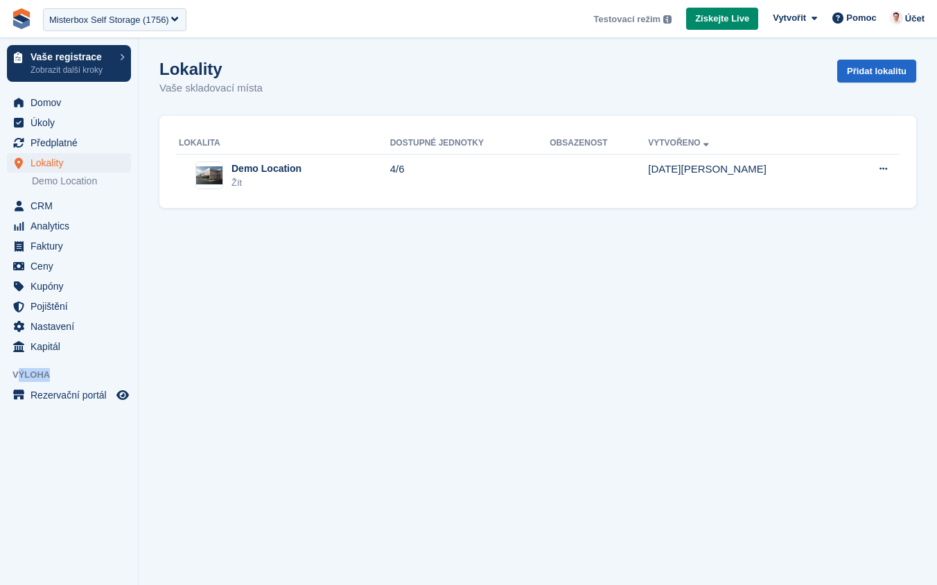
drag, startPoint x: 15, startPoint y: 376, endPoint x: 56, endPoint y: 376, distance: 40.9
click at [56, 376] on span "Výloha" at bounding box center [74, 375] width 125 height 14
click at [82, 391] on span "Rezervační portál" at bounding box center [71, 394] width 83 height 19
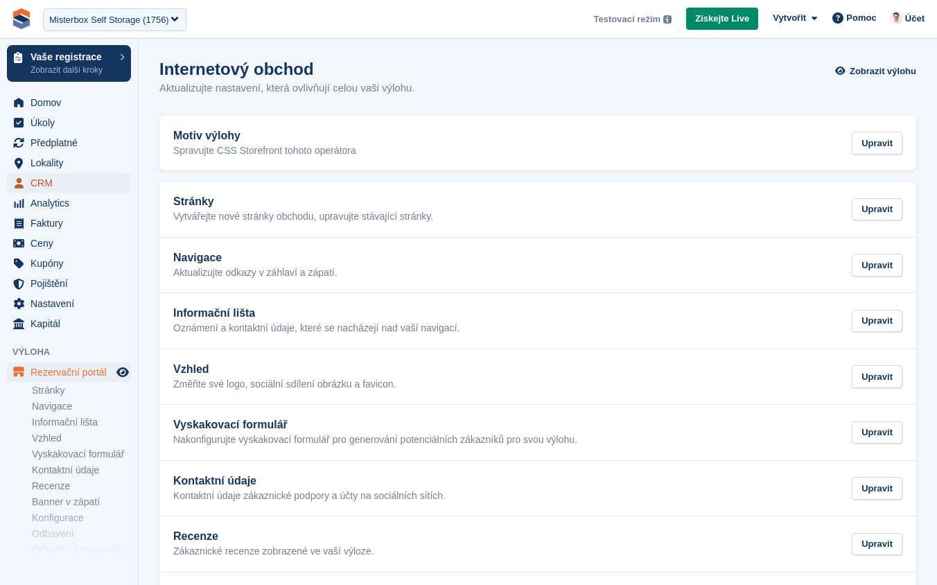
click at [45, 179] on span "CRM" at bounding box center [71, 182] width 83 height 19
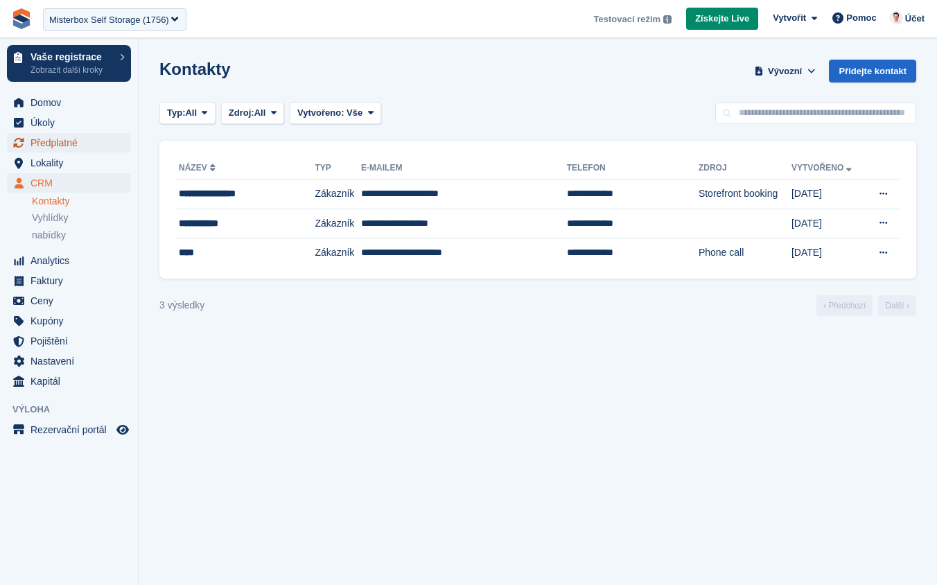
click at [72, 139] on span "Předplatné" at bounding box center [71, 142] width 83 height 19
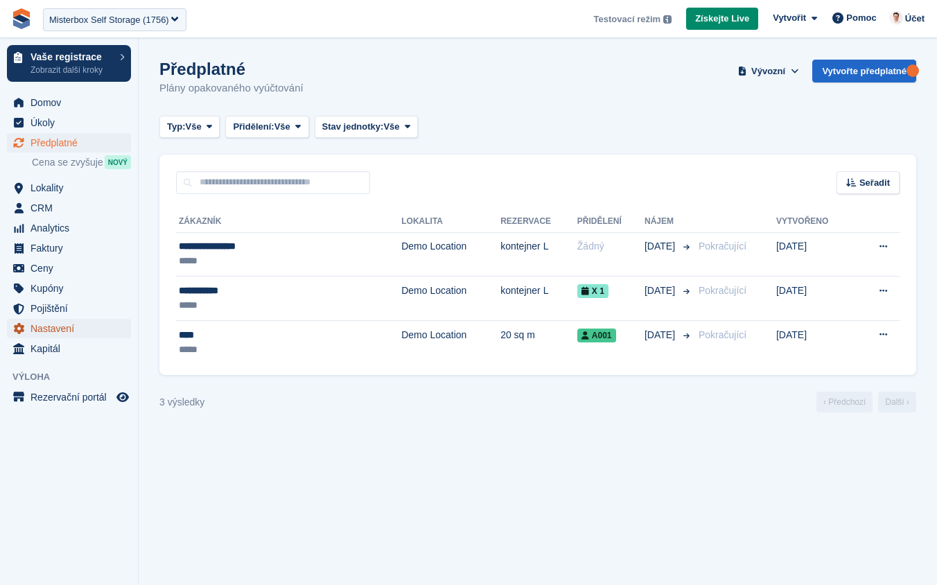
click at [75, 338] on span "Nastavení" at bounding box center [71, 328] width 83 height 19
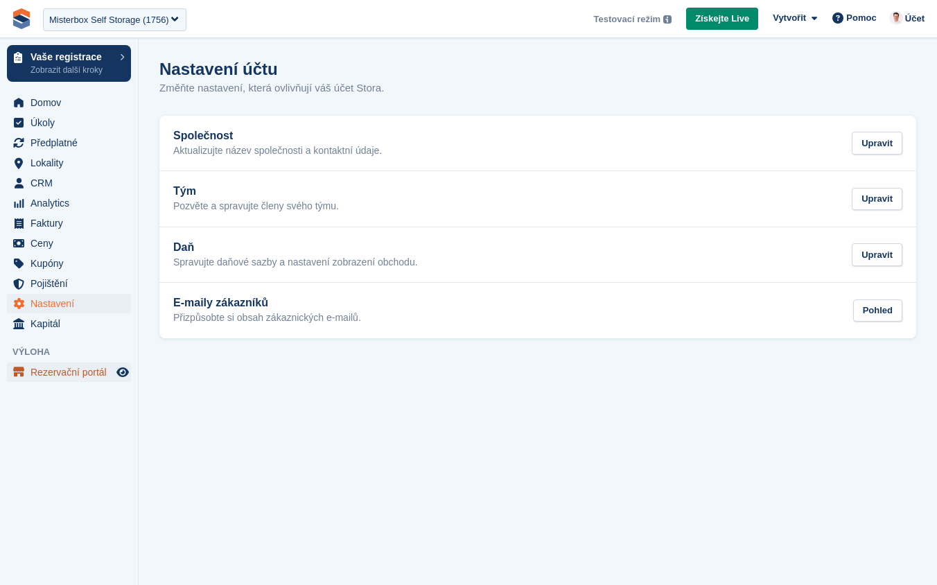
click at [62, 374] on span "Rezervační portál" at bounding box center [71, 371] width 83 height 19
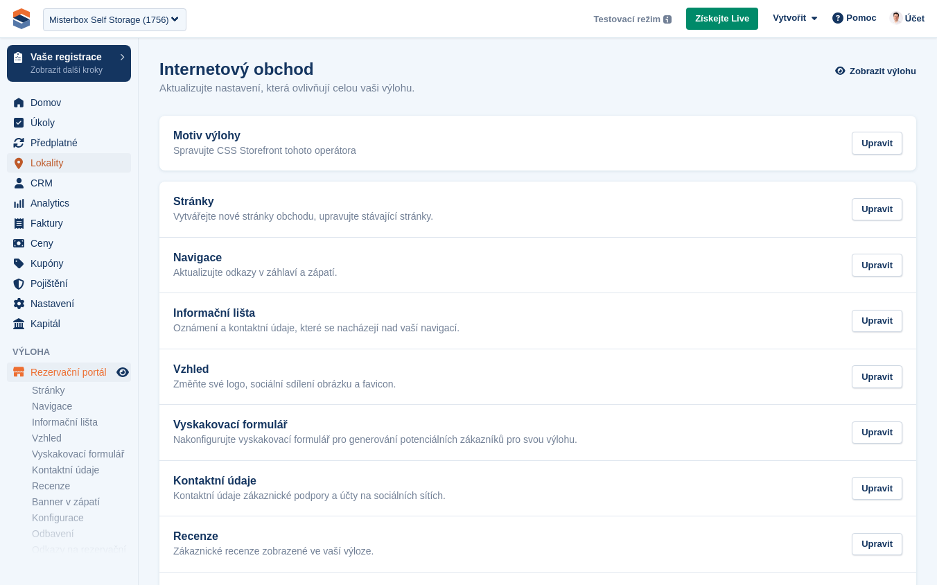
click at [64, 161] on span "Lokality" at bounding box center [71, 162] width 83 height 19
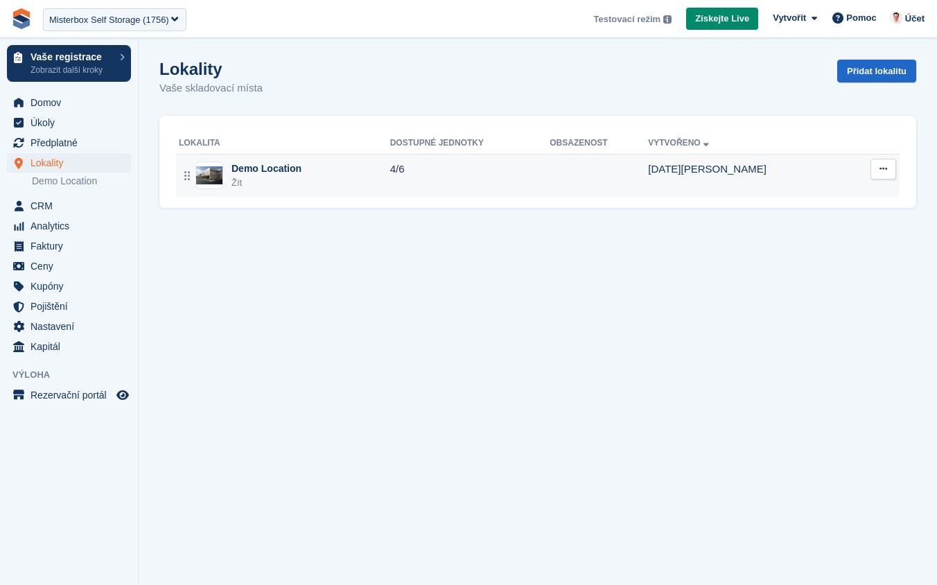
click at [272, 172] on div "Demo Location" at bounding box center [266, 168] width 70 height 15
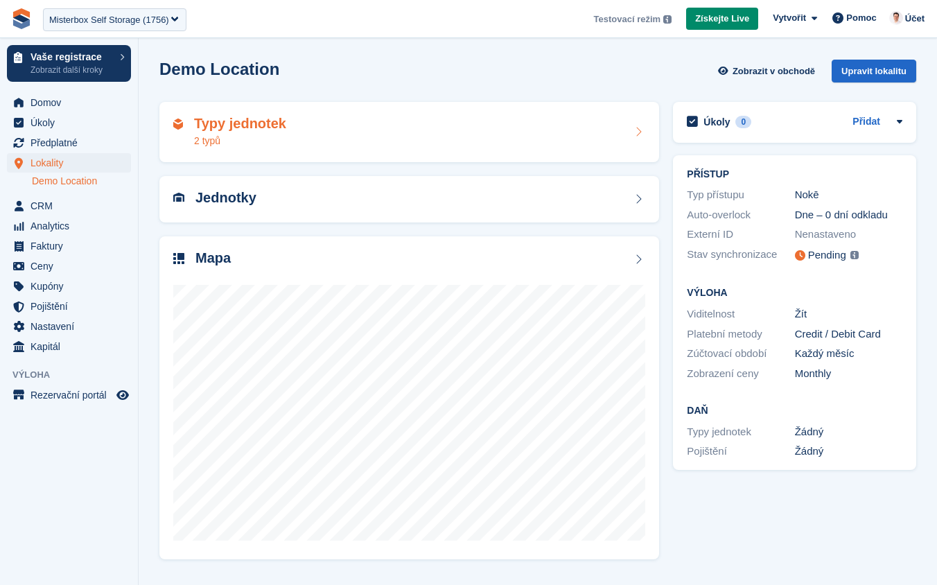
click at [454, 147] on div "Typy jednotek 2 typů" at bounding box center [409, 132] width 472 height 33
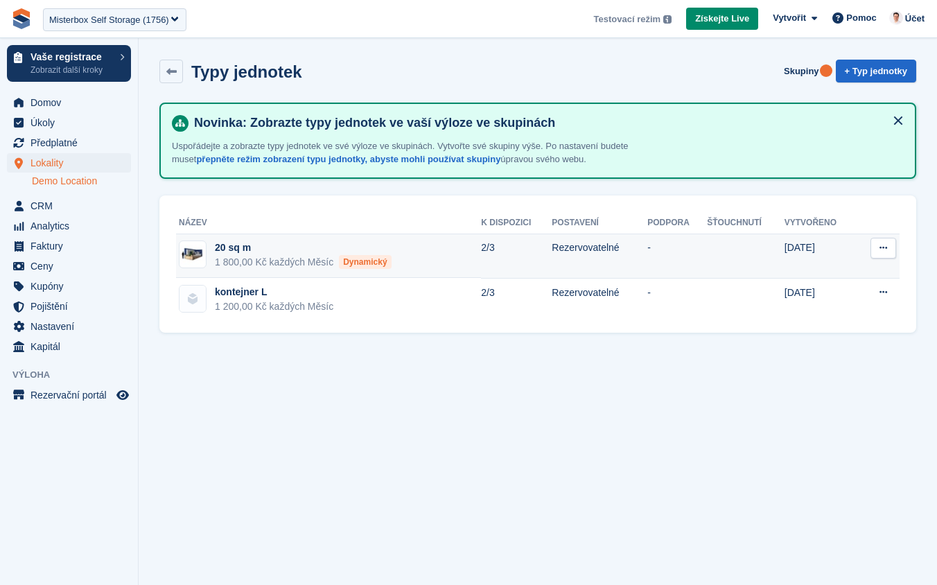
click at [246, 249] on div "20 sq m" at bounding box center [303, 247] width 177 height 15
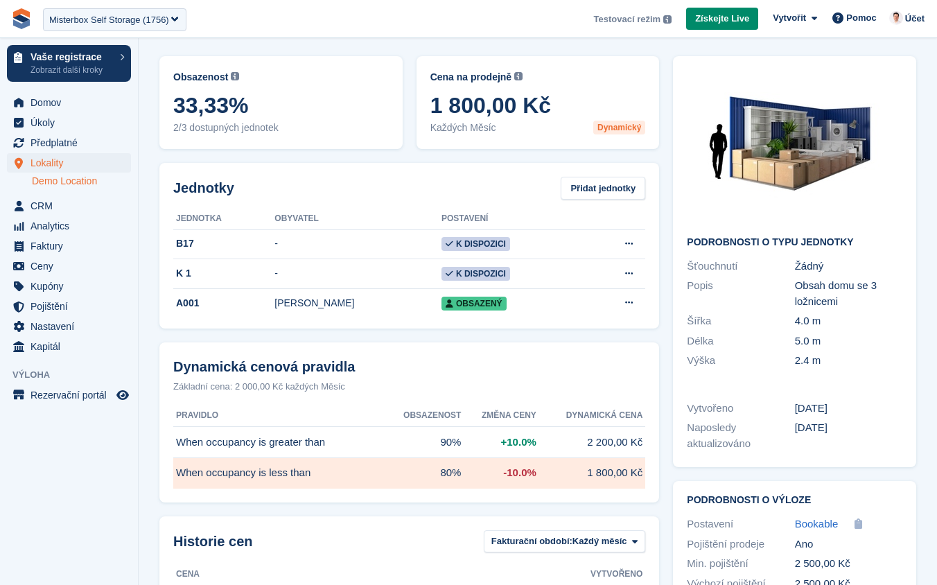
scroll to position [173, 0]
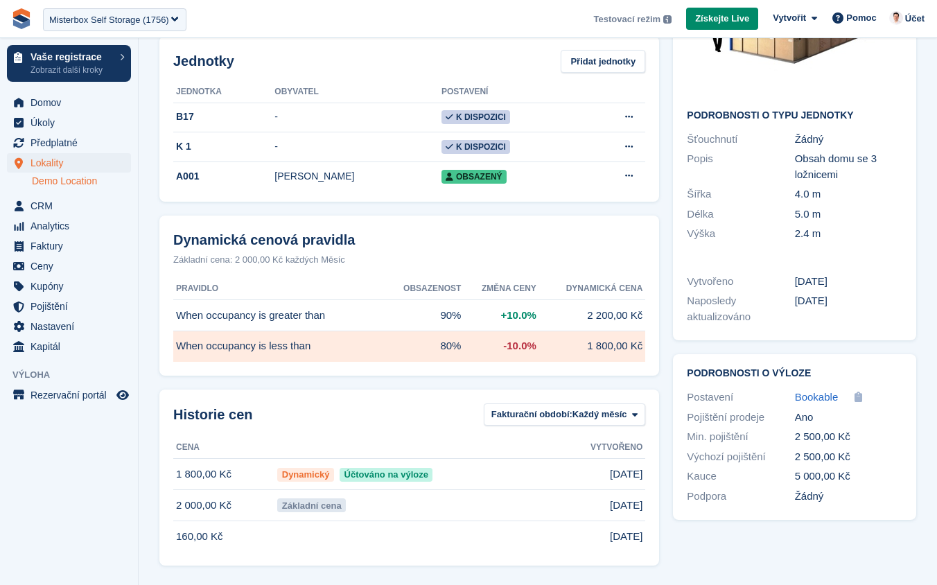
click at [102, 177] on link "Demo Location" at bounding box center [81, 181] width 99 height 13
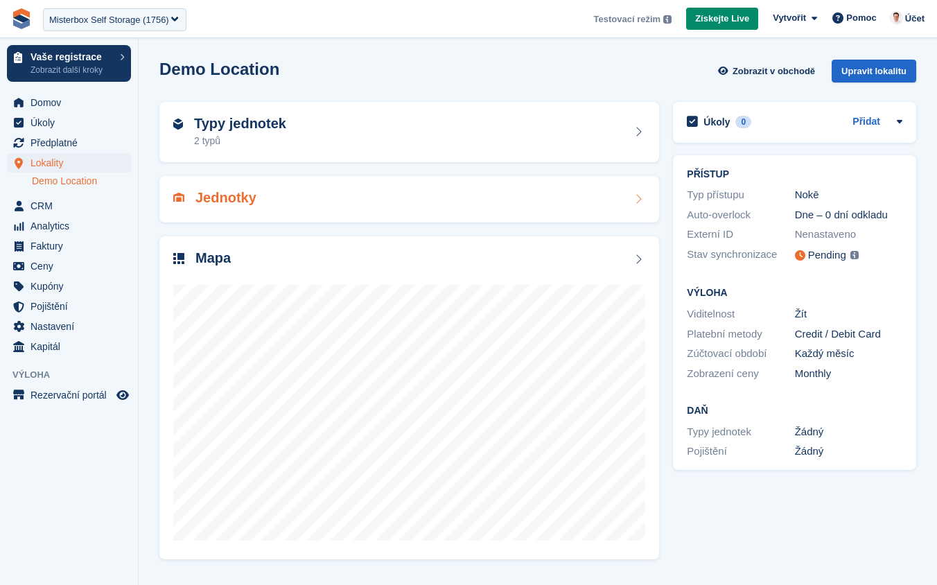
click at [276, 186] on div "Jednotky" at bounding box center [409, 199] width 500 height 46
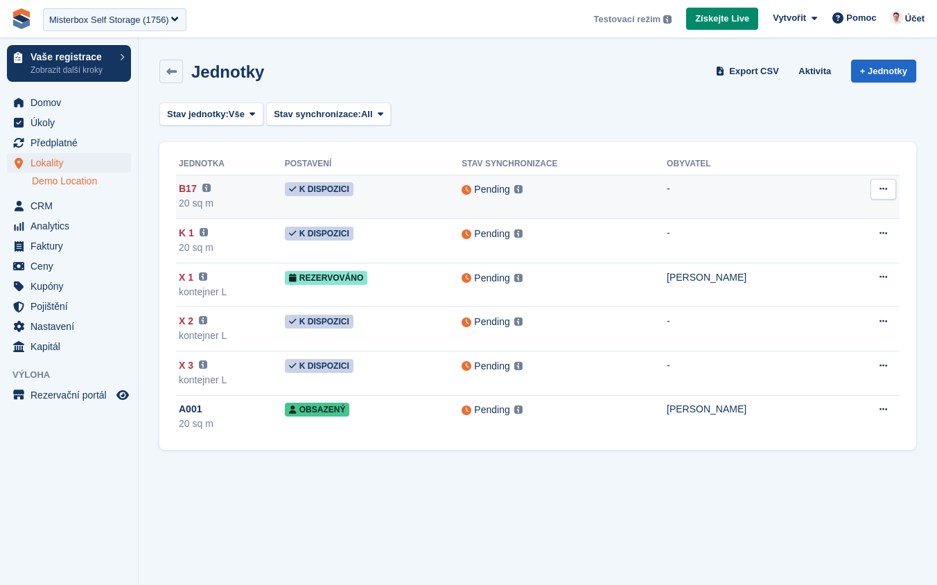
click at [273, 186] on div "B17 Tato jednotka nebude synchronizována, dokud nebude přidáno Nokē ID." at bounding box center [232, 189] width 106 height 15
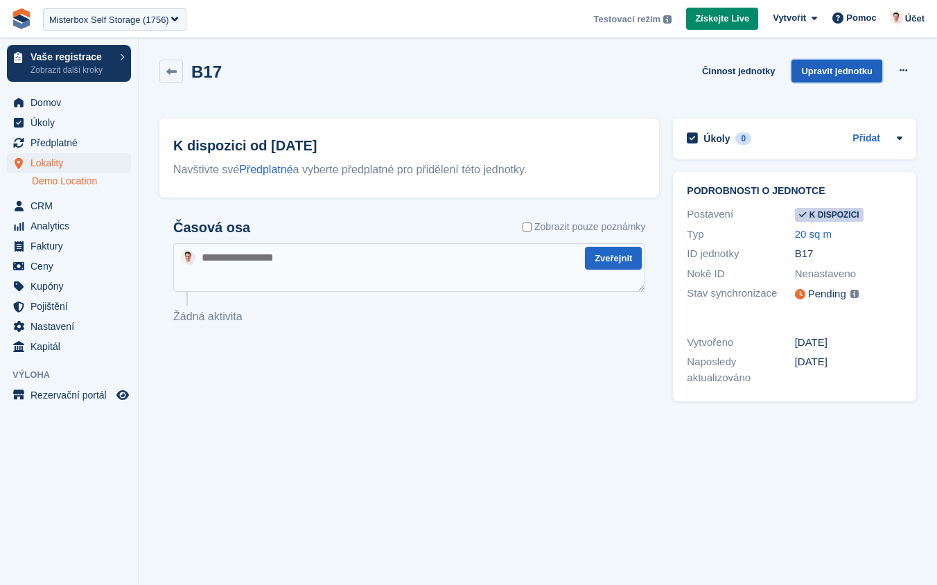
click at [845, 67] on link "Upravit jednotku" at bounding box center [836, 71] width 91 height 23
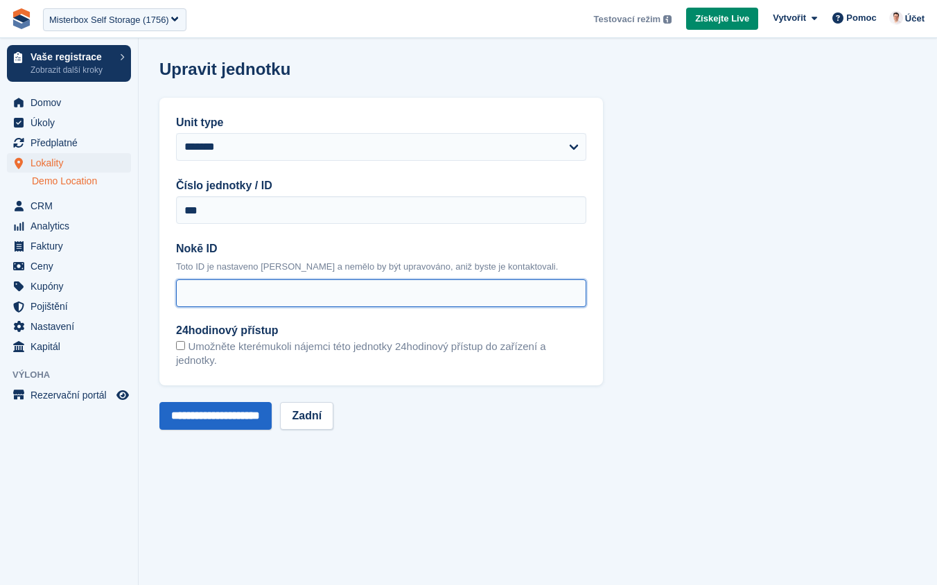
click at [238, 301] on input "Nokē ID" at bounding box center [381, 293] width 410 height 28
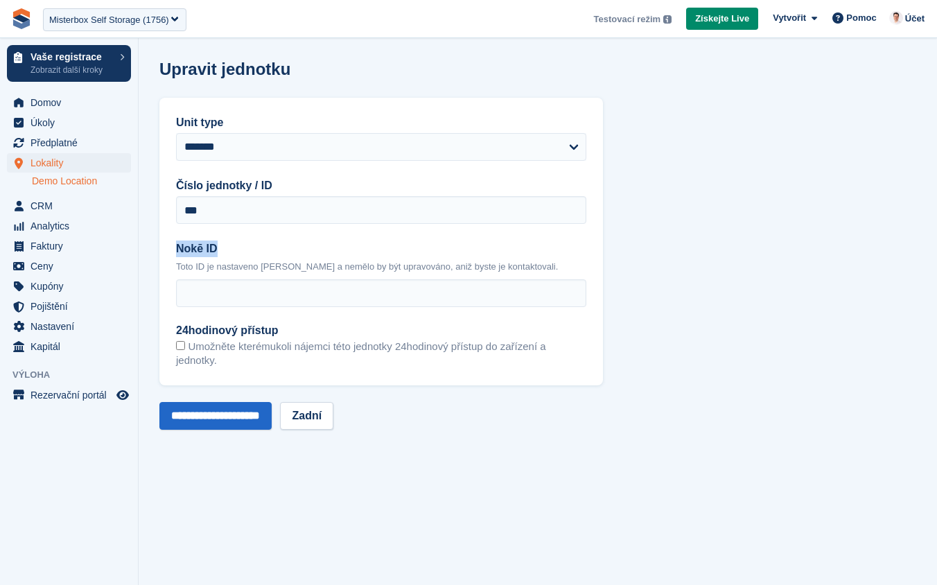
drag, startPoint x: 175, startPoint y: 250, endPoint x: 248, endPoint y: 252, distance: 72.8
click at [248, 252] on div "**********" at bounding box center [380, 242] width 443 height 288
click at [248, 252] on label "Nokē ID" at bounding box center [381, 248] width 410 height 17
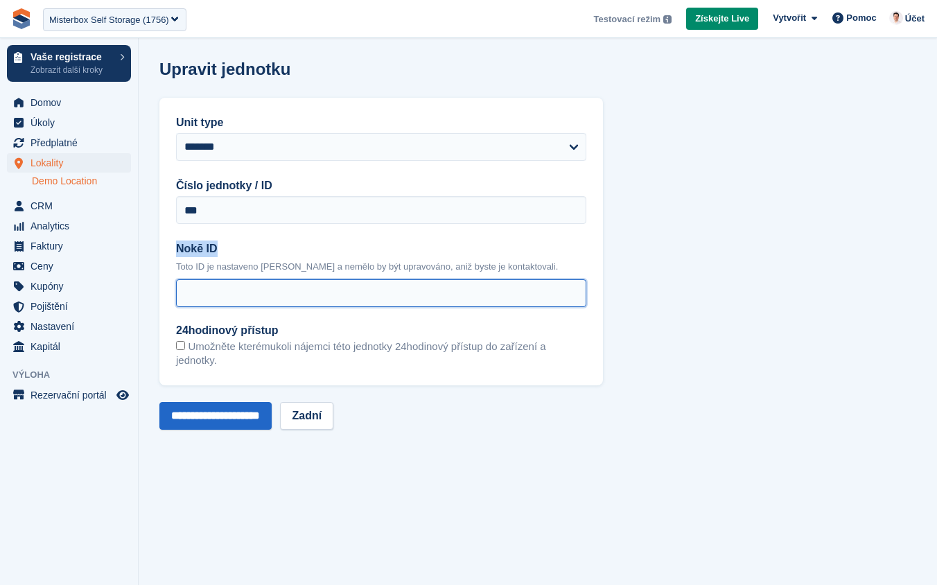
click at [248, 279] on input "Nokē ID" at bounding box center [381, 293] width 410 height 28
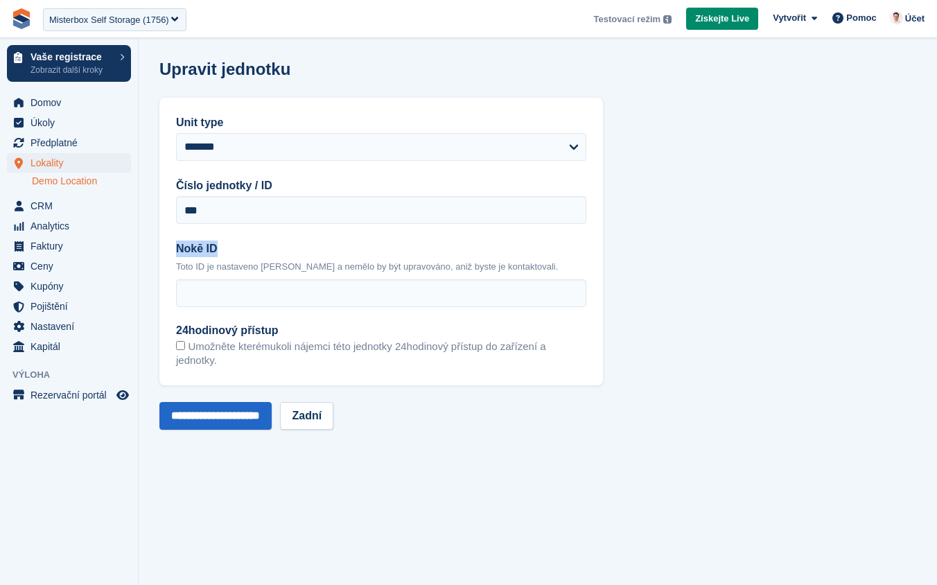
drag, startPoint x: 172, startPoint y: 248, endPoint x: 219, endPoint y: 249, distance: 47.1
click at [219, 249] on div "**********" at bounding box center [380, 242] width 443 height 288
click at [218, 249] on label "Nokē ID" at bounding box center [381, 248] width 410 height 17
click at [218, 279] on input "Nokē ID" at bounding box center [381, 293] width 410 height 28
drag, startPoint x: 174, startPoint y: 248, endPoint x: 226, endPoint y: 249, distance: 52.0
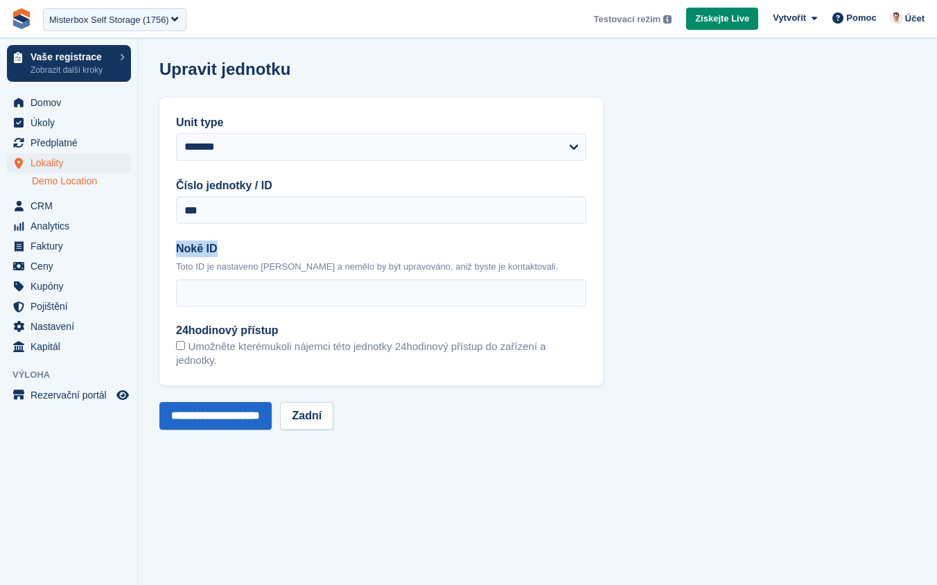
click at [226, 249] on div "**********" at bounding box center [380, 242] width 443 height 288
click at [192, 249] on label "Nokē ID" at bounding box center [381, 248] width 410 height 17
click at [192, 279] on input "Nokē ID" at bounding box center [381, 293] width 410 height 28
click at [192, 249] on label "Nokē ID" at bounding box center [381, 248] width 410 height 17
click at [192, 279] on input "Nokē ID" at bounding box center [381, 293] width 410 height 28
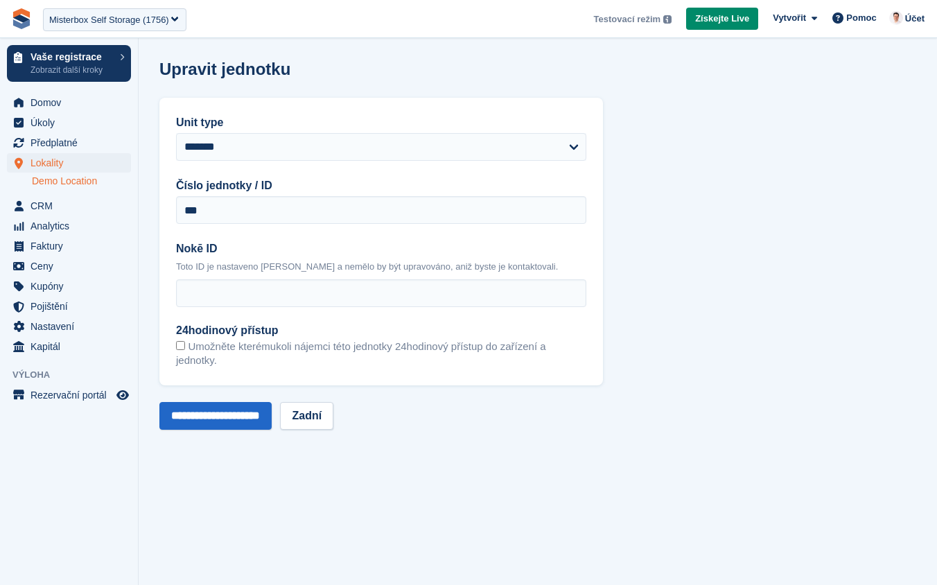
click at [216, 250] on label "Nokē ID" at bounding box center [381, 248] width 410 height 17
click at [216, 279] on input "Nokē ID" at bounding box center [381, 293] width 410 height 28
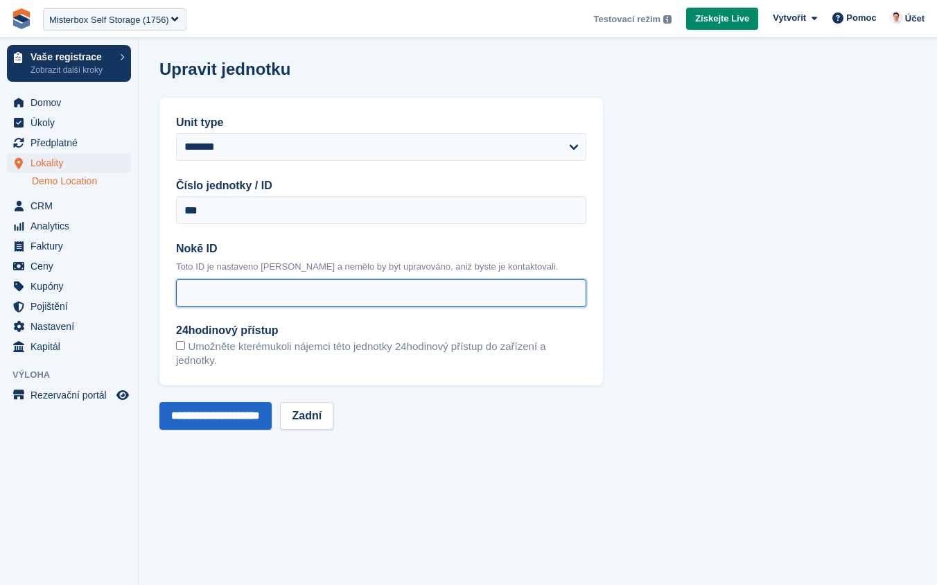
click at [225, 294] on input "Nokē ID" at bounding box center [381, 293] width 410 height 28
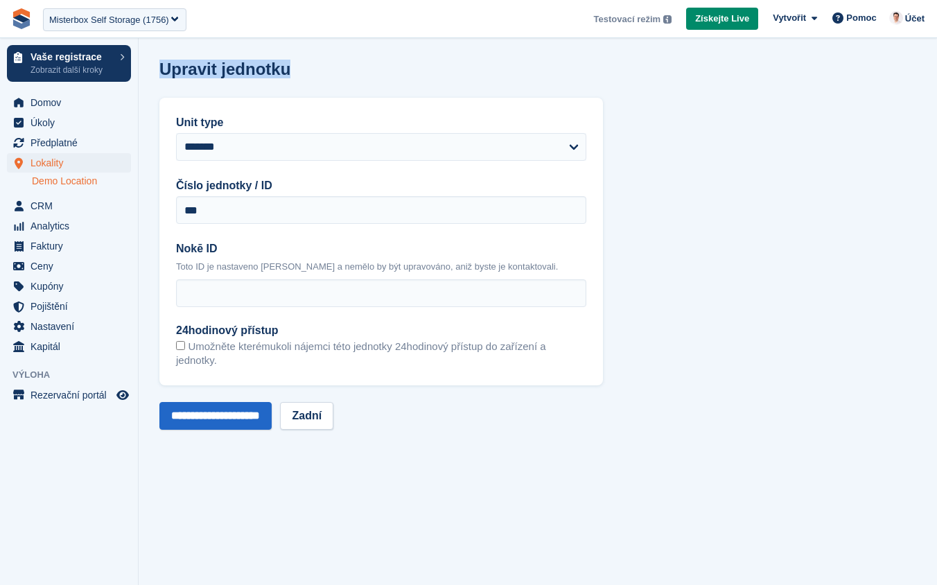
drag, startPoint x: 161, startPoint y: 68, endPoint x: 281, endPoint y: 68, distance: 119.9
click at [281, 68] on h1 "Upravit jednotku" at bounding box center [224, 69] width 131 height 19
click at [180, 75] on h1 "Upravit jednotku" at bounding box center [224, 69] width 131 height 19
drag, startPoint x: 162, startPoint y: 70, endPoint x: 290, endPoint y: 70, distance: 127.5
click at [290, 70] on div "Upravit jednotku" at bounding box center [537, 77] width 757 height 35
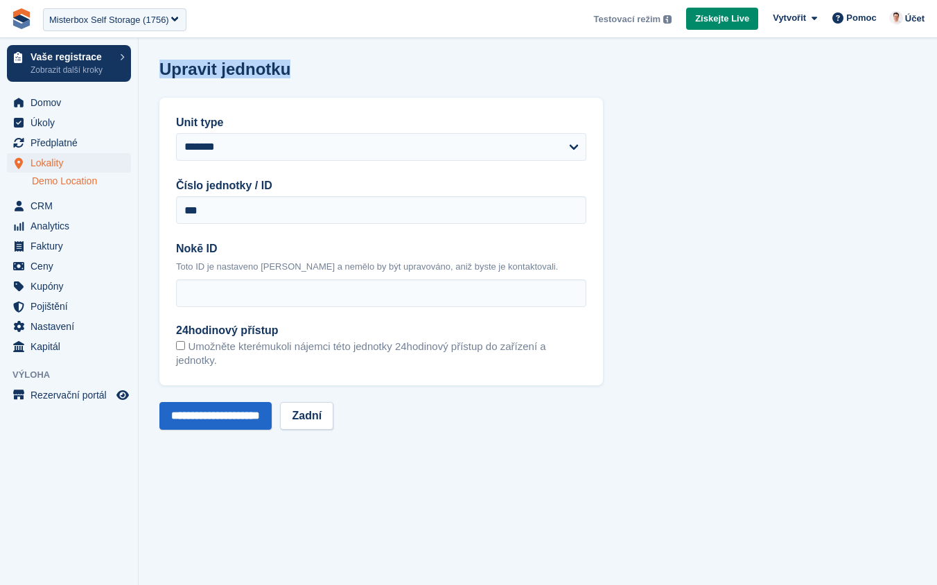
click at [290, 70] on div "Upravit jednotku" at bounding box center [537, 77] width 757 height 35
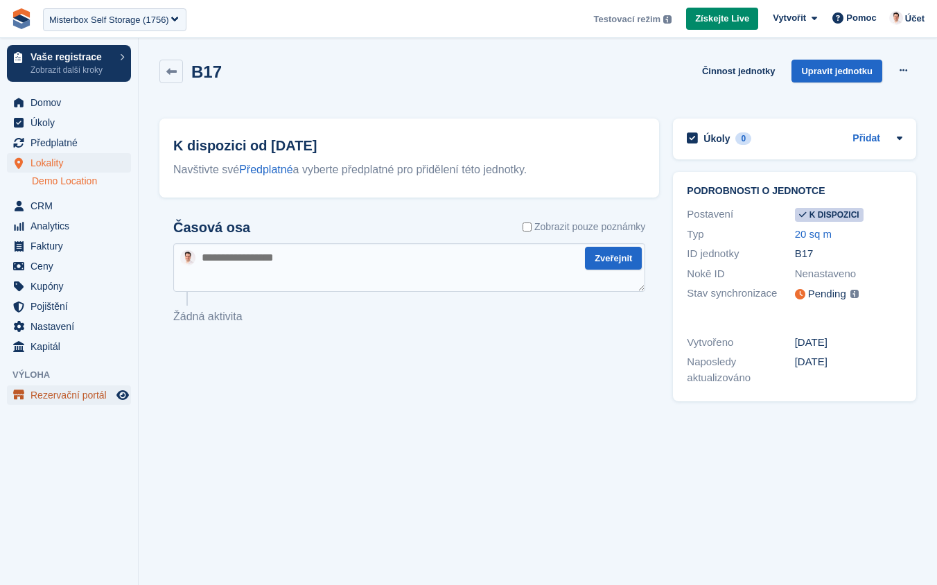
click at [70, 394] on span "Rezervační portál" at bounding box center [71, 394] width 83 height 19
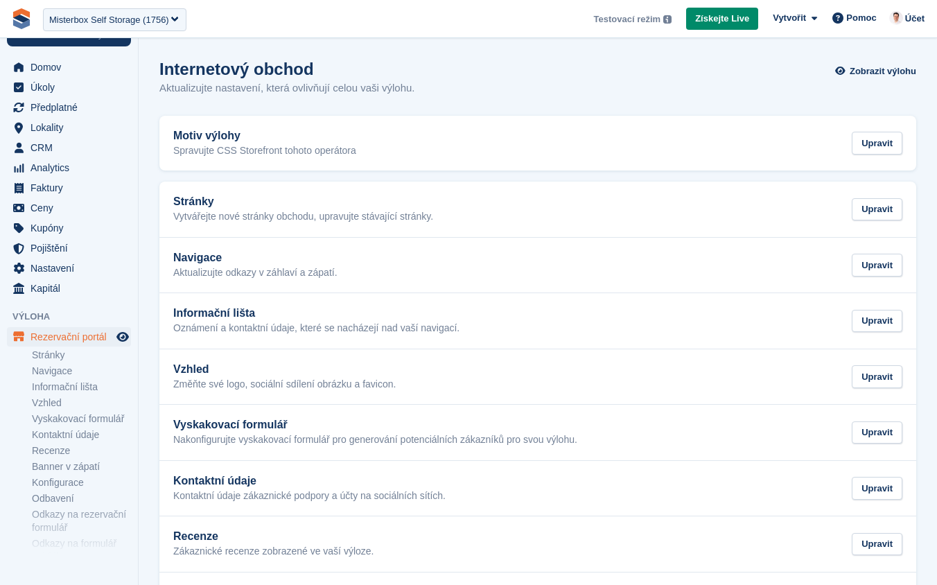
scroll to position [113, 0]
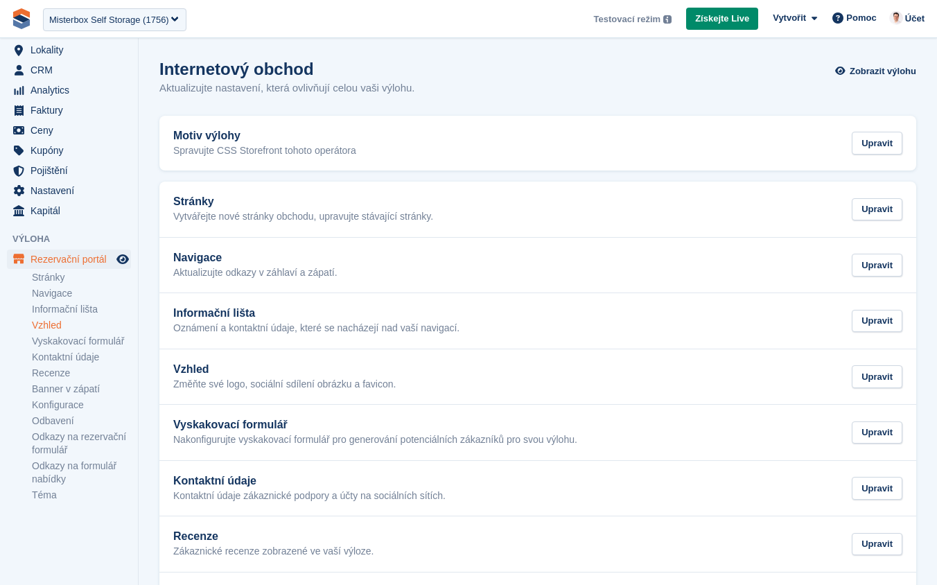
click at [60, 326] on link "Vzhled" at bounding box center [81, 325] width 99 height 13
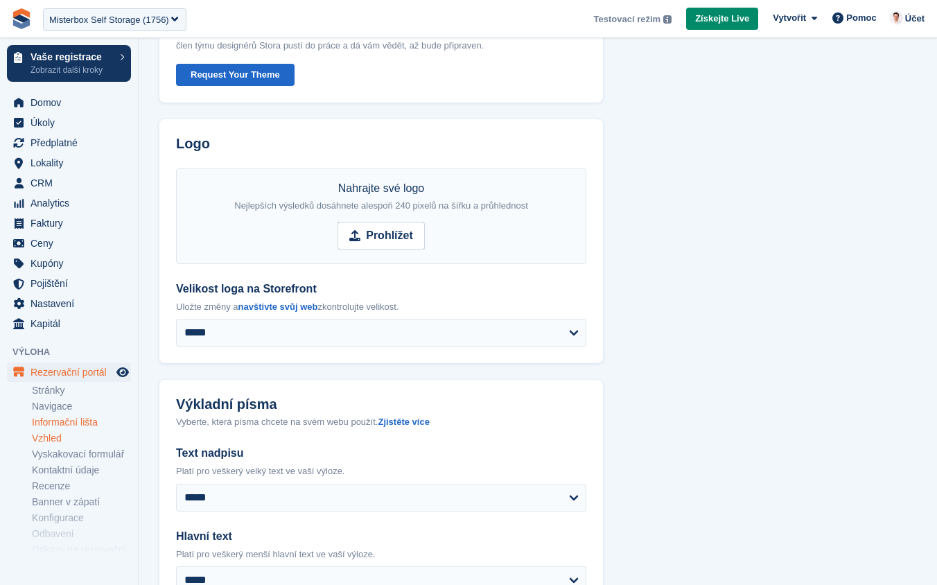
scroll to position [113, 0]
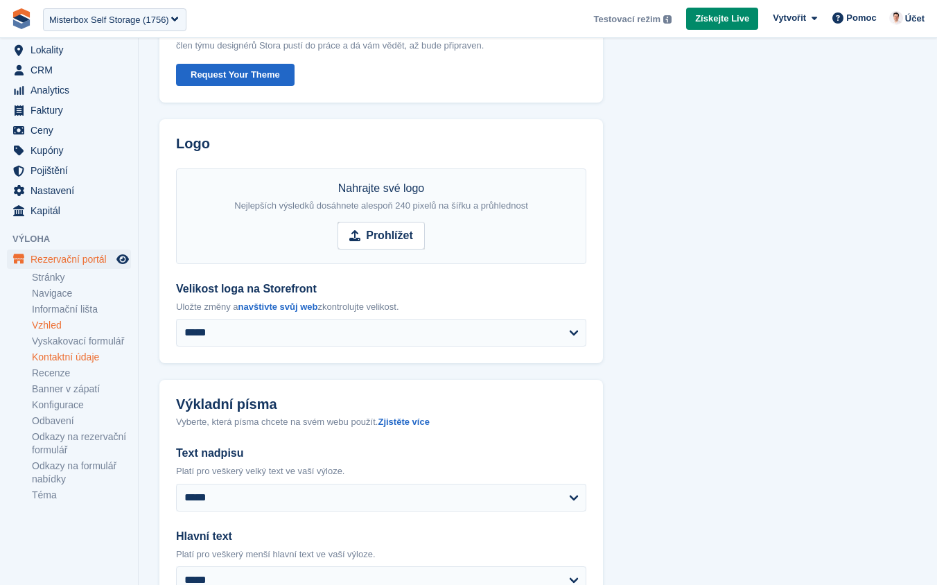
click at [80, 353] on link "Kontaktní údaje" at bounding box center [81, 357] width 99 height 13
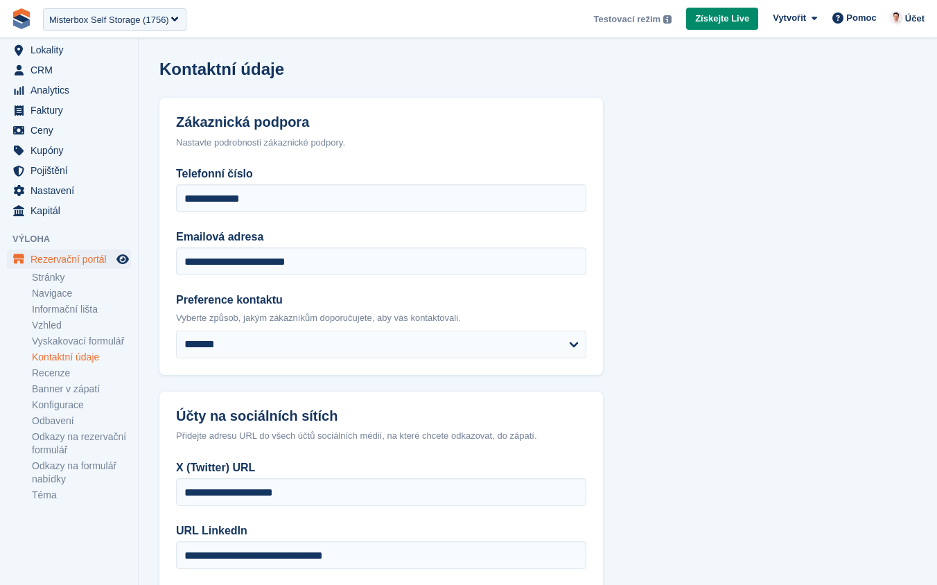
scroll to position [209, 0]
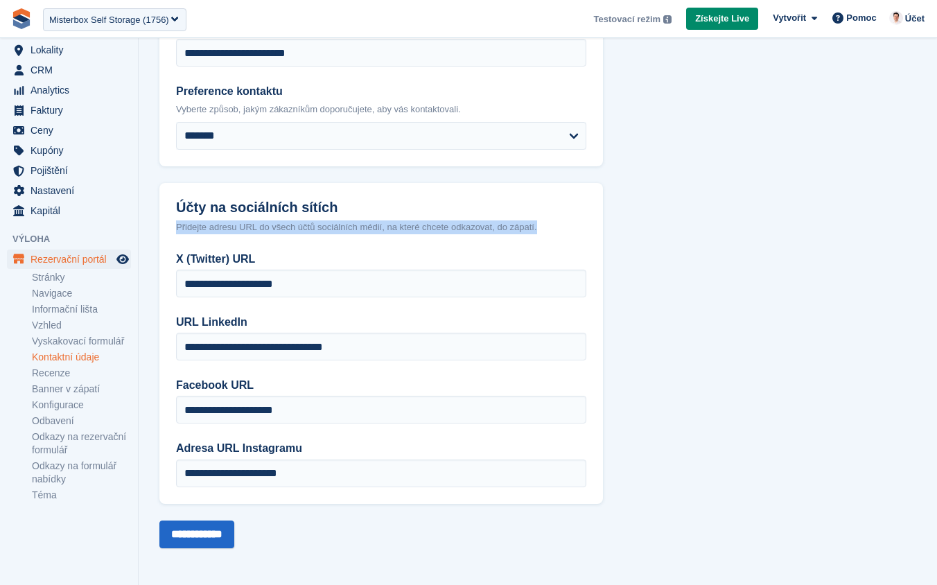
drag, startPoint x: 177, startPoint y: 227, endPoint x: 563, endPoint y: 227, distance: 386.0
click at [563, 227] on div "Přidejte adresu URL do všech účtů sociálních médií, na které chcete odkazovat, …" at bounding box center [381, 227] width 410 height 14
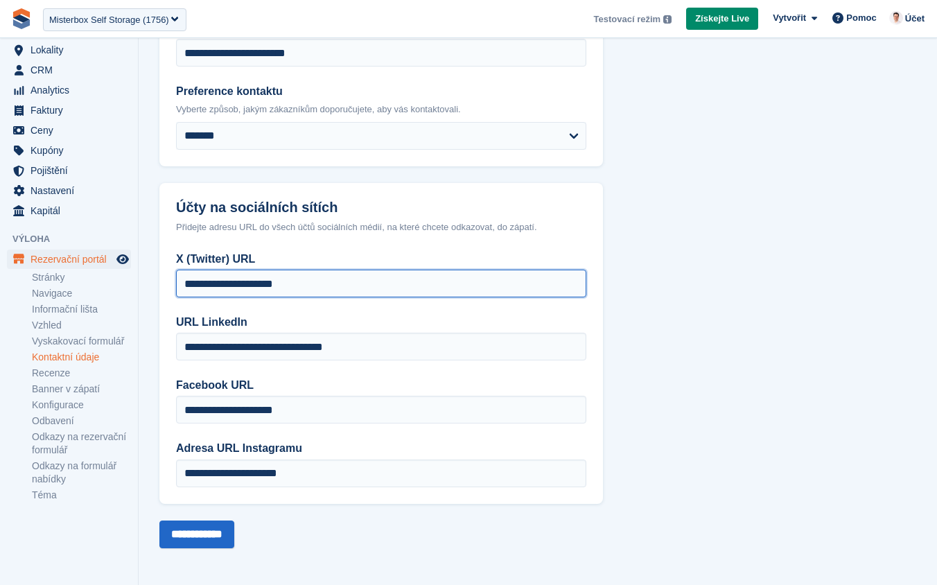
click at [328, 292] on input "**********" at bounding box center [381, 284] width 410 height 28
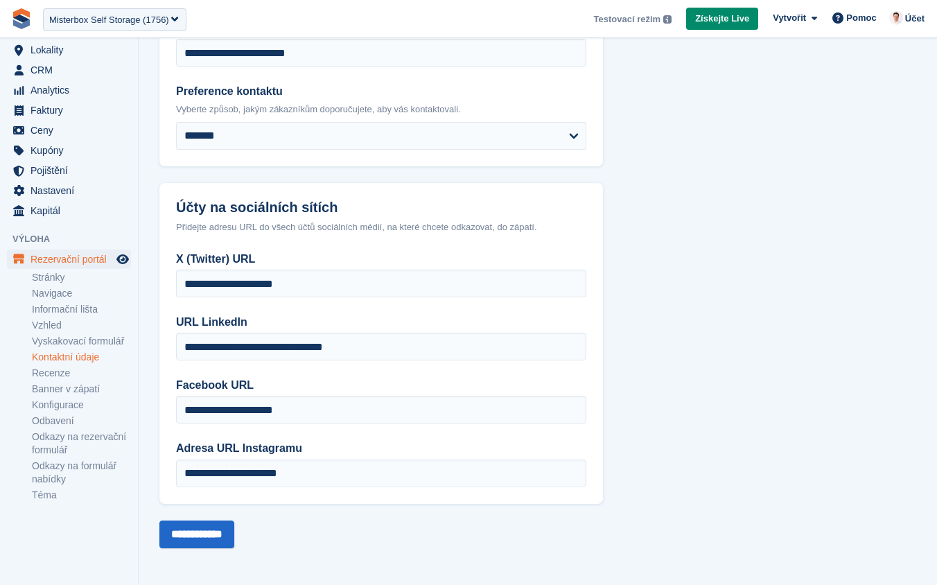
click at [671, 323] on section "**********" at bounding box center [538, 188] width 798 height 794
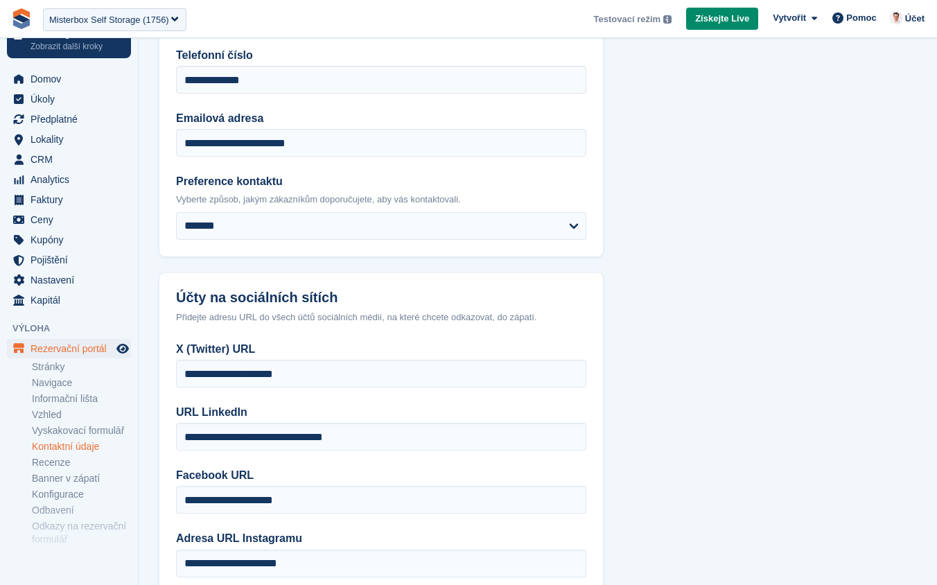
scroll to position [113, 0]
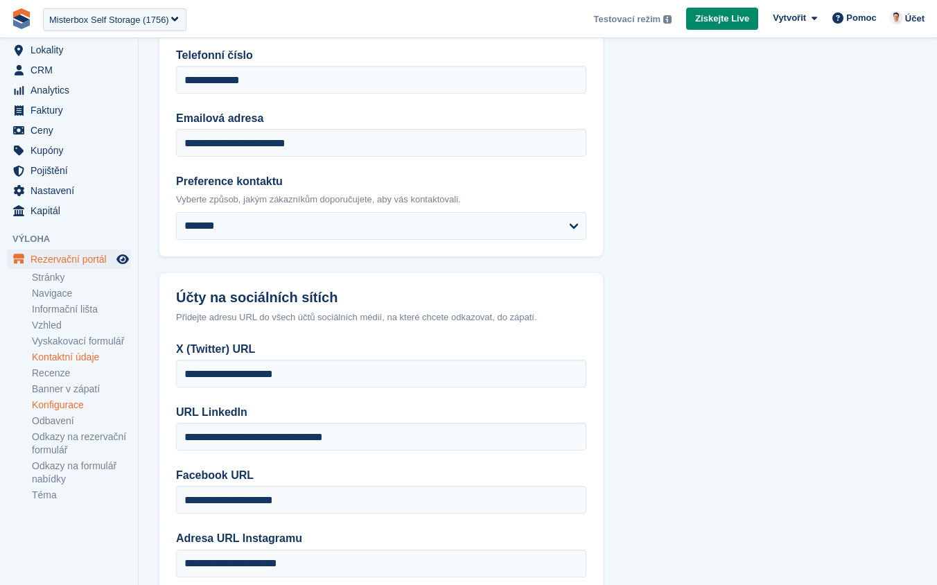
click at [70, 406] on link "Konfigurace" at bounding box center [81, 404] width 99 height 13
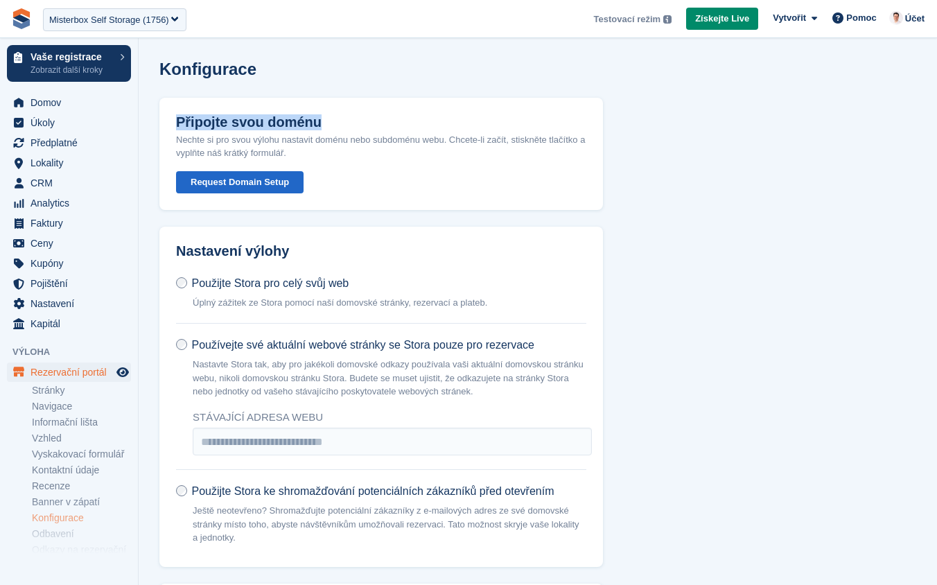
drag, startPoint x: 177, startPoint y: 121, endPoint x: 347, endPoint y: 121, distance: 169.8
click at [347, 121] on div "Připojte svou doménu" at bounding box center [381, 122] width 410 height 16
click at [260, 186] on button "Request Domain Setup" at bounding box center [239, 182] width 127 height 23
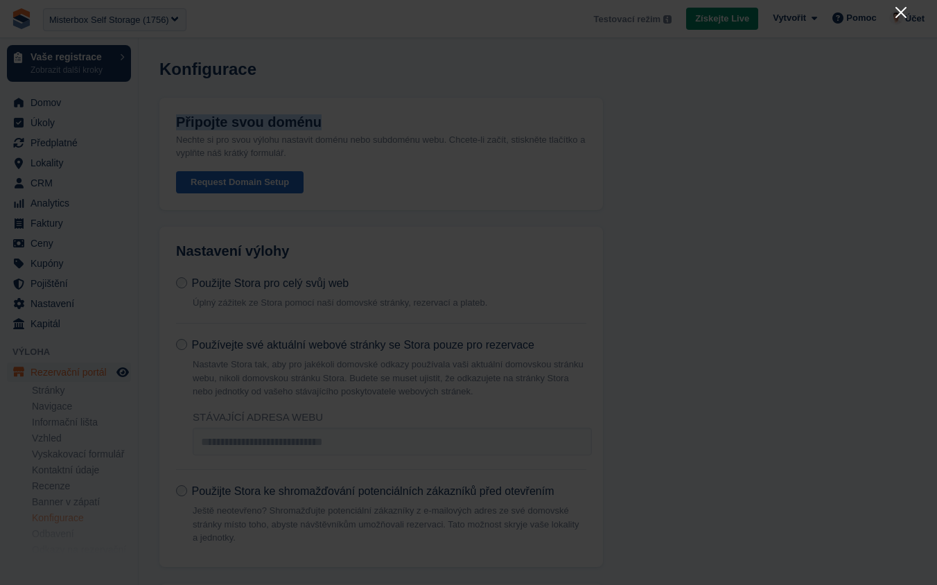
click at [902, 15] on icon "Close" at bounding box center [900, 12] width 17 height 17
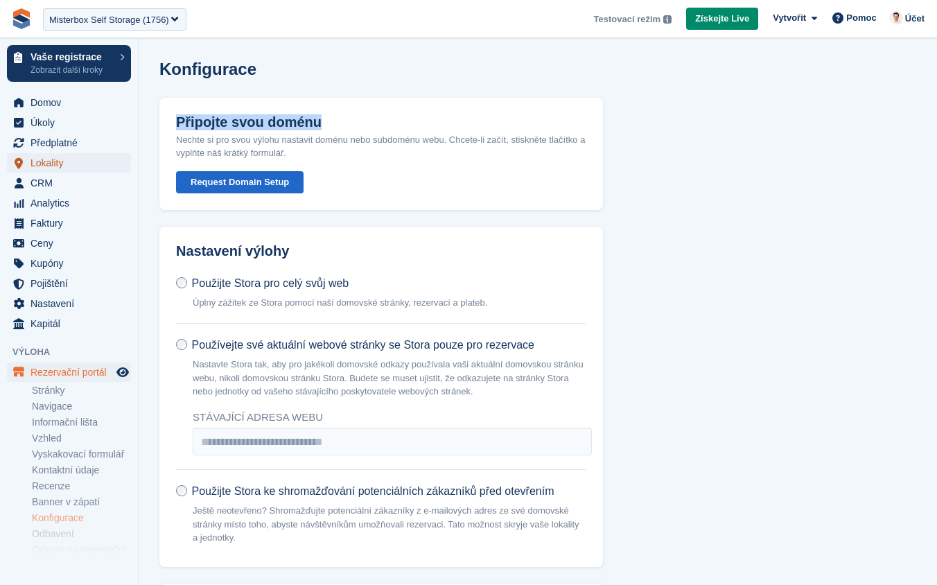
click at [44, 164] on span "Lokality" at bounding box center [71, 162] width 83 height 19
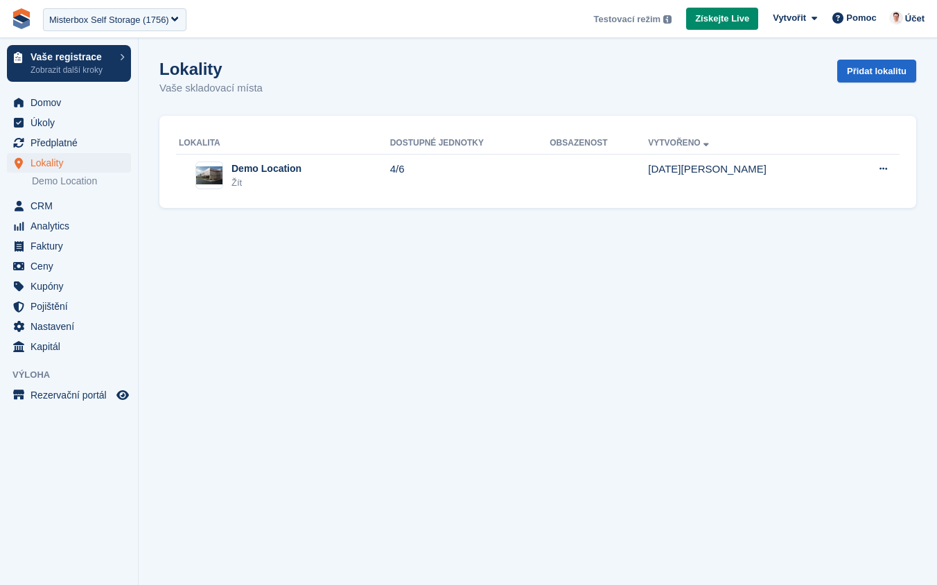
drag, startPoint x: 44, startPoint y: 164, endPoint x: 529, endPoint y: 324, distance: 510.8
click at [529, 324] on section "Lokality Vaše skladovací místa Přidat lokalitu Lokalita Dostupné jednotky Obsaz…" at bounding box center [538, 292] width 798 height 585
click at [436, 315] on section "Lokality Vaše skladovací místa Přidat lokalitu Lokalita Dostupné jednotky Obsaz…" at bounding box center [538, 292] width 798 height 585
click at [84, 60] on p "Vaše registrace" at bounding box center [71, 57] width 82 height 10
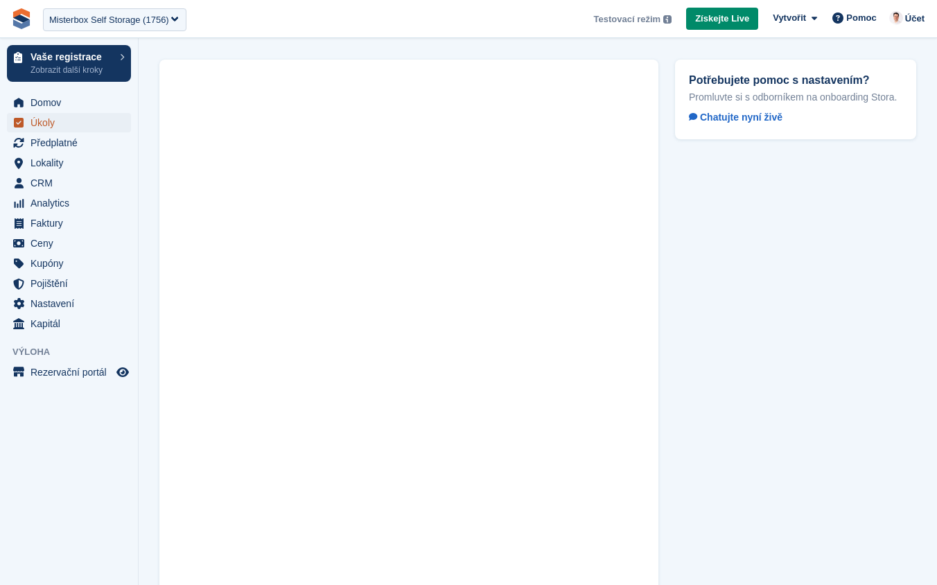
click at [114, 116] on link "Úkoly" at bounding box center [69, 122] width 124 height 19
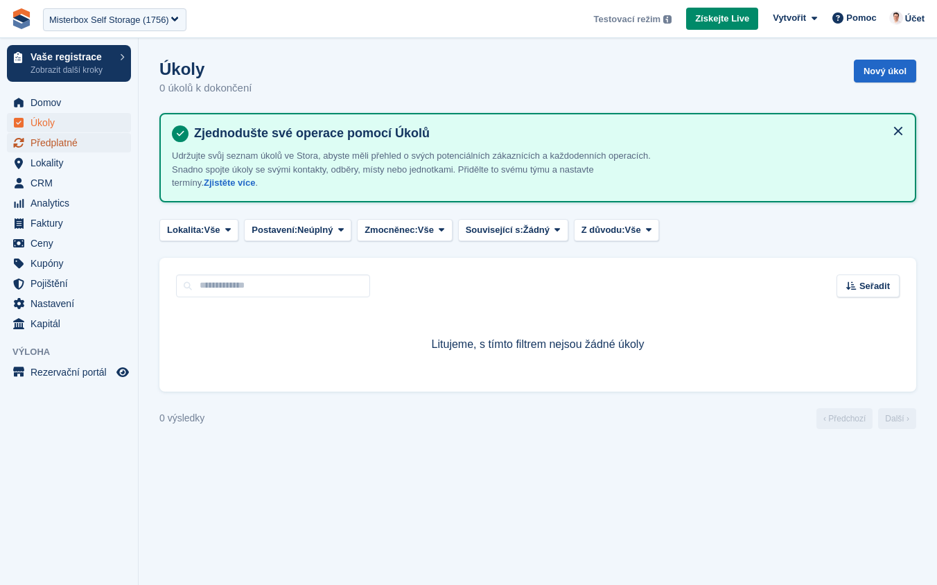
click at [88, 139] on span "Předplatné" at bounding box center [71, 142] width 83 height 19
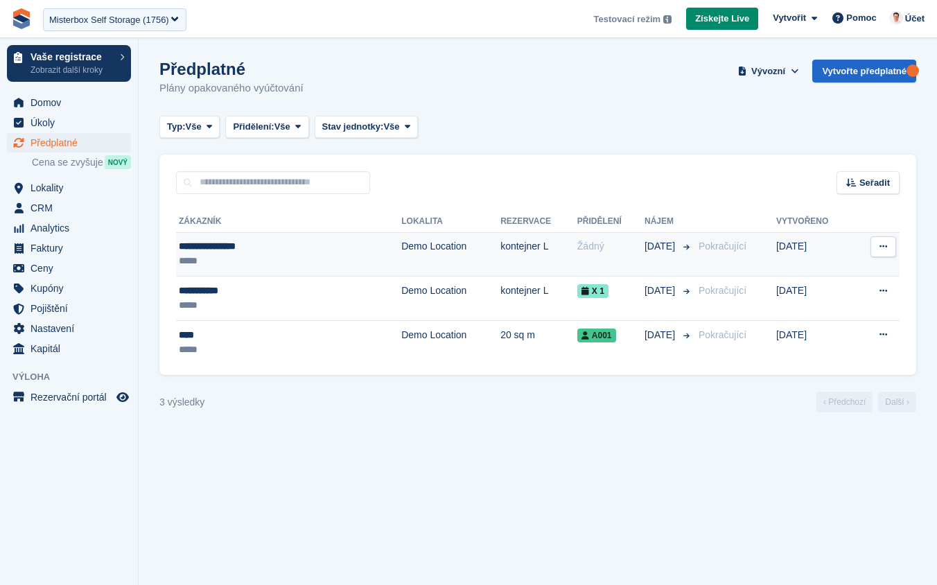
click at [242, 245] on div "**********" at bounding box center [252, 246] width 146 height 15
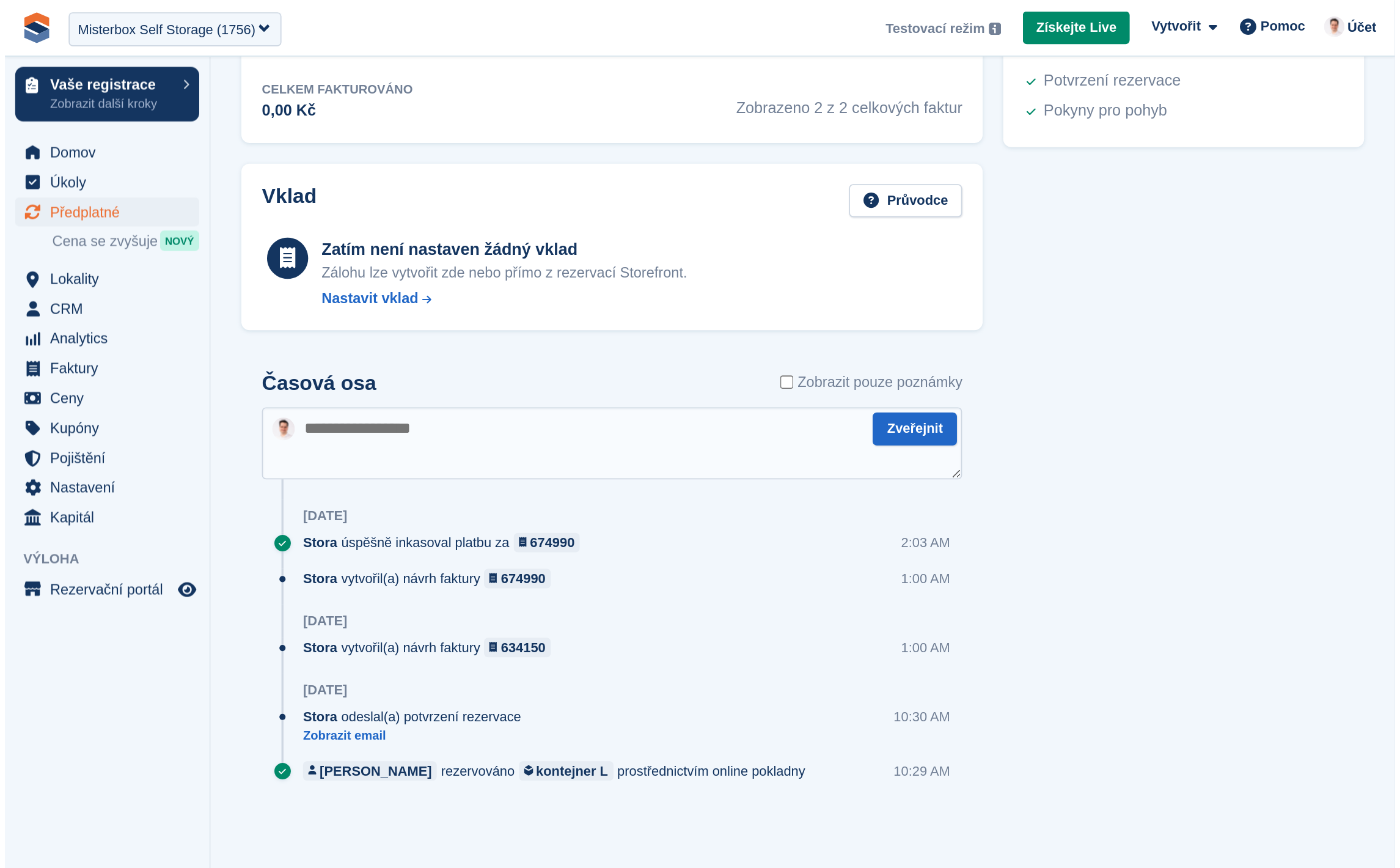
scroll to position [117, 0]
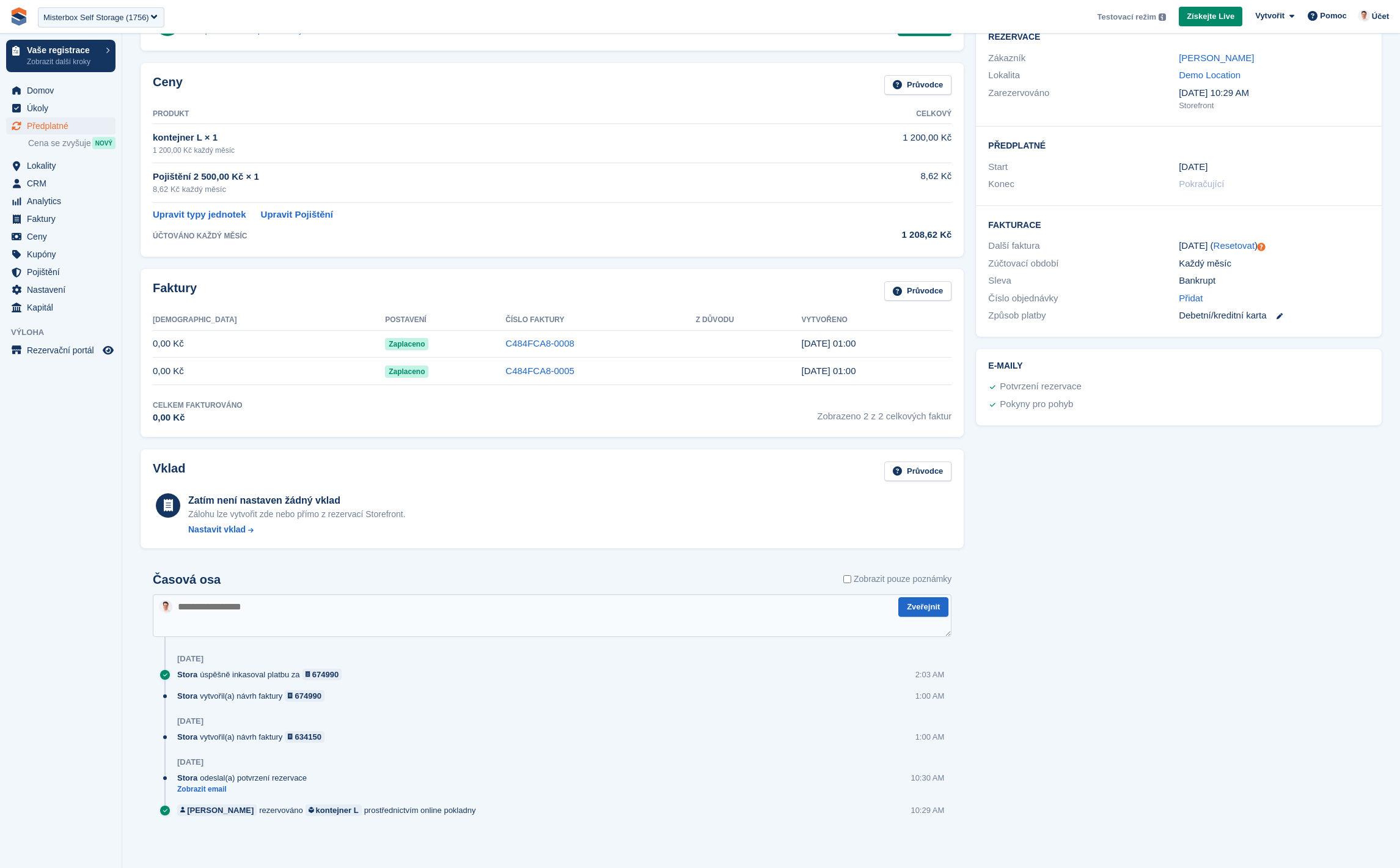
click at [825, 494] on div "Úkoly 0 Přidat Žádné úkoly související s předplatným #93743 Rezervace Zákazník …" at bounding box center [1179, 413] width 418 height 891
